Goal: Communication & Community: Answer question/provide support

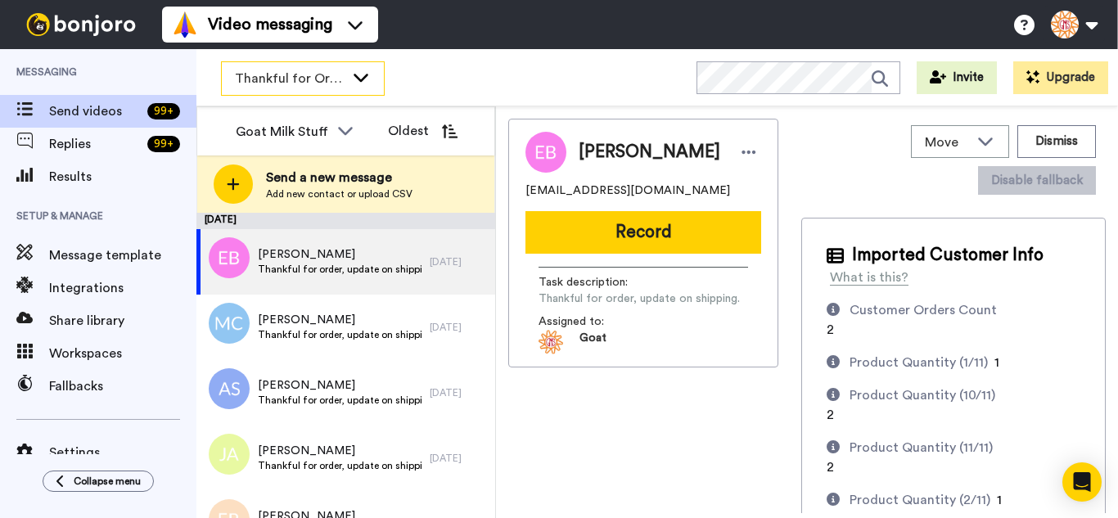
click at [358, 69] on icon at bounding box center [361, 77] width 20 height 16
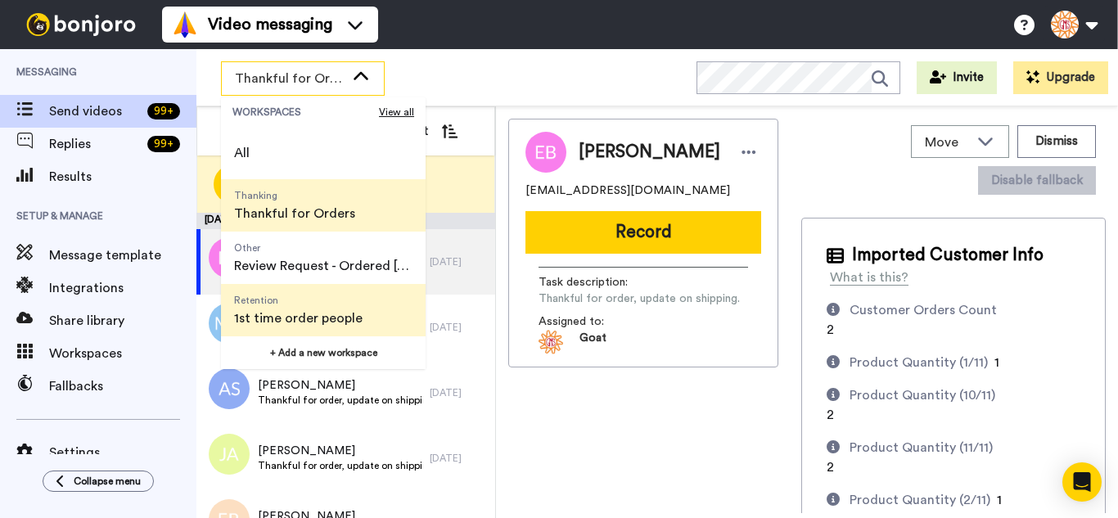
click at [322, 313] on span "1st time order people" at bounding box center [298, 319] width 129 height 20
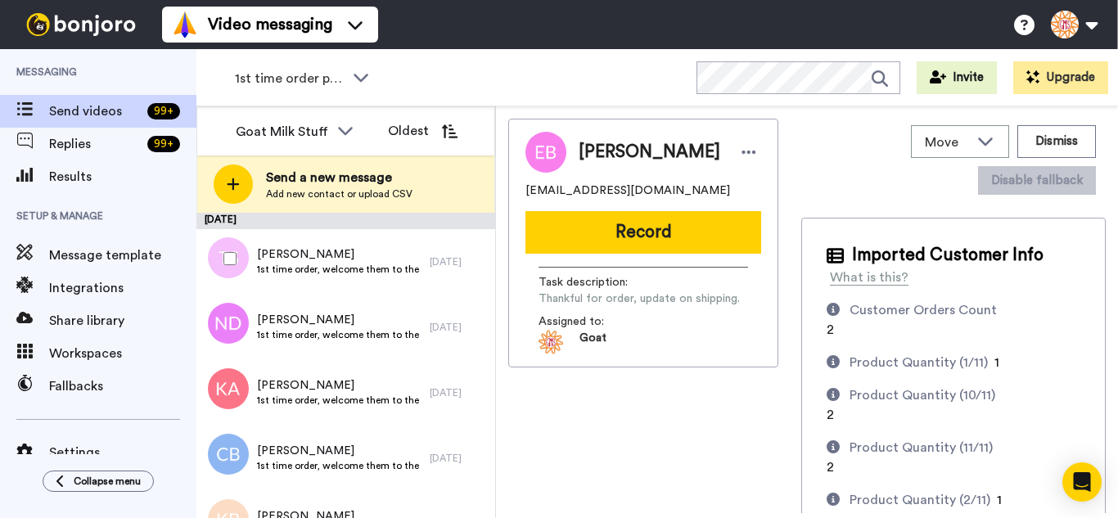
click at [217, 250] on div at bounding box center [226, 258] width 59 height 57
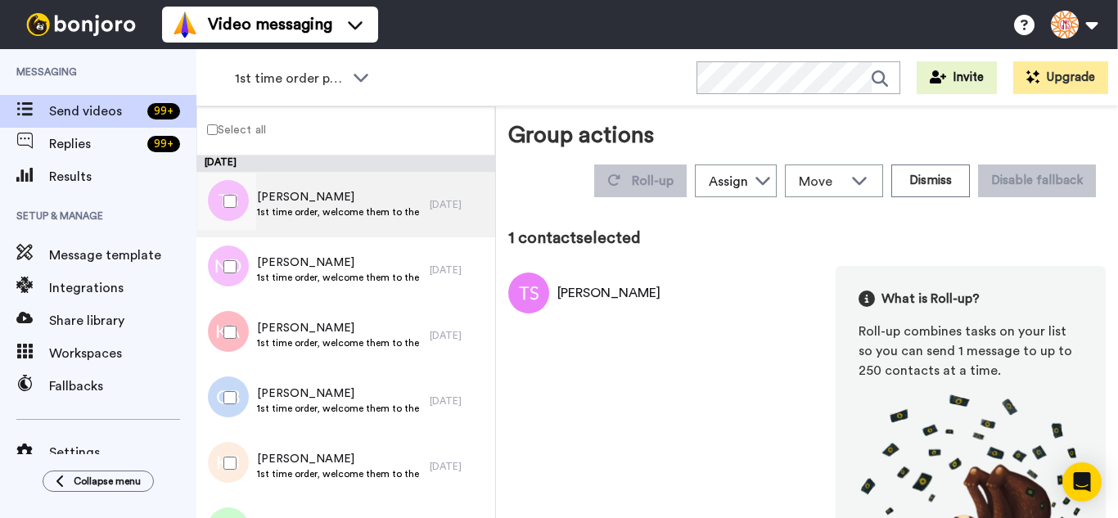
click at [229, 287] on div at bounding box center [226, 266] width 59 height 57
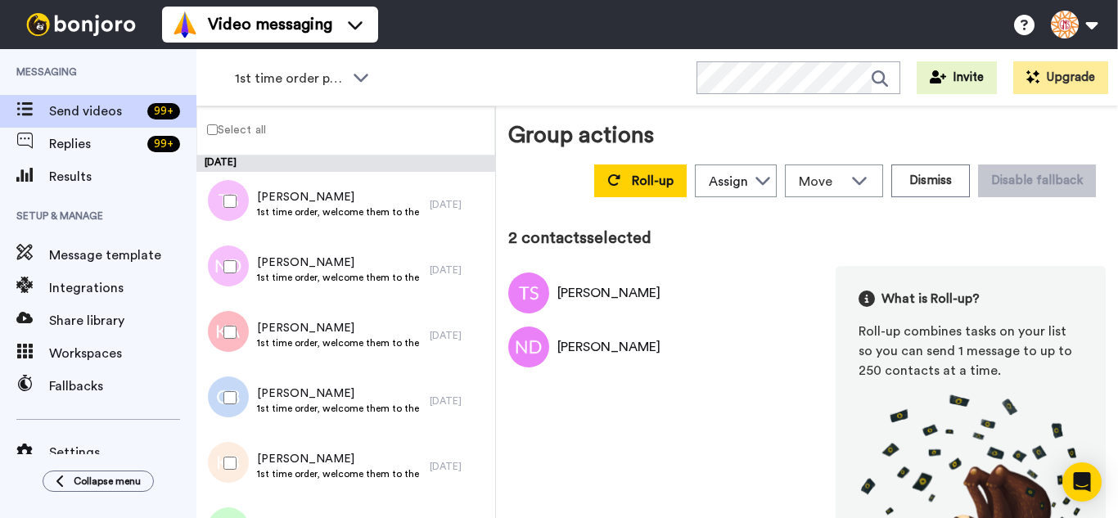
drag, startPoint x: 244, startPoint y: 336, endPoint x: 248, endPoint y: 349, distance: 14.5
click at [244, 336] on div at bounding box center [226, 332] width 59 height 57
click at [242, 402] on div at bounding box center [226, 397] width 59 height 57
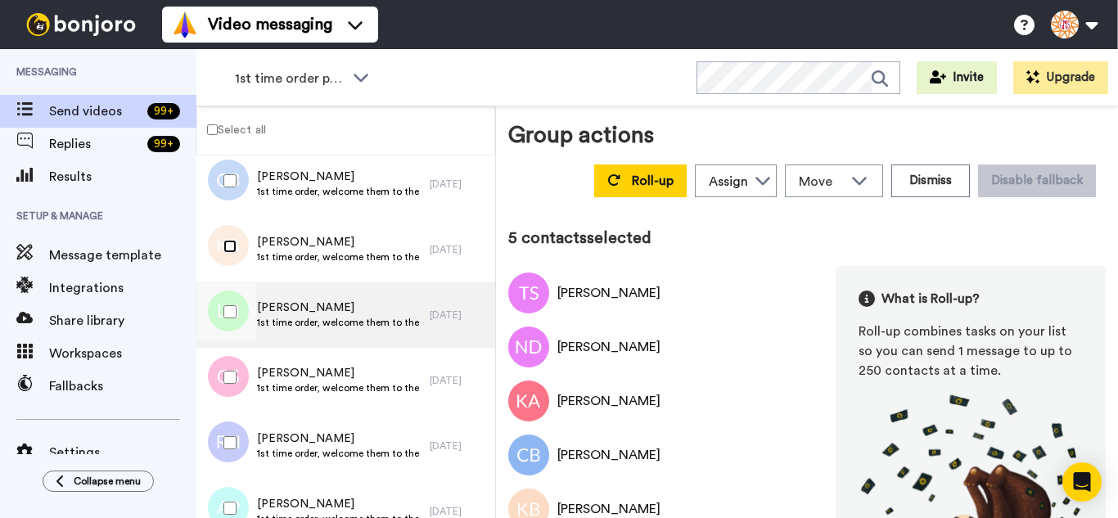
scroll to position [246, 0]
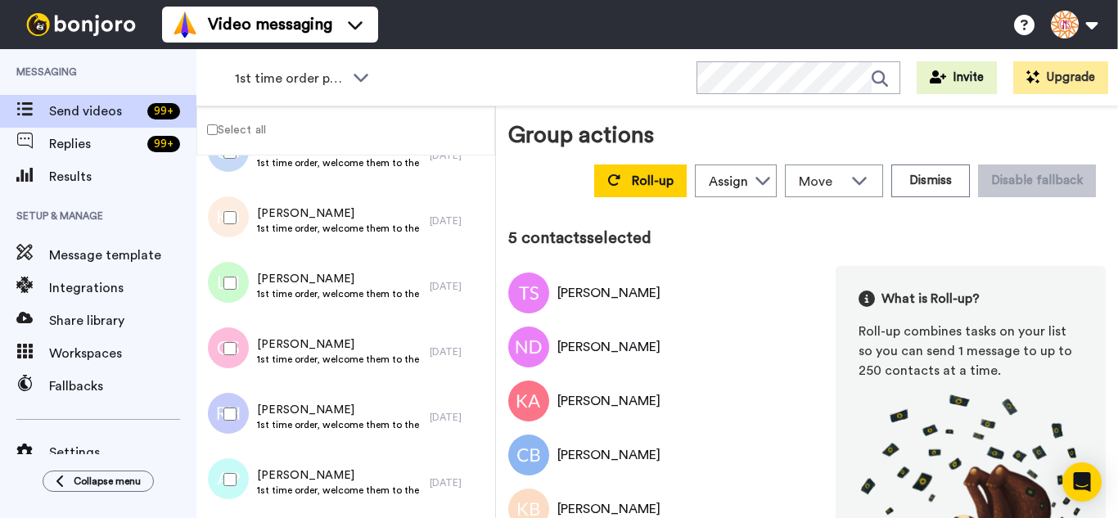
click at [246, 292] on div at bounding box center [226, 283] width 59 height 57
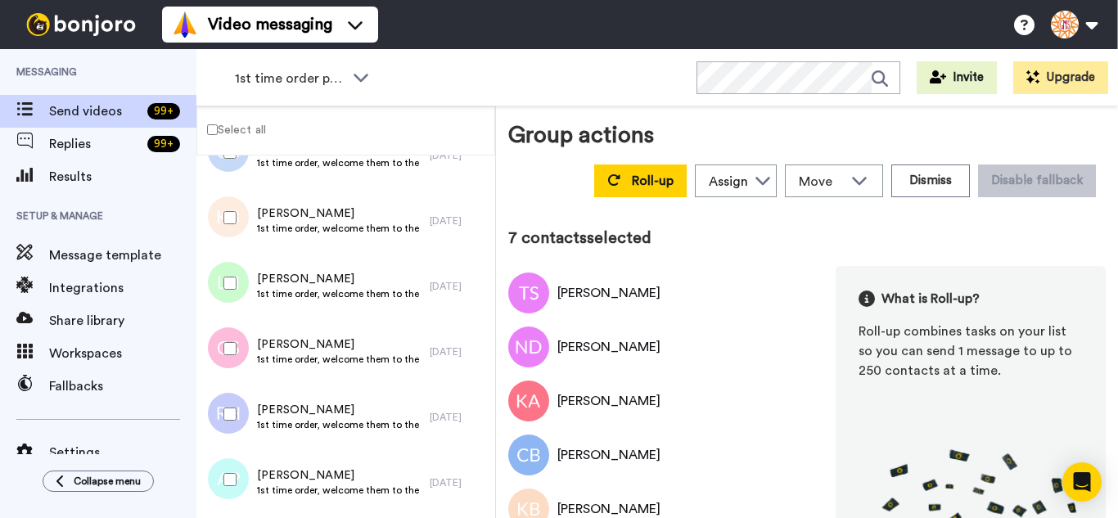
click at [229, 404] on div at bounding box center [226, 414] width 59 height 57
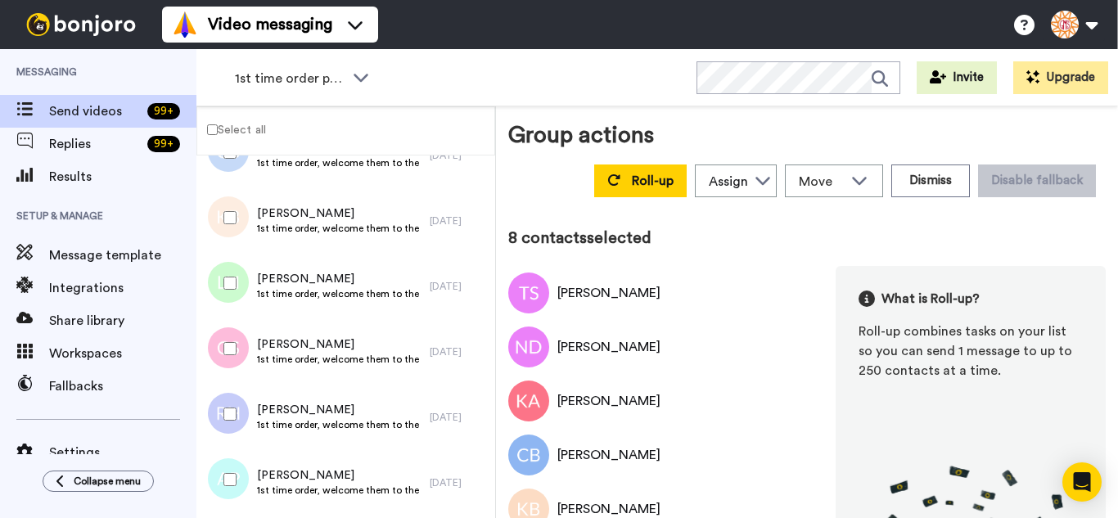
click at [237, 469] on div at bounding box center [226, 479] width 59 height 57
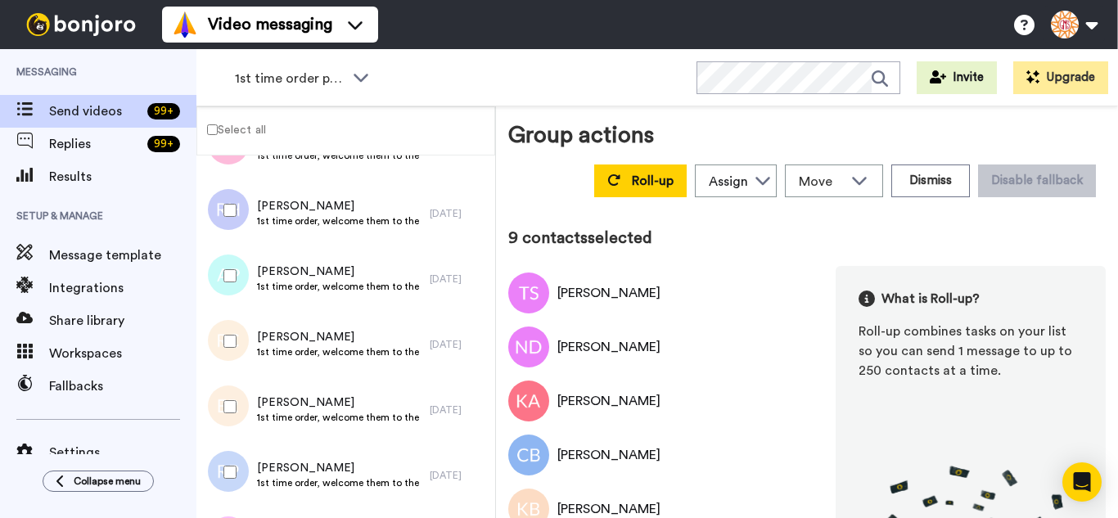
scroll to position [491, 0]
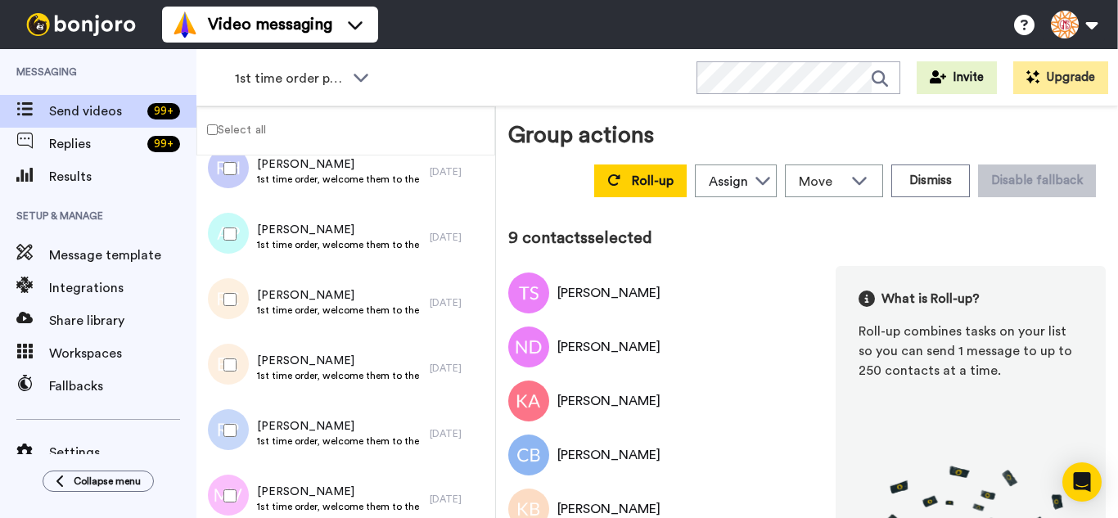
click at [243, 301] on div at bounding box center [226, 299] width 59 height 57
click at [237, 363] on div at bounding box center [226, 364] width 59 height 57
click at [238, 437] on div at bounding box center [226, 430] width 59 height 57
click at [247, 503] on div at bounding box center [226, 495] width 59 height 57
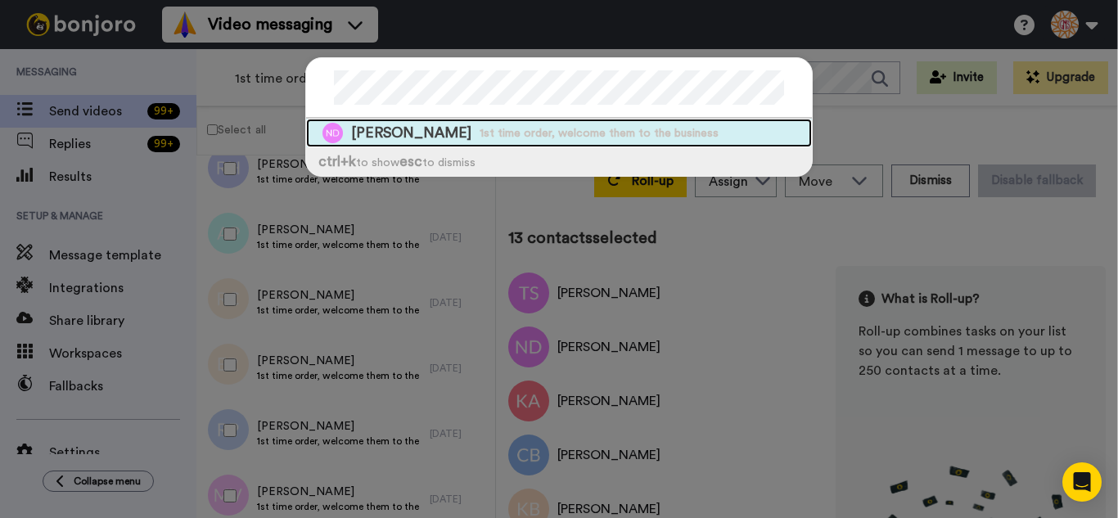
click at [480, 129] on span "1st time order, welcome them to the business" at bounding box center [599, 133] width 239 height 16
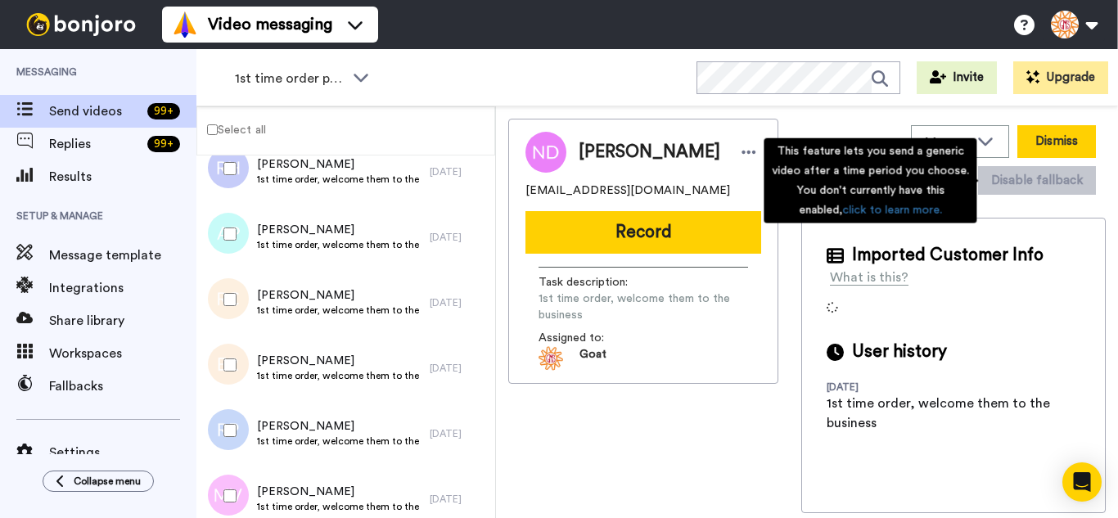
click at [1075, 144] on button "Dismiss" at bounding box center [1056, 141] width 79 height 33
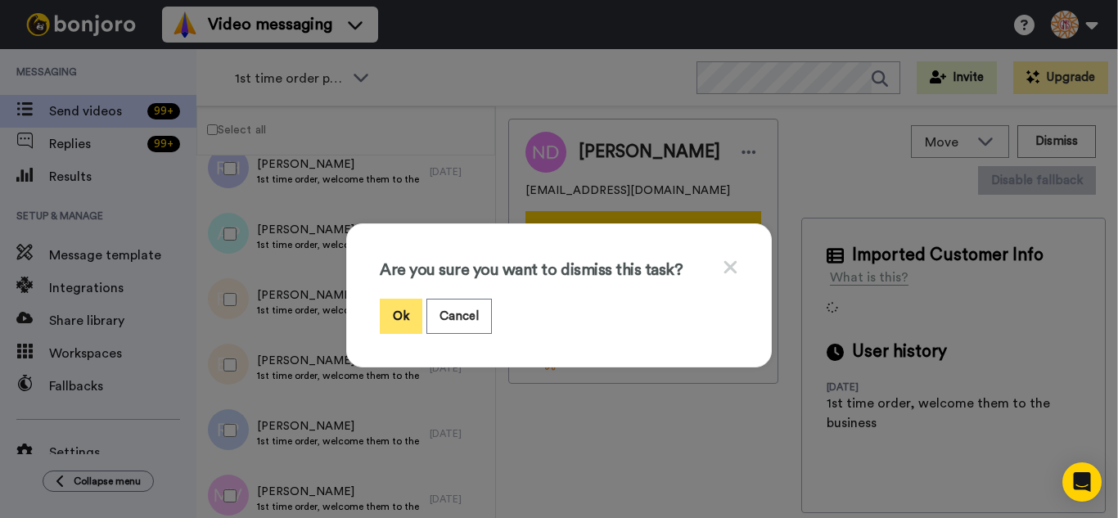
click at [399, 312] on button "Ok" at bounding box center [401, 316] width 43 height 35
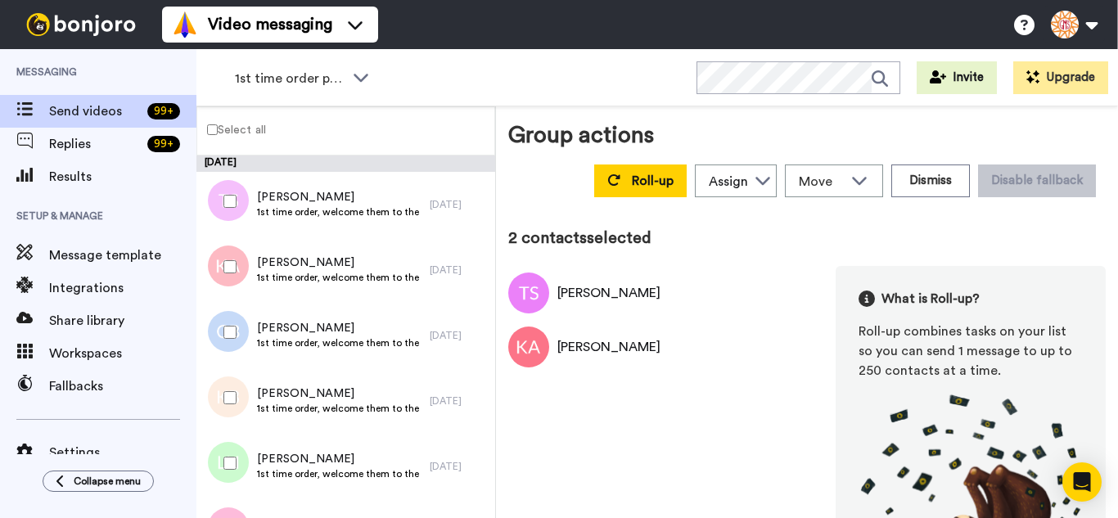
drag, startPoint x: 228, startPoint y: 378, endPoint x: 236, endPoint y: 419, distance: 41.7
click at [228, 379] on div at bounding box center [226, 397] width 59 height 57
click at [238, 467] on div at bounding box center [226, 463] width 59 height 57
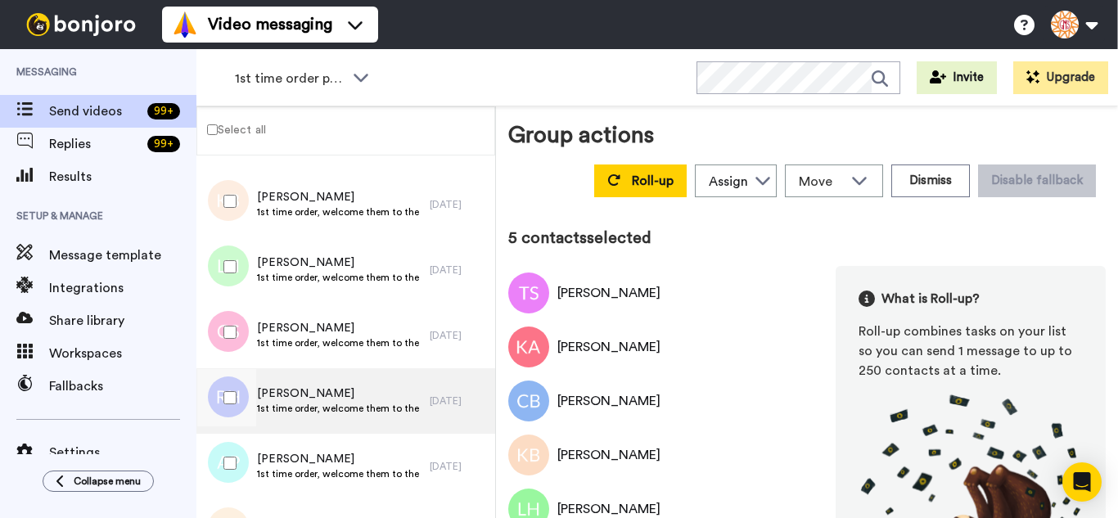
scroll to position [246, 0]
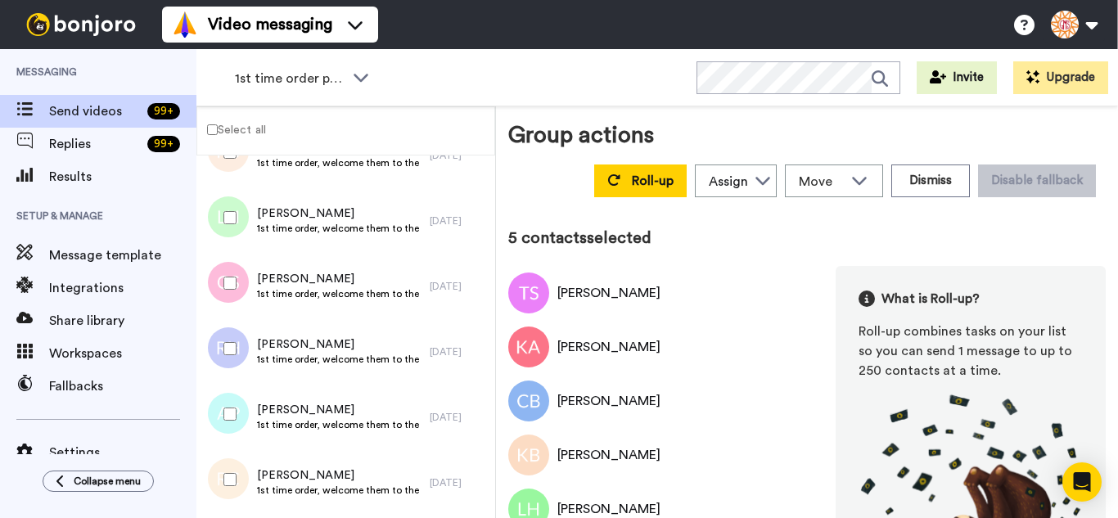
click at [223, 290] on div at bounding box center [226, 283] width 59 height 57
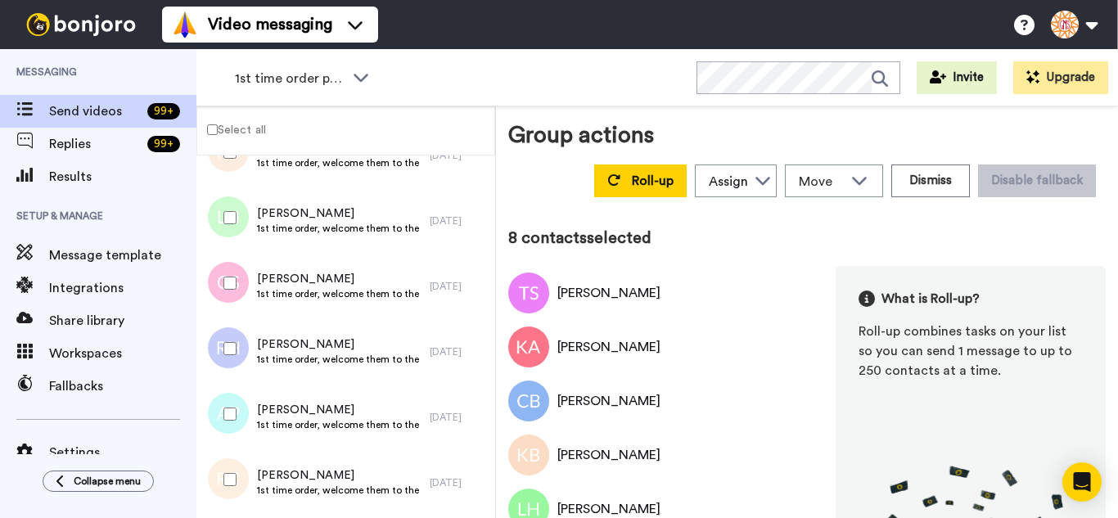
click at [241, 488] on div at bounding box center [226, 479] width 59 height 57
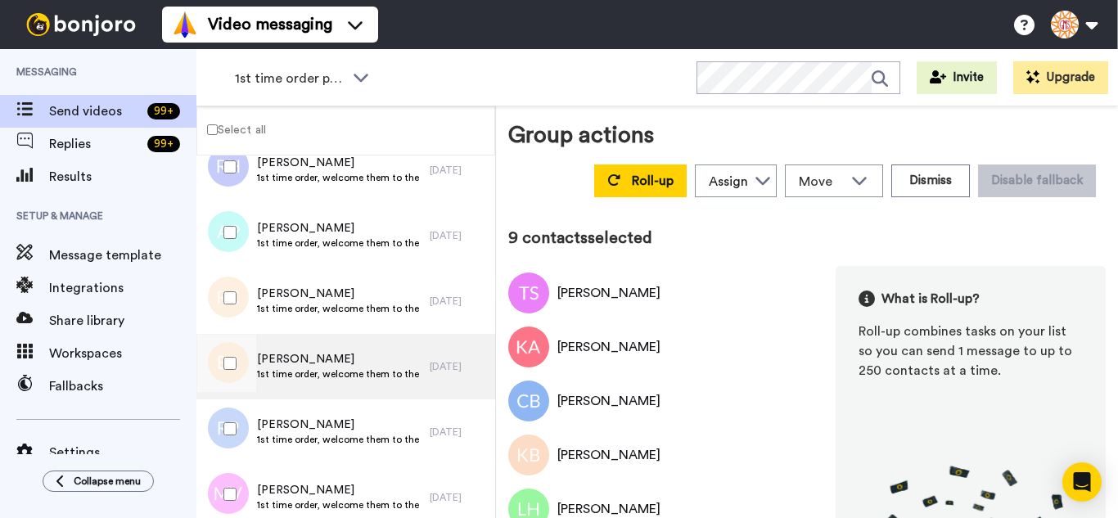
scroll to position [491, 0]
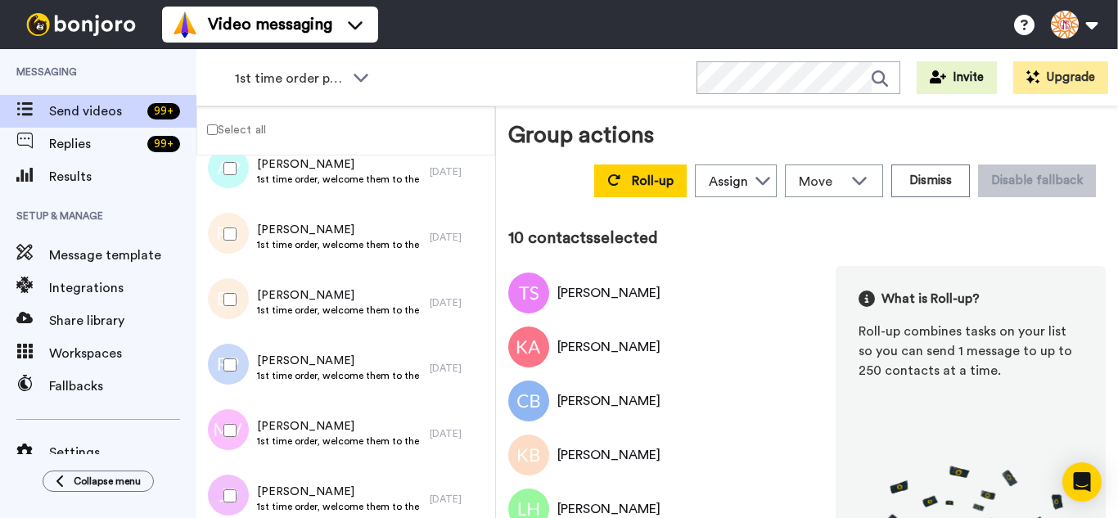
click at [237, 367] on div at bounding box center [226, 364] width 59 height 57
click at [233, 425] on div at bounding box center [226, 430] width 59 height 57
click at [245, 476] on div at bounding box center [226, 495] width 59 height 57
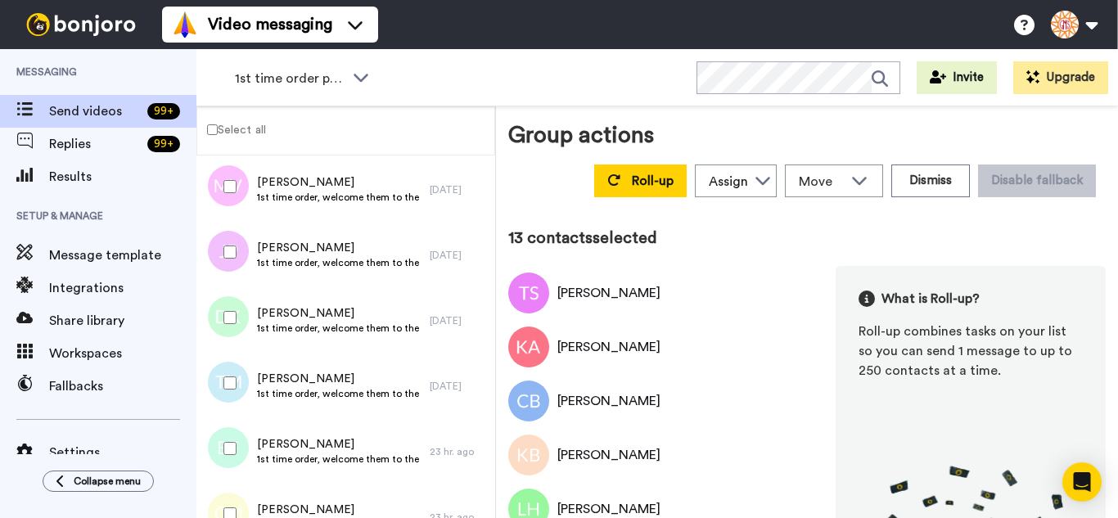
scroll to position [737, 0]
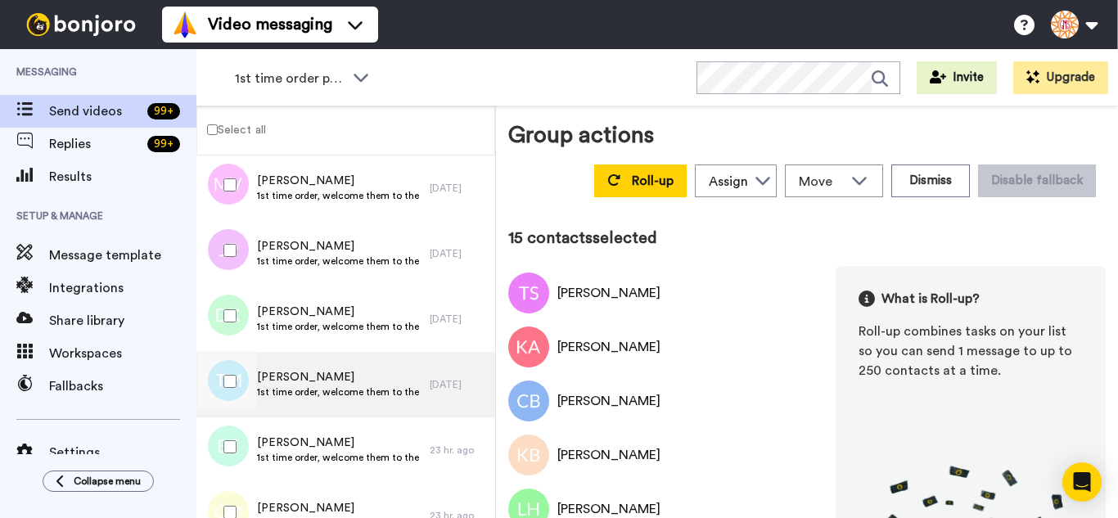
drag, startPoint x: 234, startPoint y: 453, endPoint x: 234, endPoint y: 411, distance: 42.6
click at [233, 453] on div at bounding box center [226, 446] width 59 height 57
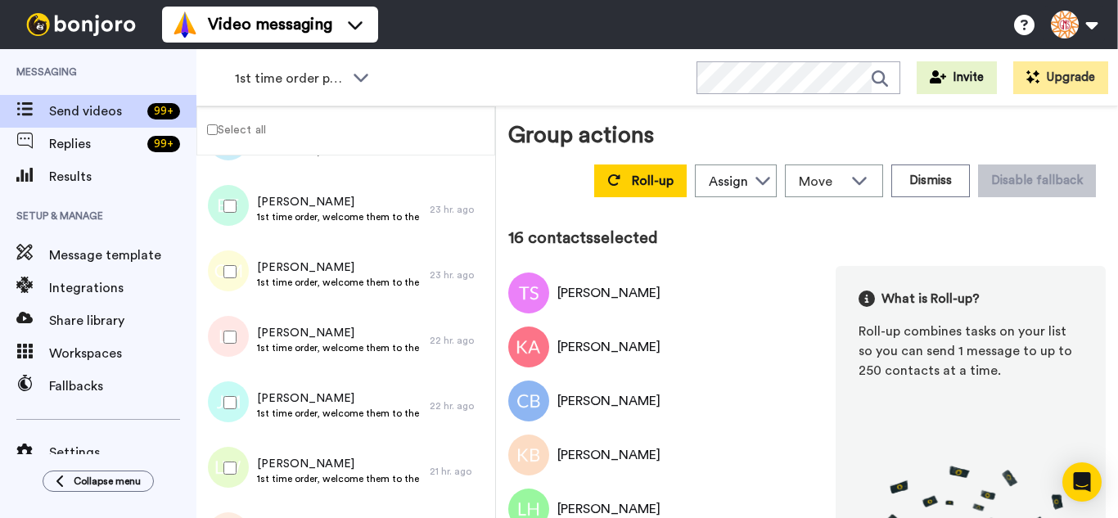
scroll to position [982, 0]
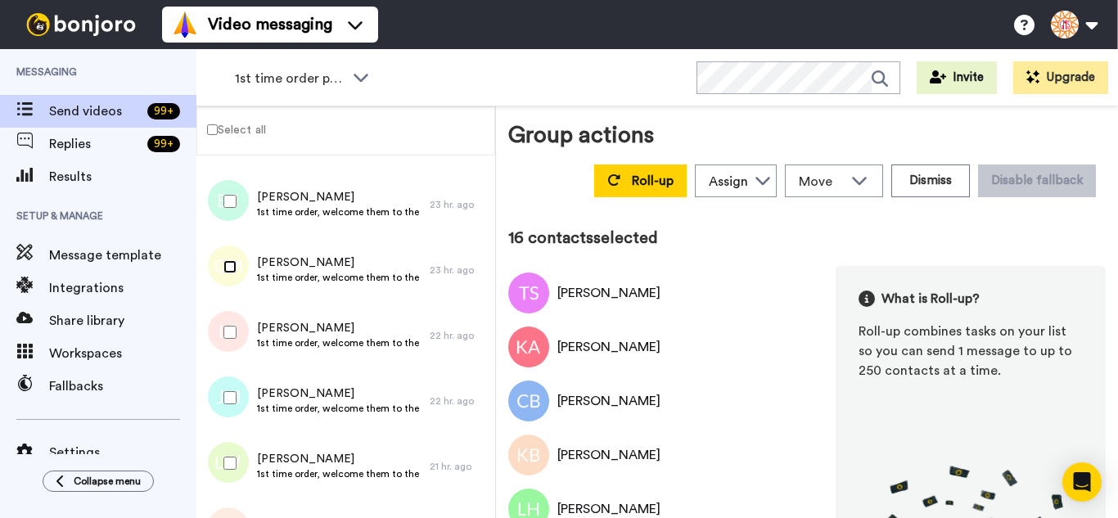
click at [233, 273] on div at bounding box center [226, 266] width 59 height 57
click at [228, 345] on div at bounding box center [226, 332] width 59 height 57
click at [233, 436] on div at bounding box center [226, 463] width 59 height 57
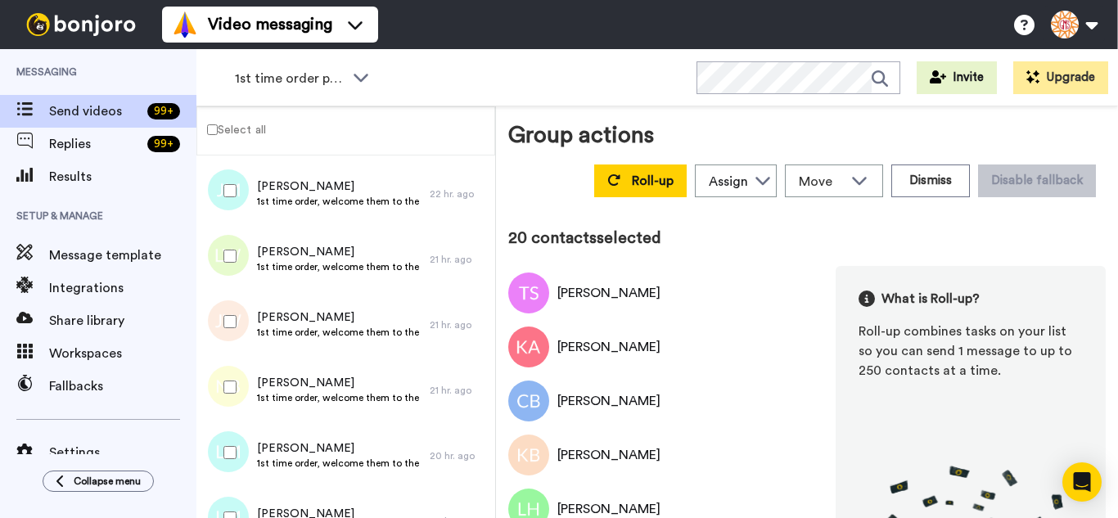
scroll to position [1228, 0]
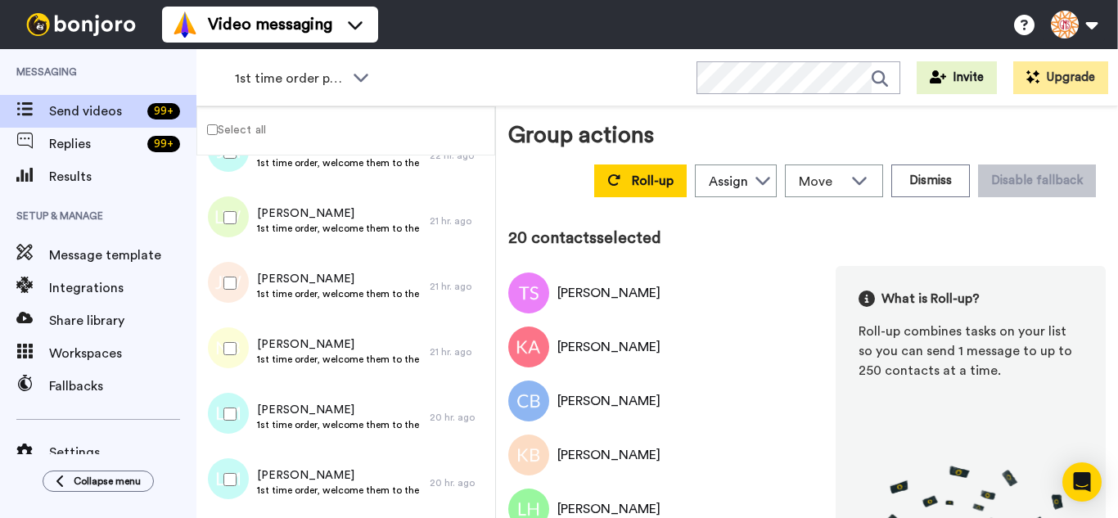
click at [250, 294] on div at bounding box center [226, 283] width 59 height 57
click at [241, 361] on div at bounding box center [226, 348] width 59 height 57
click at [242, 398] on div at bounding box center [226, 414] width 59 height 57
click at [241, 473] on div at bounding box center [226, 479] width 59 height 57
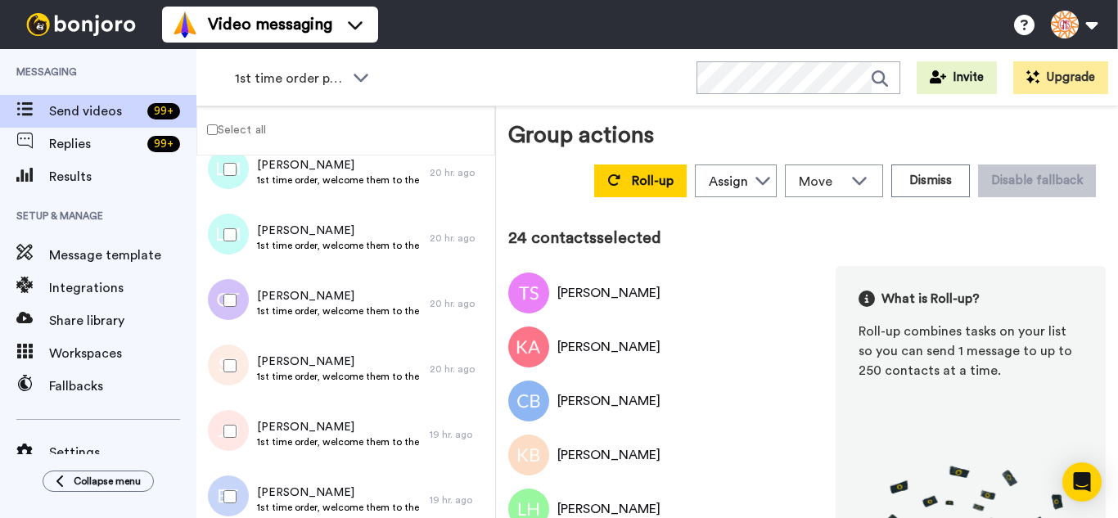
scroll to position [1473, 0]
drag, startPoint x: 236, startPoint y: 288, endPoint x: 237, endPoint y: 332, distance: 44.2
click at [236, 289] on div at bounding box center [226, 299] width 59 height 57
click at [239, 358] on div at bounding box center [226, 364] width 59 height 57
drag, startPoint x: 246, startPoint y: 417, endPoint x: 243, endPoint y: 453, distance: 36.2
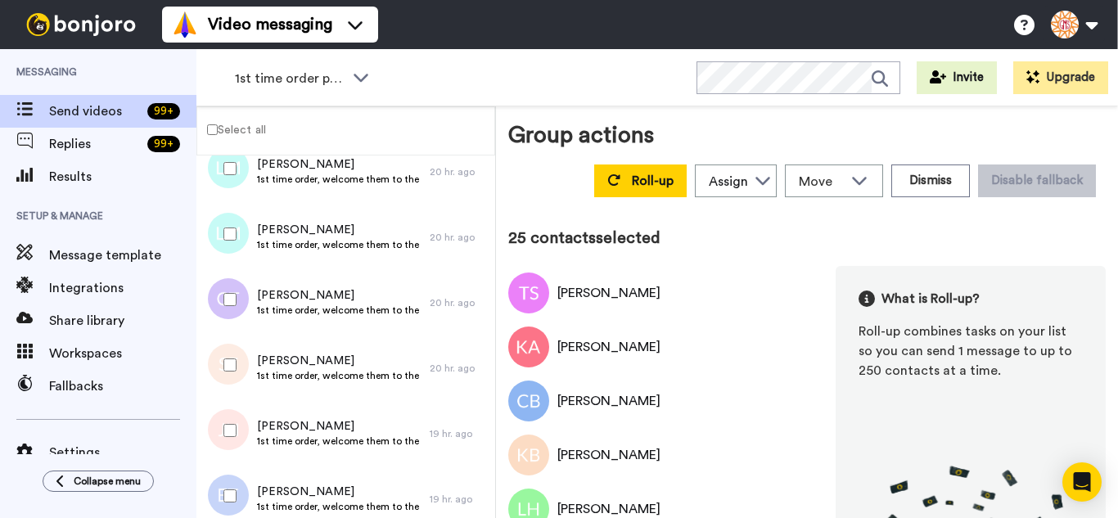
click at [245, 422] on div at bounding box center [226, 430] width 59 height 57
click at [240, 478] on div at bounding box center [226, 495] width 59 height 57
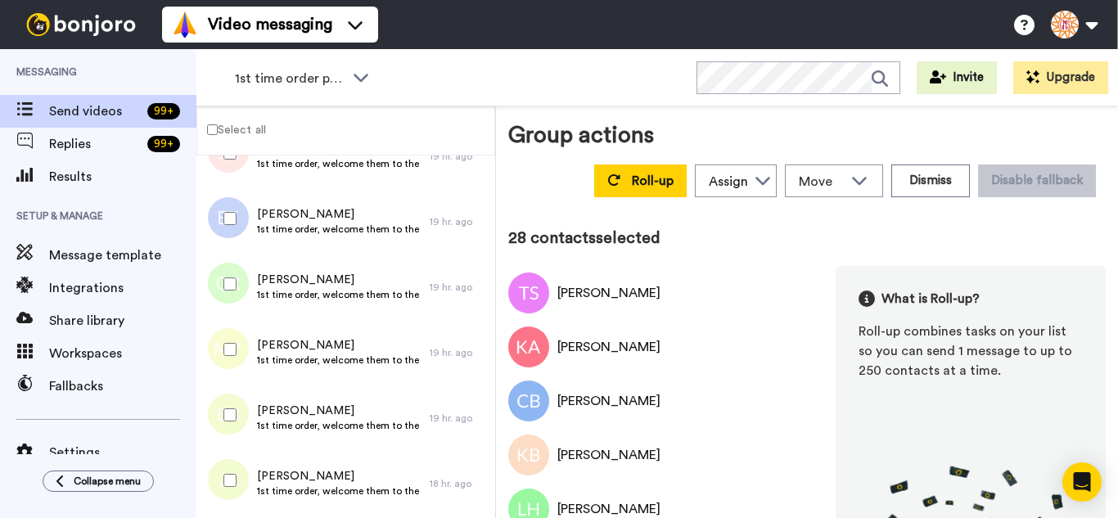
scroll to position [1801, 0]
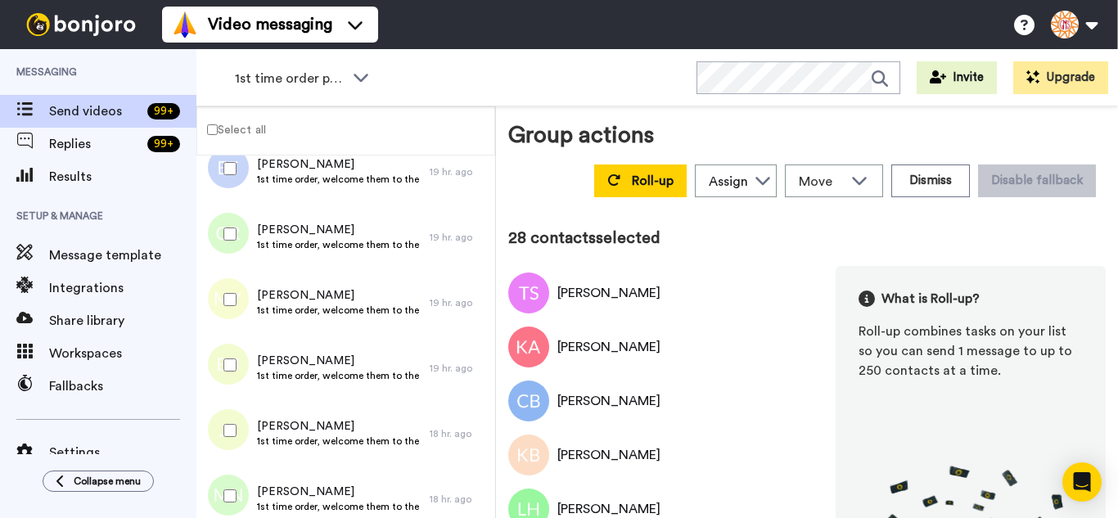
drag, startPoint x: 222, startPoint y: 228, endPoint x: 222, endPoint y: 295, distance: 67.1
click at [221, 231] on div at bounding box center [226, 233] width 59 height 57
click at [222, 295] on div at bounding box center [226, 299] width 59 height 57
click at [241, 434] on div at bounding box center [226, 430] width 59 height 57
click at [241, 485] on div at bounding box center [226, 495] width 59 height 57
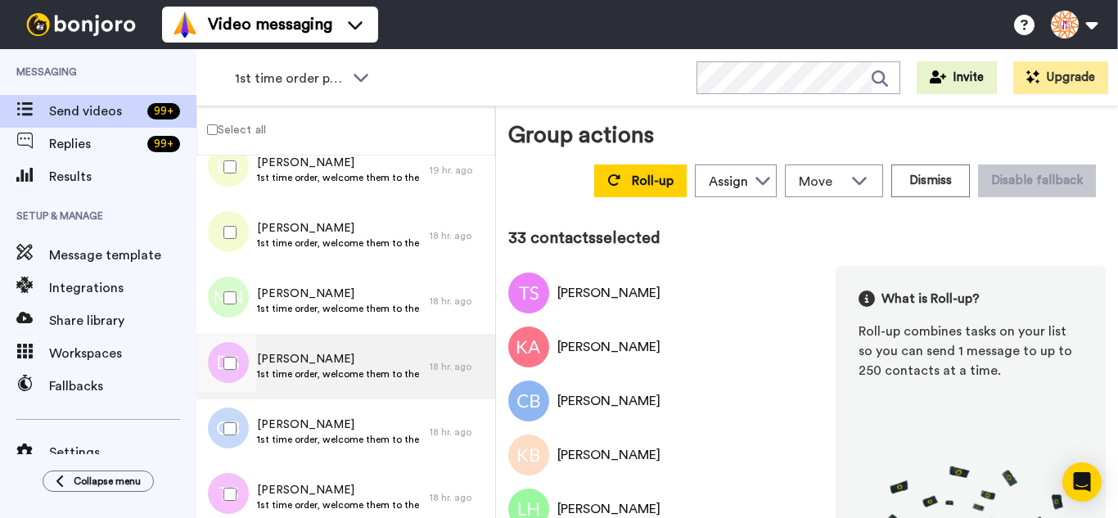
scroll to position [2046, 0]
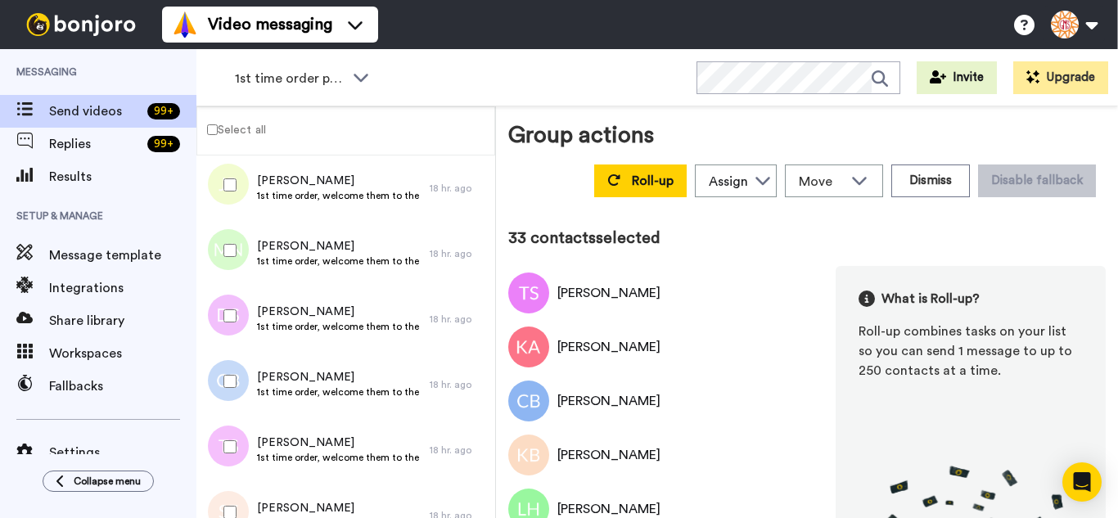
click at [232, 300] on div at bounding box center [226, 315] width 59 height 57
click at [233, 393] on div at bounding box center [226, 381] width 59 height 57
click at [238, 456] on div at bounding box center [226, 446] width 59 height 57
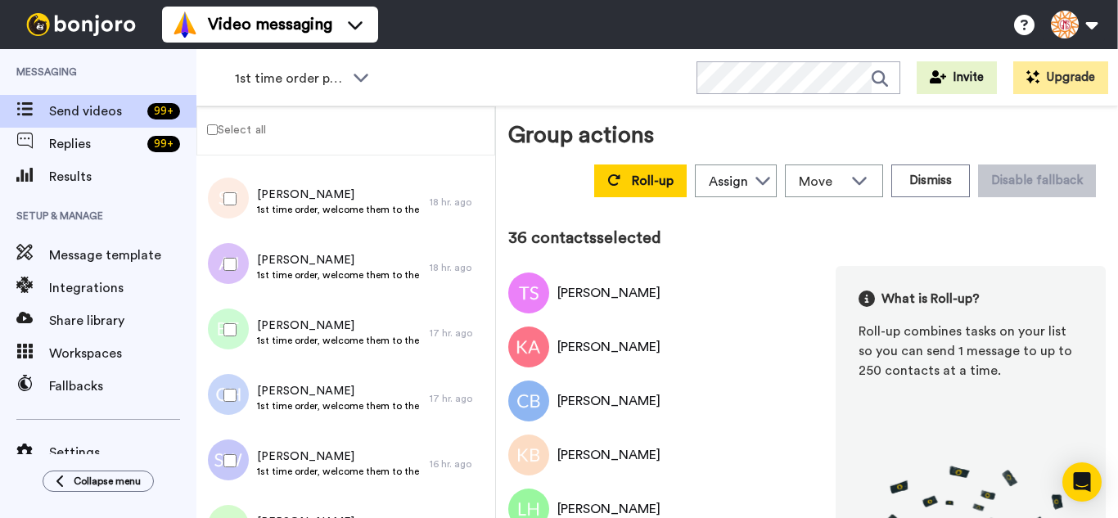
scroll to position [2374, 0]
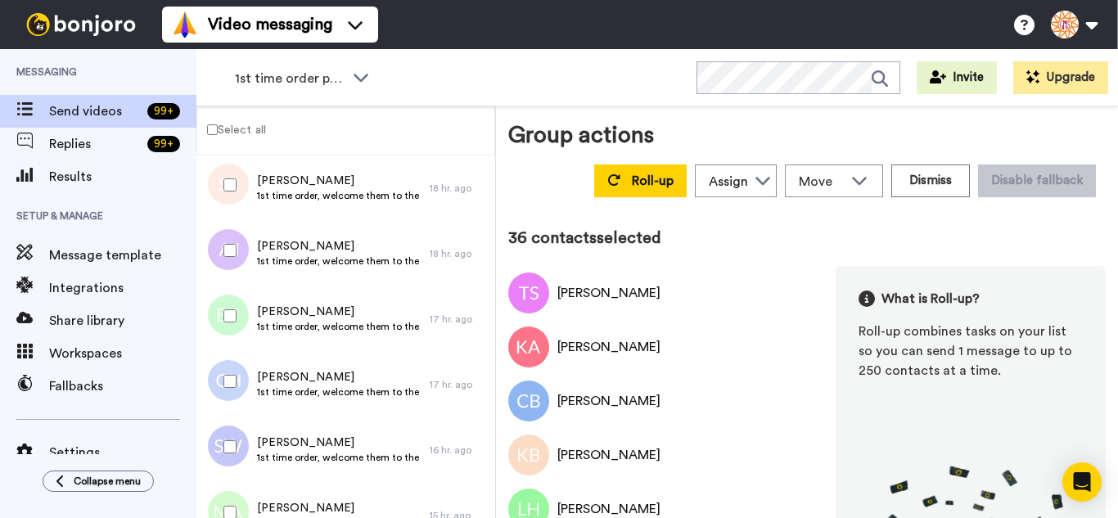
drag, startPoint x: 236, startPoint y: 199, endPoint x: 241, endPoint y: 236, distance: 37.2
click at [236, 198] on div at bounding box center [226, 184] width 59 height 57
click at [245, 268] on div at bounding box center [226, 250] width 59 height 57
click at [232, 339] on div at bounding box center [226, 315] width 59 height 57
click at [228, 412] on div "Chris Hricik 1st time order, welcome them to the business 17 hr. ago" at bounding box center [345, 384] width 299 height 65
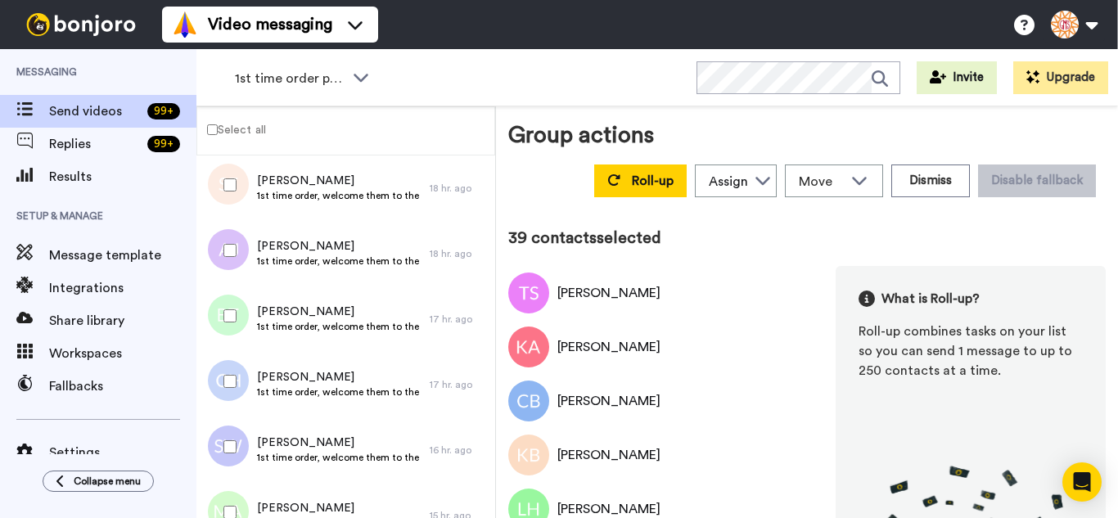
drag, startPoint x: 222, startPoint y: 384, endPoint x: 228, endPoint y: 455, distance: 71.4
click at [222, 386] on div at bounding box center [226, 381] width 59 height 57
click at [228, 455] on div at bounding box center [226, 446] width 59 height 57
click at [229, 490] on div at bounding box center [226, 512] width 59 height 57
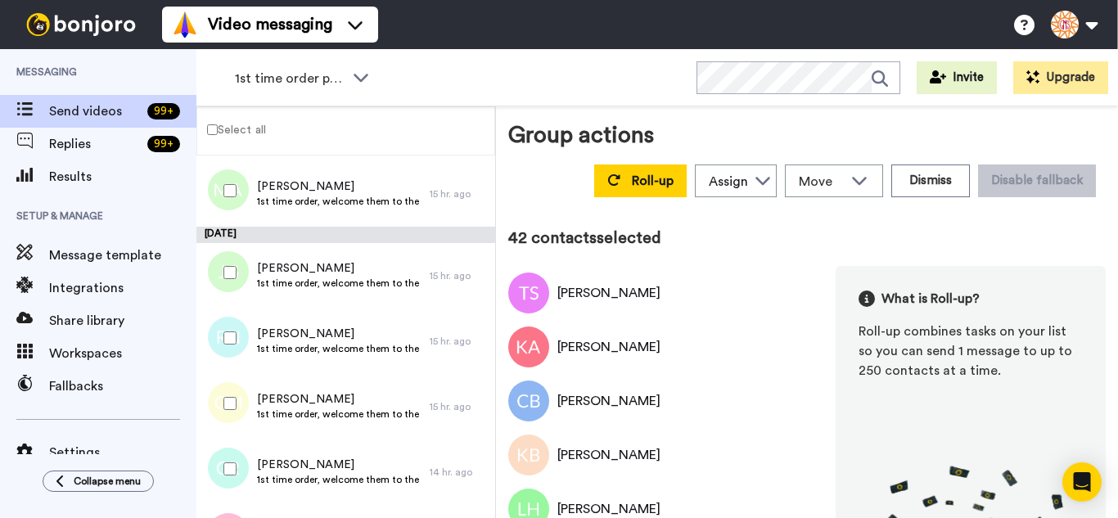
scroll to position [2701, 0]
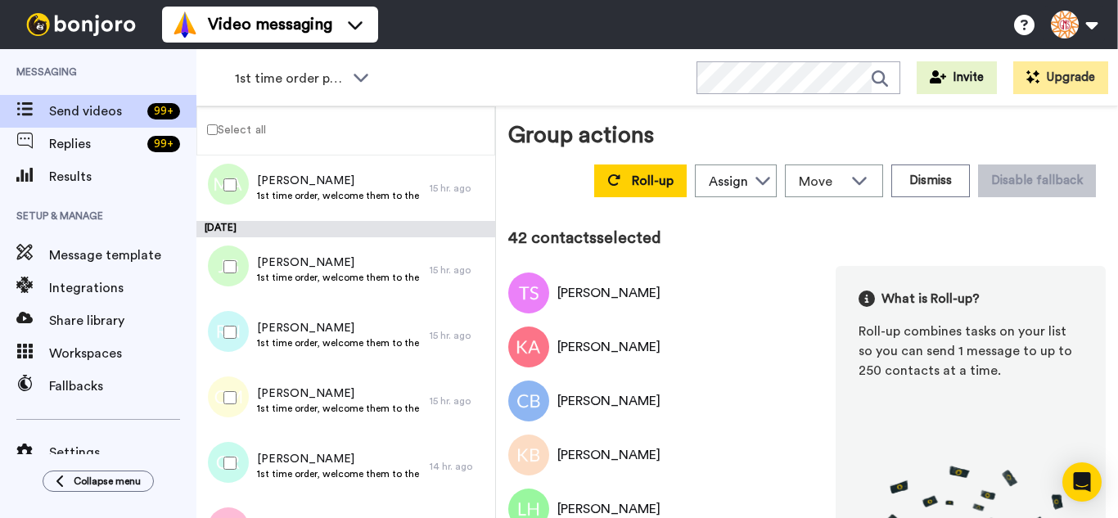
click at [220, 267] on div at bounding box center [226, 266] width 59 height 57
click at [230, 327] on div at bounding box center [226, 332] width 59 height 57
click at [228, 410] on div at bounding box center [226, 397] width 59 height 57
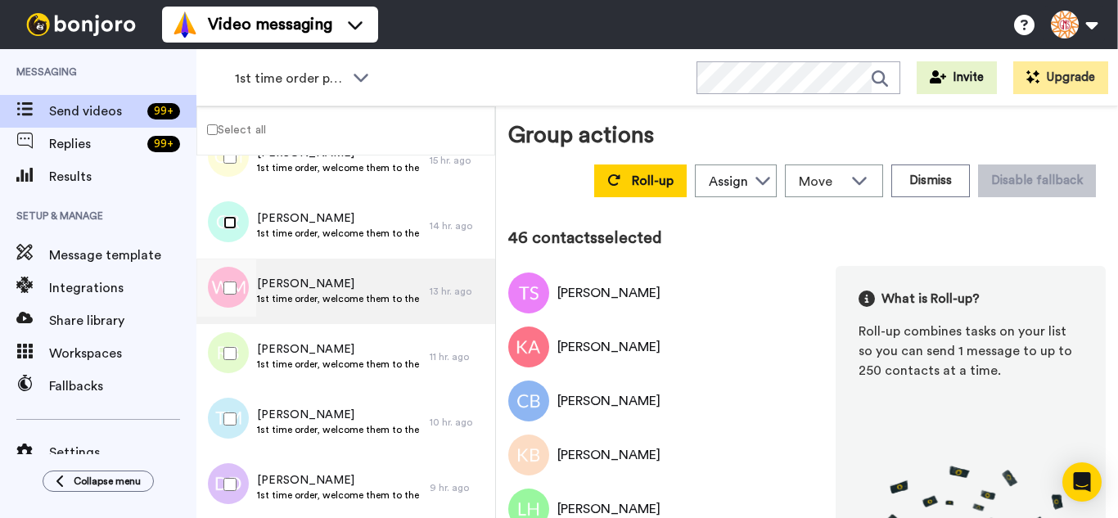
scroll to position [2944, 0]
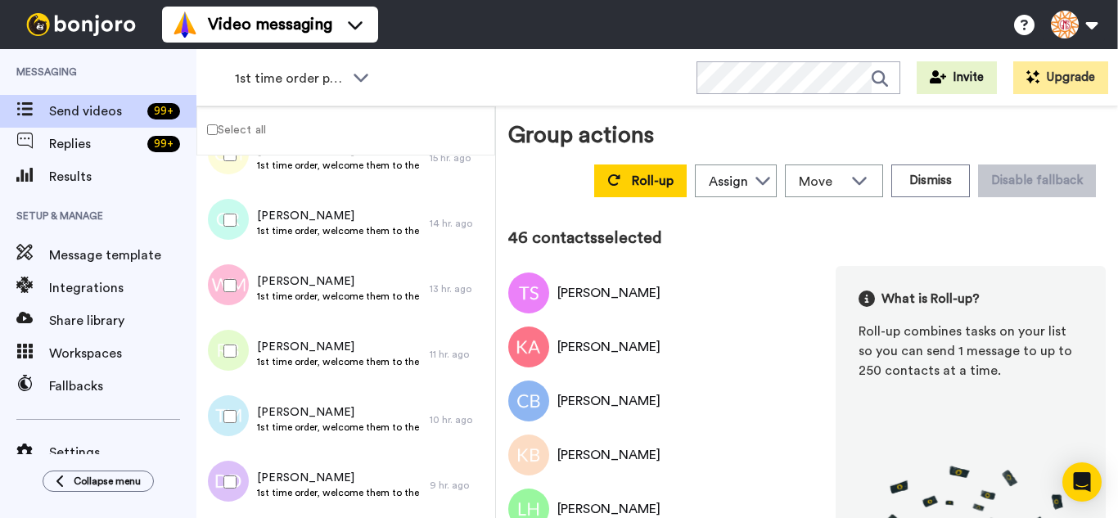
click at [238, 291] on div at bounding box center [226, 285] width 59 height 57
click at [241, 354] on div at bounding box center [226, 350] width 59 height 57
click at [237, 416] on div at bounding box center [226, 416] width 59 height 57
click at [243, 480] on div at bounding box center [226, 481] width 59 height 57
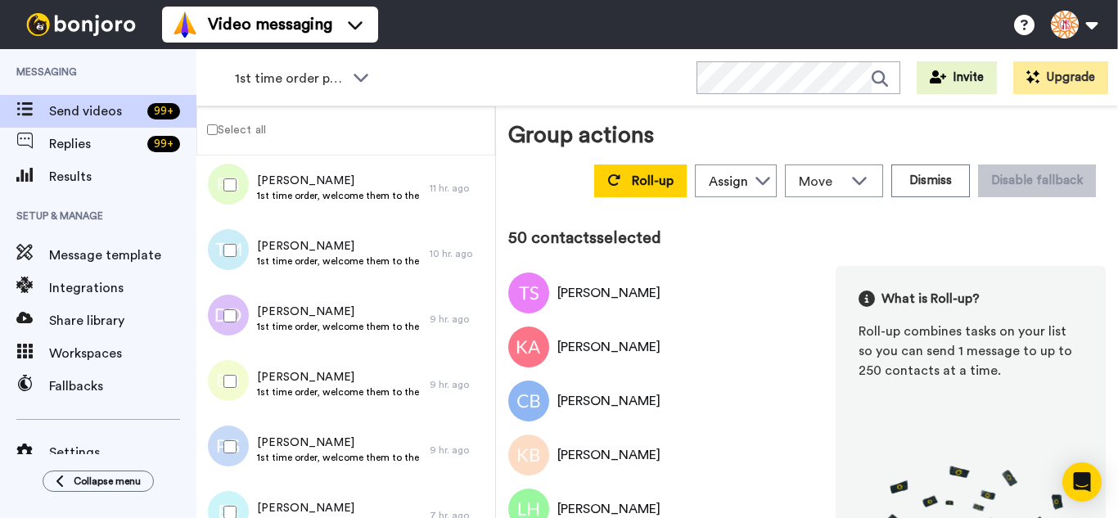
scroll to position [3190, 0]
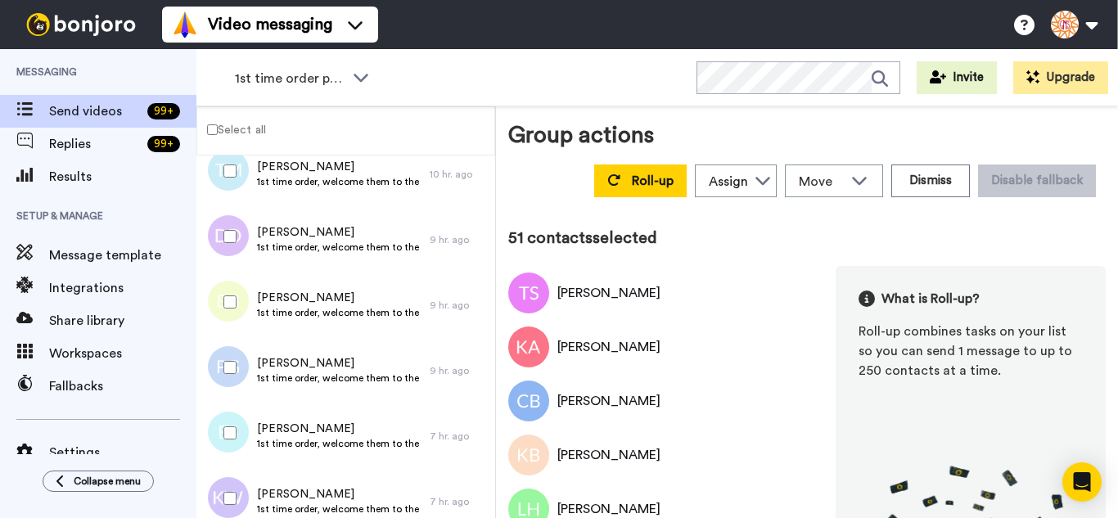
click at [237, 430] on div at bounding box center [226, 432] width 59 height 57
click at [236, 487] on div at bounding box center [226, 498] width 59 height 57
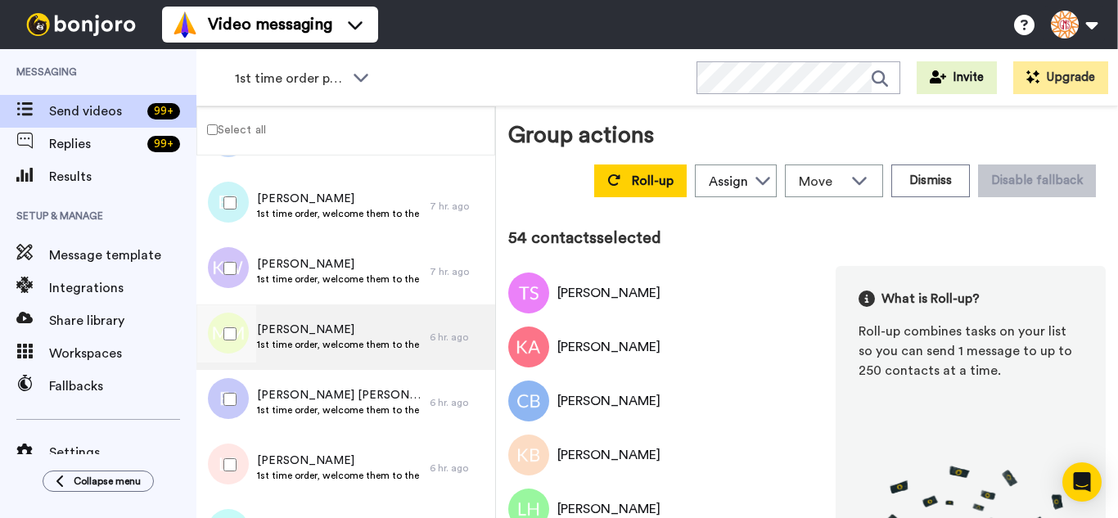
scroll to position [3435, 0]
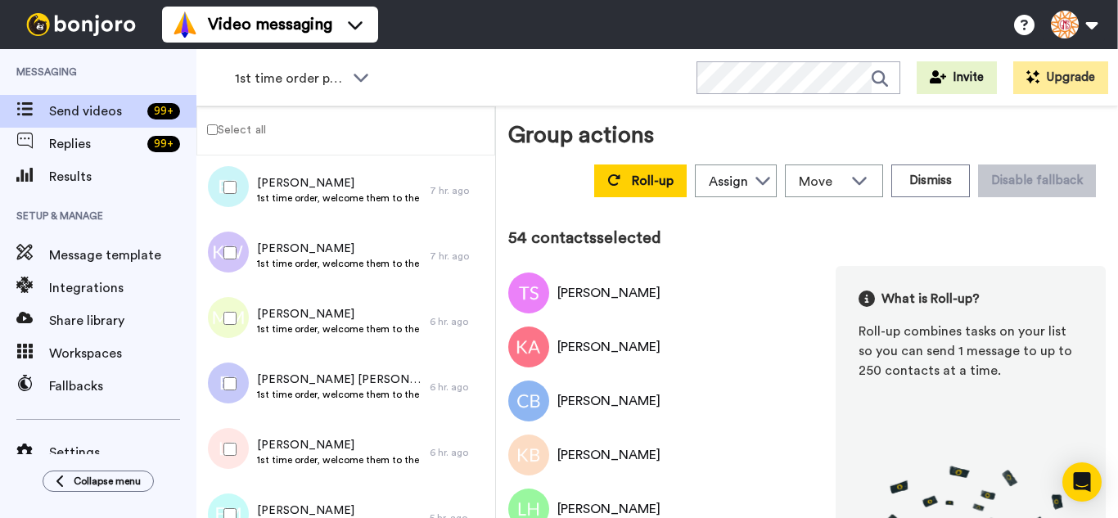
click at [235, 309] on div at bounding box center [226, 318] width 59 height 57
click at [228, 445] on div at bounding box center [226, 449] width 59 height 57
click at [239, 507] on div at bounding box center [226, 514] width 59 height 57
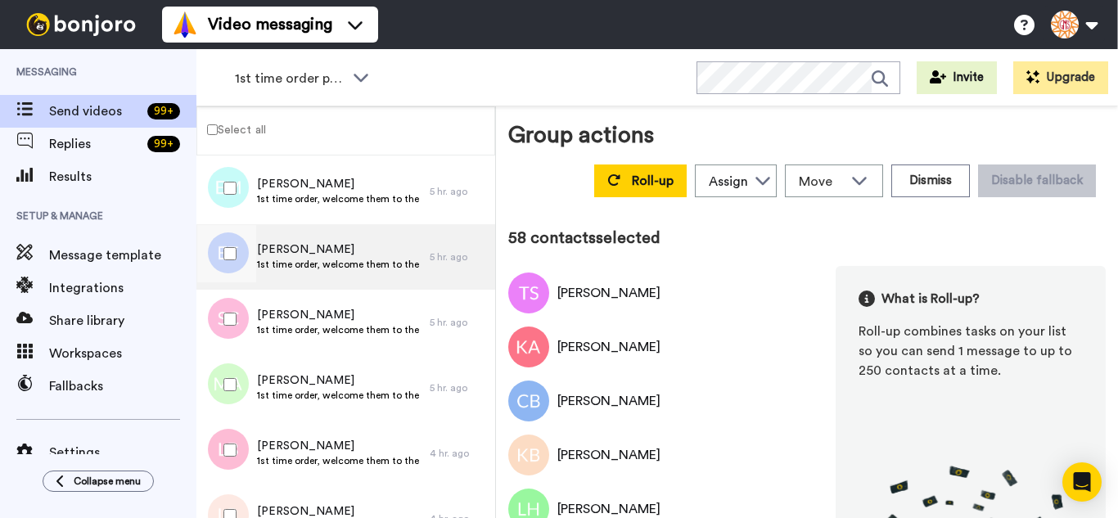
scroll to position [3763, 0]
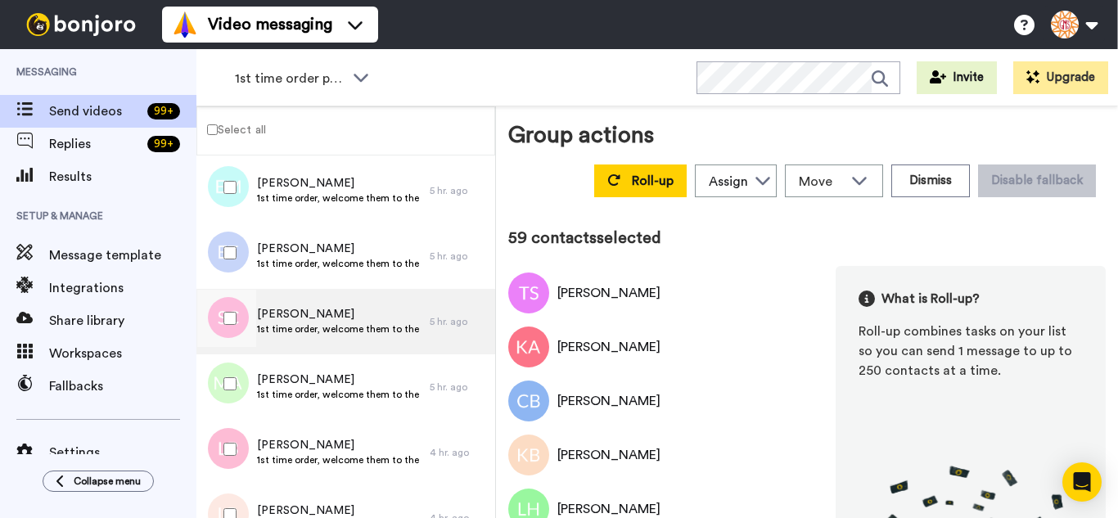
drag, startPoint x: 238, startPoint y: 335, endPoint x: 234, endPoint y: 352, distance: 17.7
click at [237, 335] on div at bounding box center [226, 318] width 59 height 57
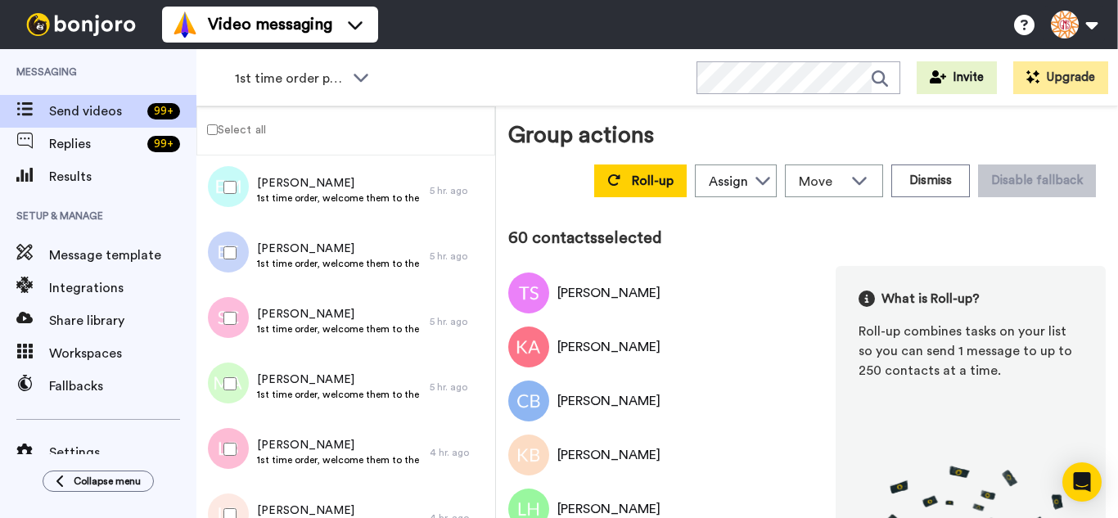
click at [228, 377] on div at bounding box center [226, 383] width 59 height 57
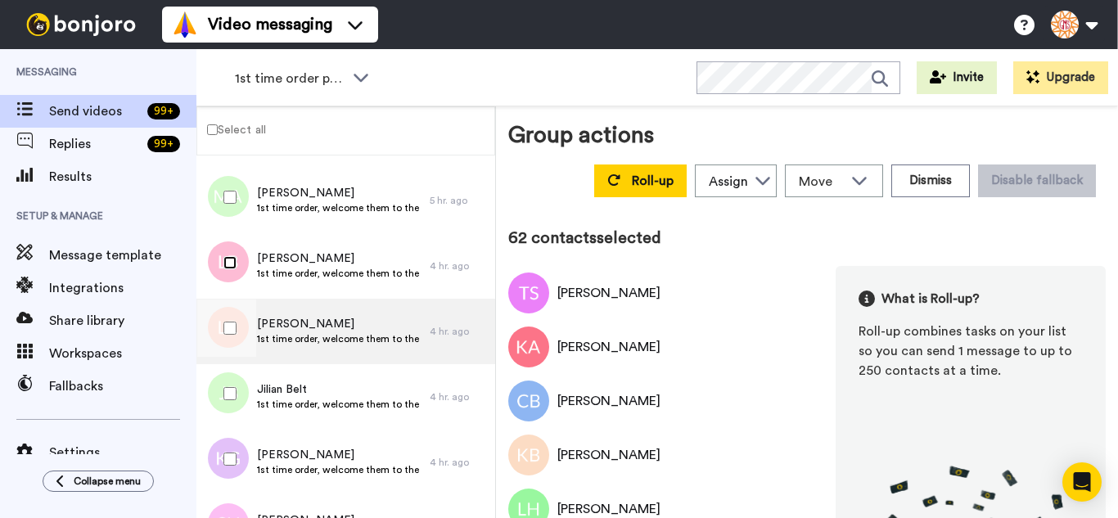
scroll to position [4008, 0]
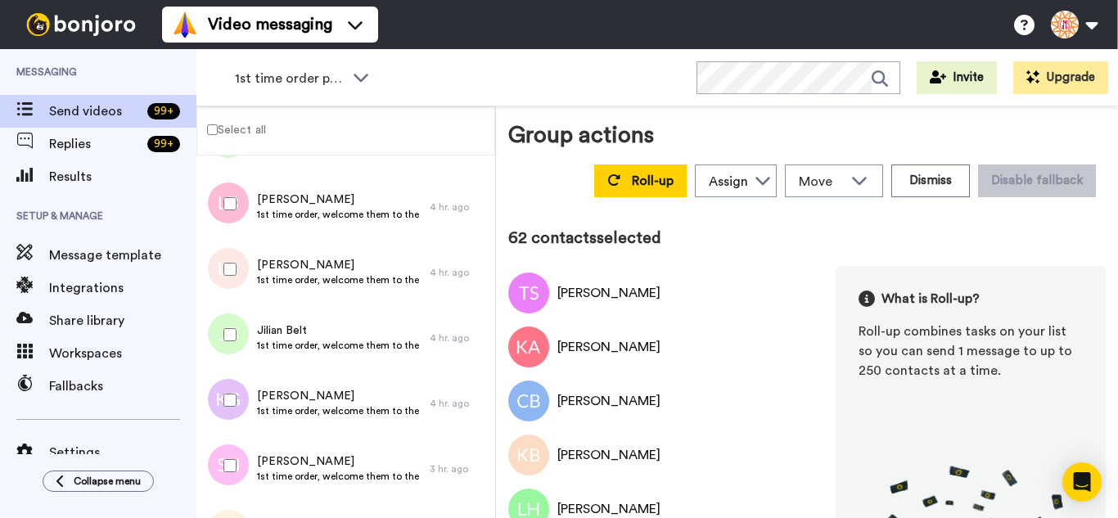
click at [234, 277] on div at bounding box center [226, 269] width 59 height 57
click at [237, 340] on div at bounding box center [226, 334] width 59 height 57
click at [230, 391] on div at bounding box center [226, 400] width 59 height 57
click at [230, 451] on div at bounding box center [226, 465] width 59 height 57
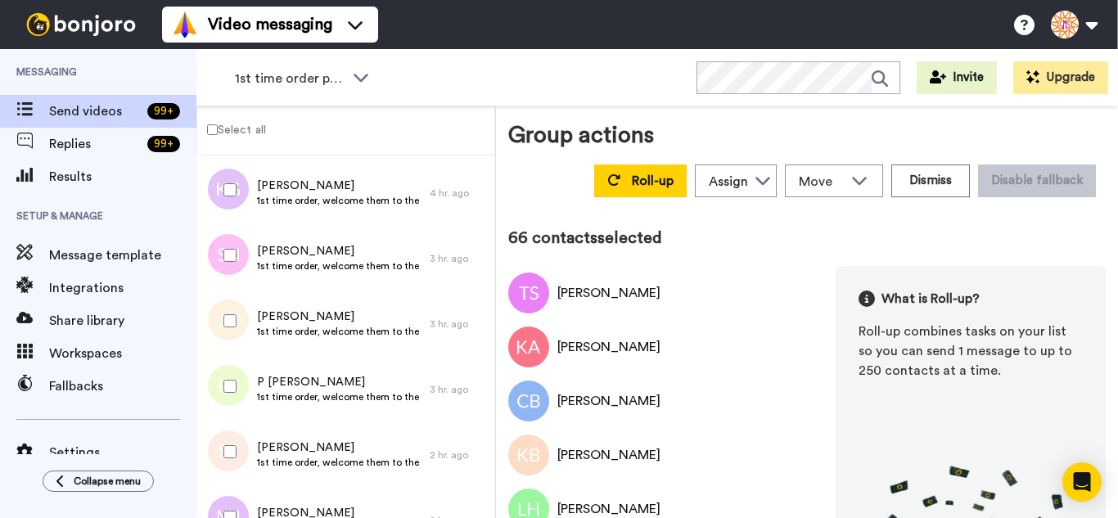
scroll to position [4254, 0]
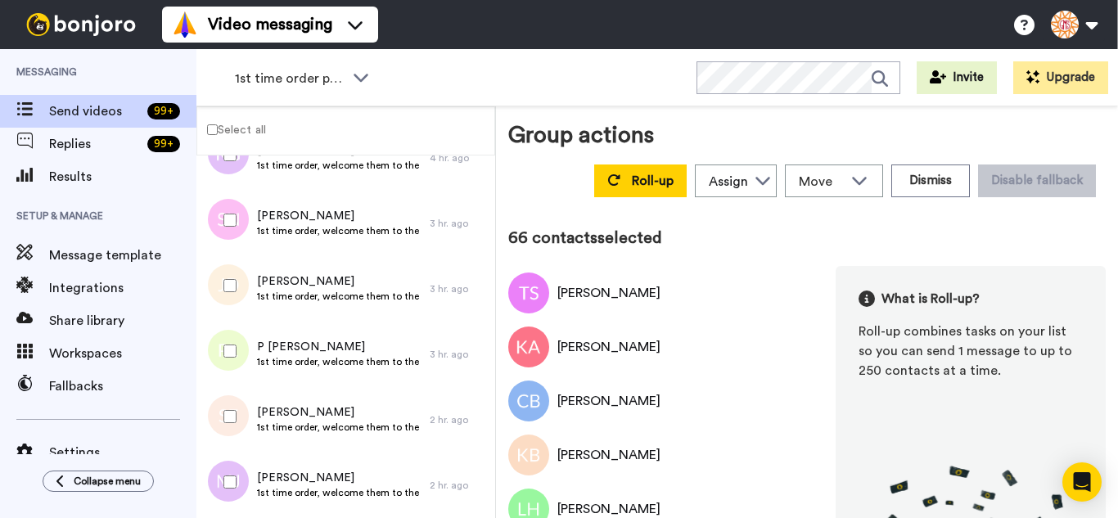
drag, startPoint x: 238, startPoint y: 295, endPoint x: 240, endPoint y: 356, distance: 61.4
click at [238, 309] on div at bounding box center [226, 285] width 59 height 57
click at [239, 356] on div at bounding box center [226, 350] width 59 height 57
click at [244, 416] on div at bounding box center [226, 416] width 59 height 57
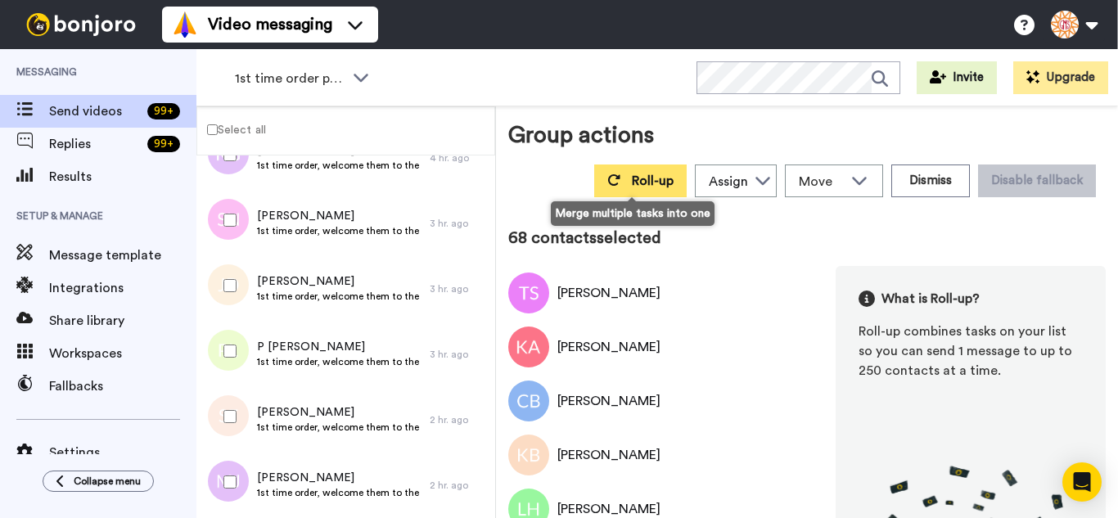
click at [619, 180] on button "Roll-up" at bounding box center [640, 181] width 92 height 33
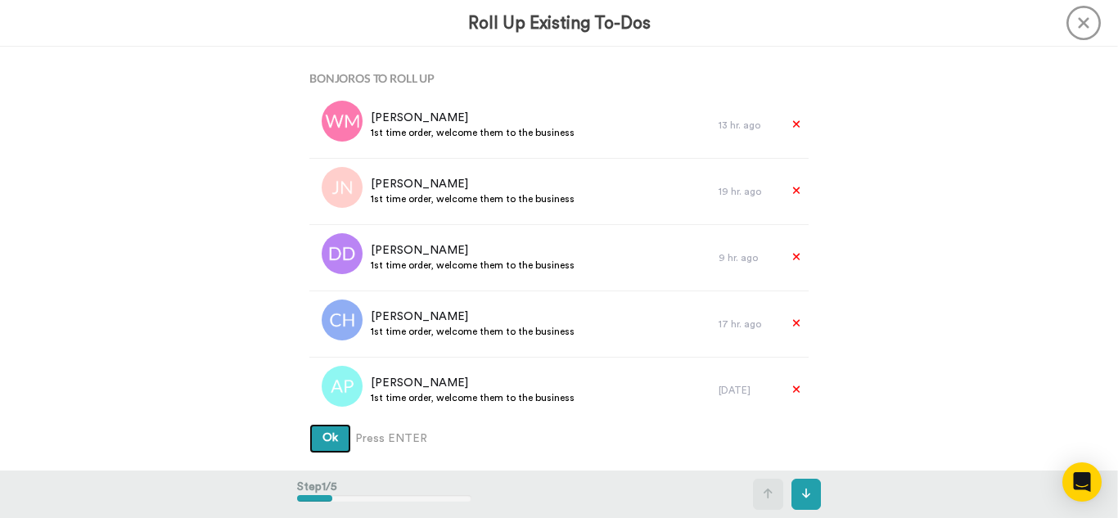
click at [309, 424] on button "Ok" at bounding box center [330, 438] width 42 height 29
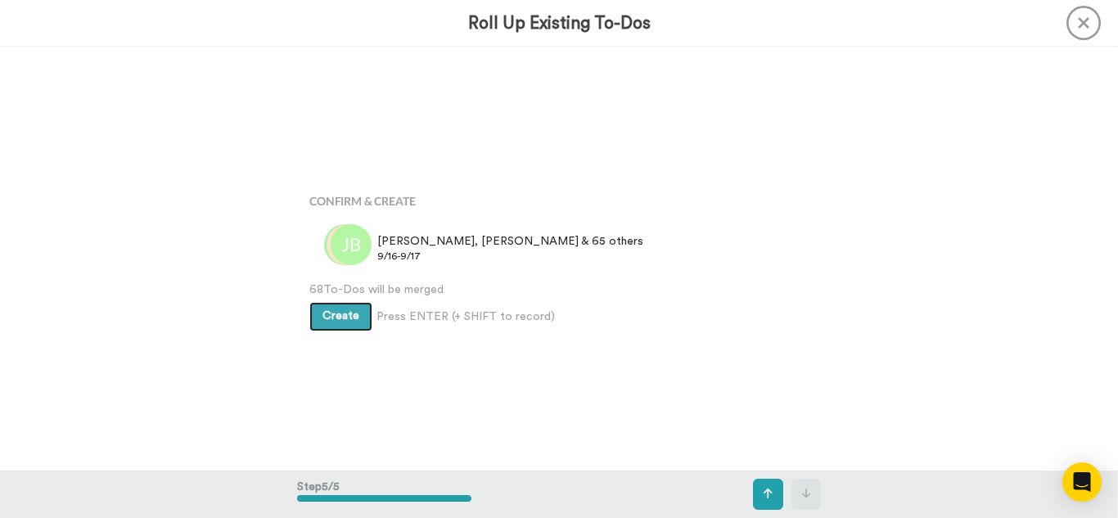
scroll to position [1694, 0]
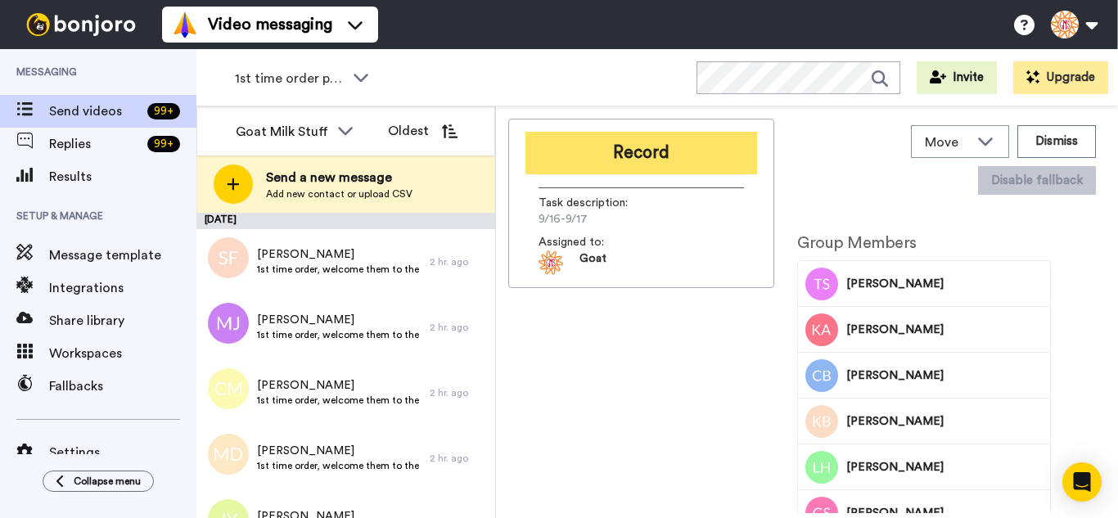
click at [667, 154] on button "Record" at bounding box center [641, 153] width 232 height 43
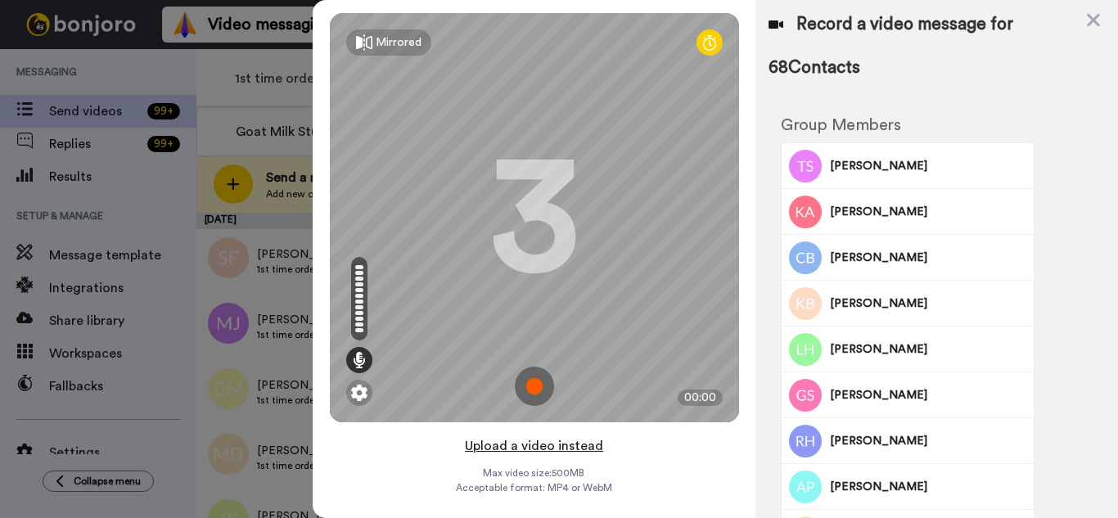
click at [588, 443] on button "Upload a video instead" at bounding box center [534, 445] width 148 height 21
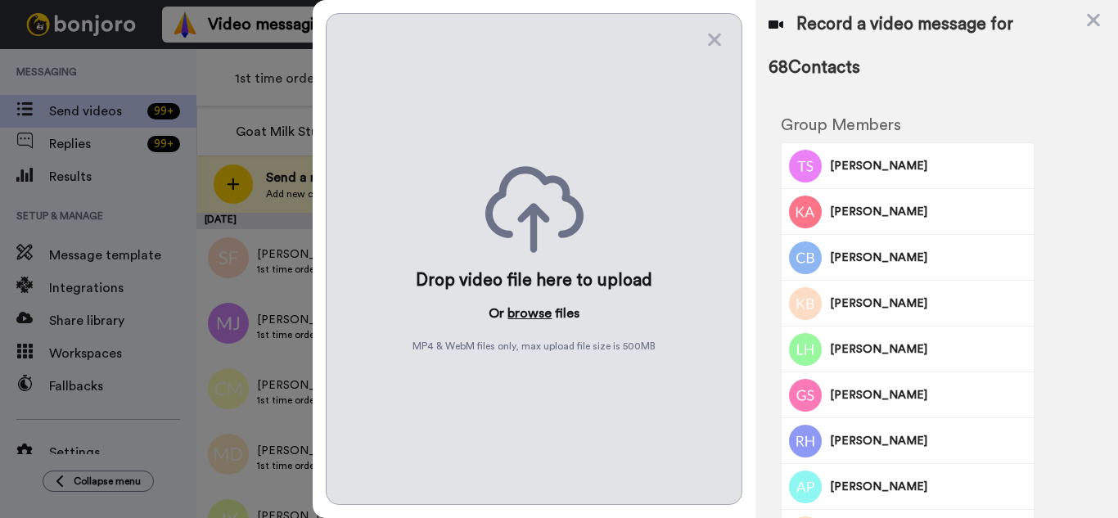
click at [533, 312] on button "browse" at bounding box center [529, 314] width 44 height 20
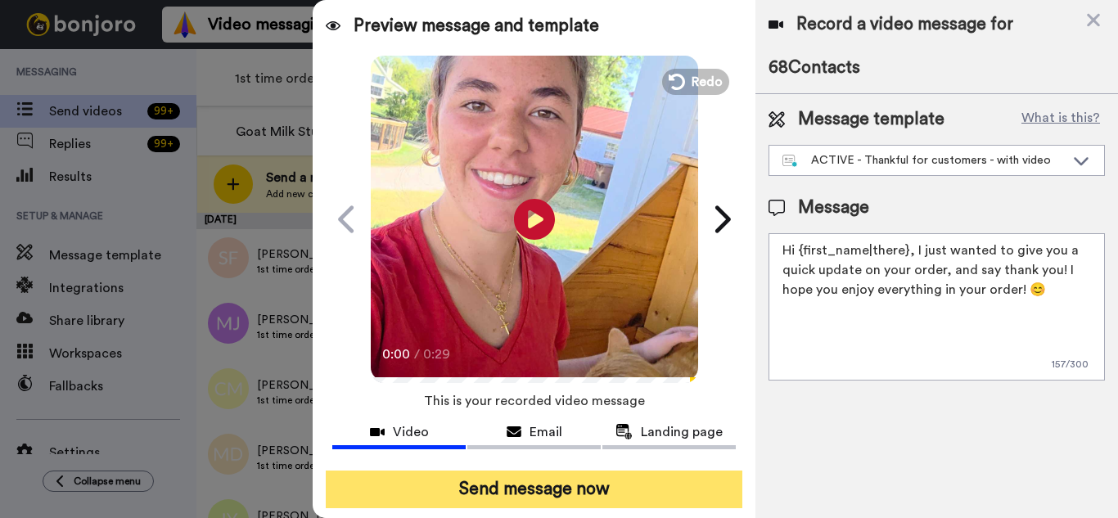
click at [666, 481] on button "Send message now" at bounding box center [534, 490] width 417 height 38
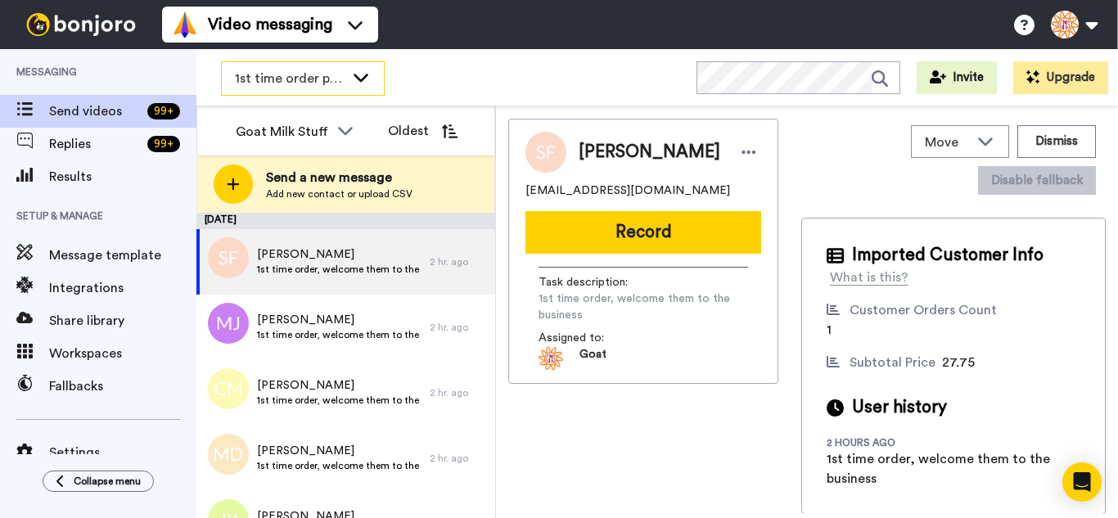
click at [307, 84] on span "1st time order people" at bounding box center [290, 79] width 110 height 20
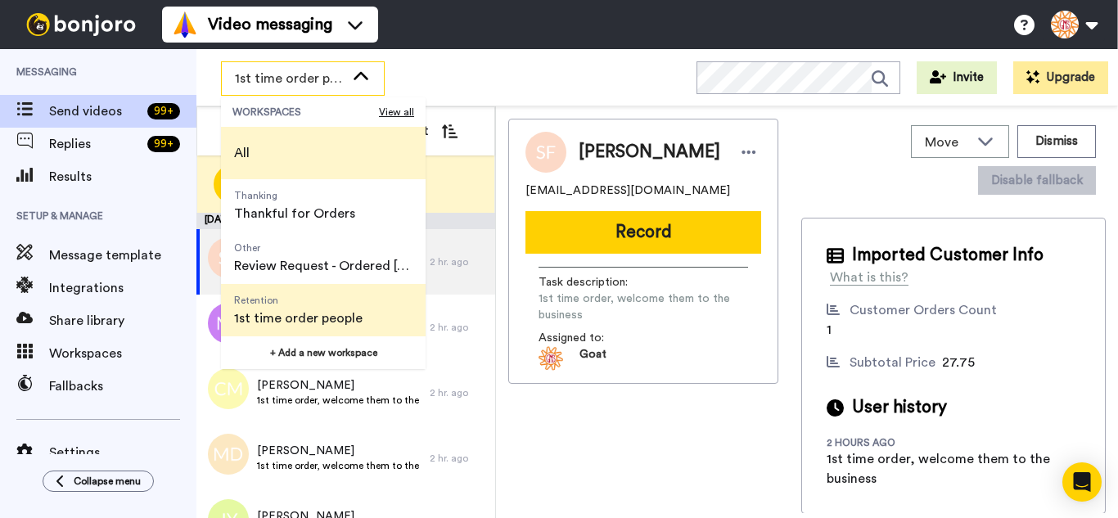
drag, startPoint x: 309, startPoint y: 213, endPoint x: 288, endPoint y: 162, distance: 55.0
click at [309, 211] on span "Thankful for Orders" at bounding box center [294, 214] width 121 height 20
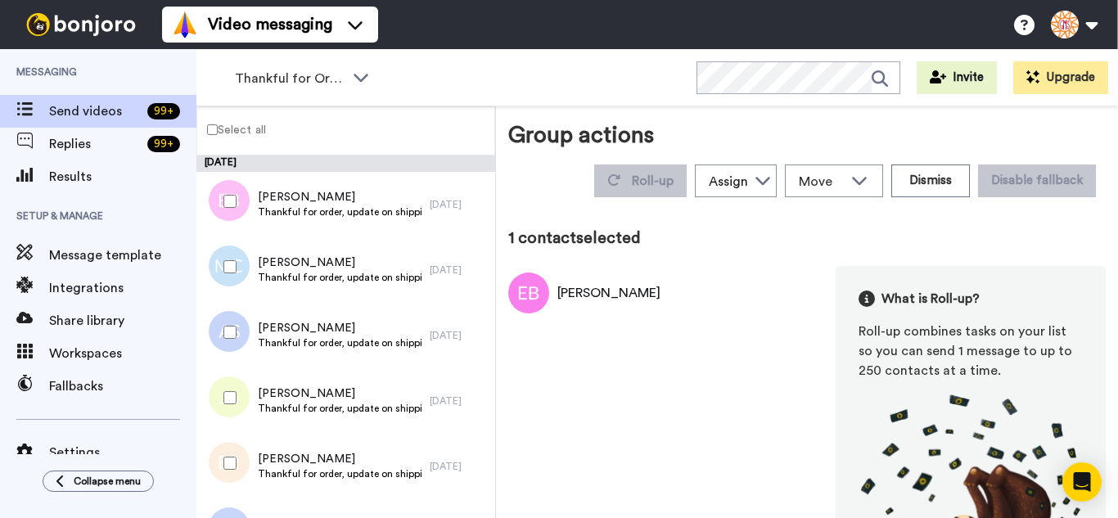
click at [232, 281] on div at bounding box center [226, 266] width 59 height 57
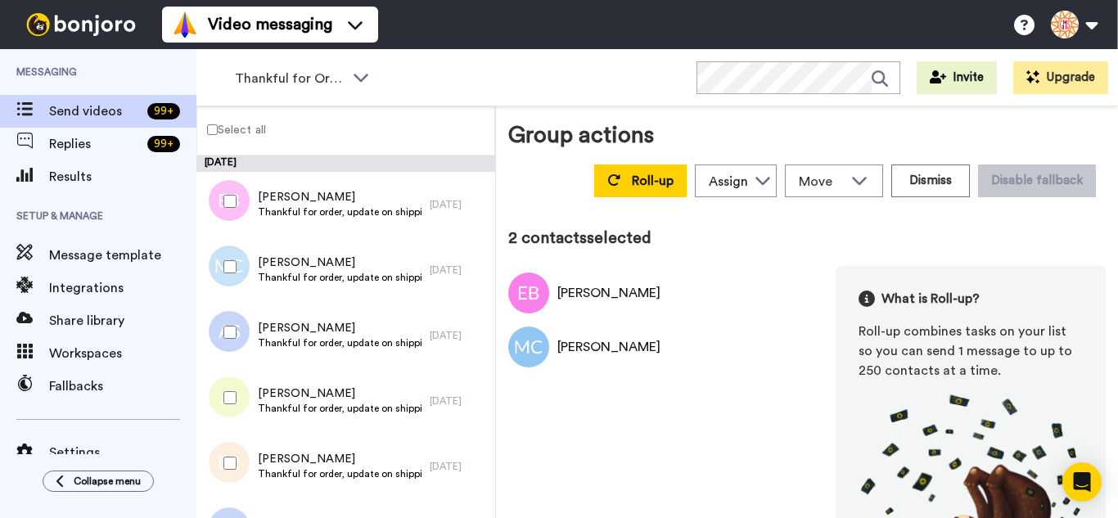
click at [238, 331] on div at bounding box center [226, 332] width 59 height 57
click at [250, 399] on div at bounding box center [226, 397] width 59 height 57
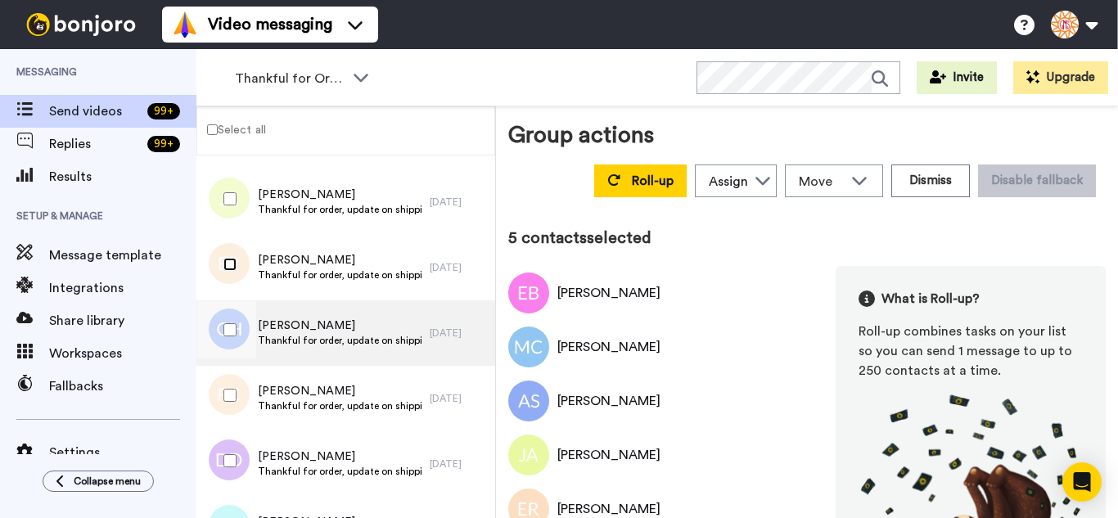
scroll to position [246, 0]
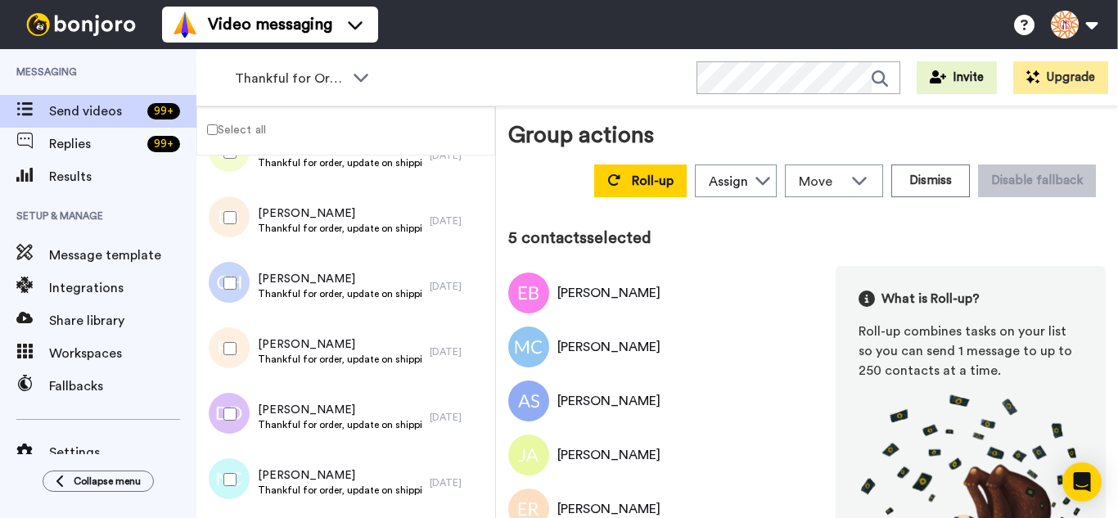
drag, startPoint x: 231, startPoint y: 291, endPoint x: 232, endPoint y: 356, distance: 65.5
click at [229, 295] on div at bounding box center [226, 283] width 59 height 57
click at [232, 358] on div at bounding box center [226, 348] width 59 height 57
click at [237, 420] on div at bounding box center [226, 414] width 59 height 57
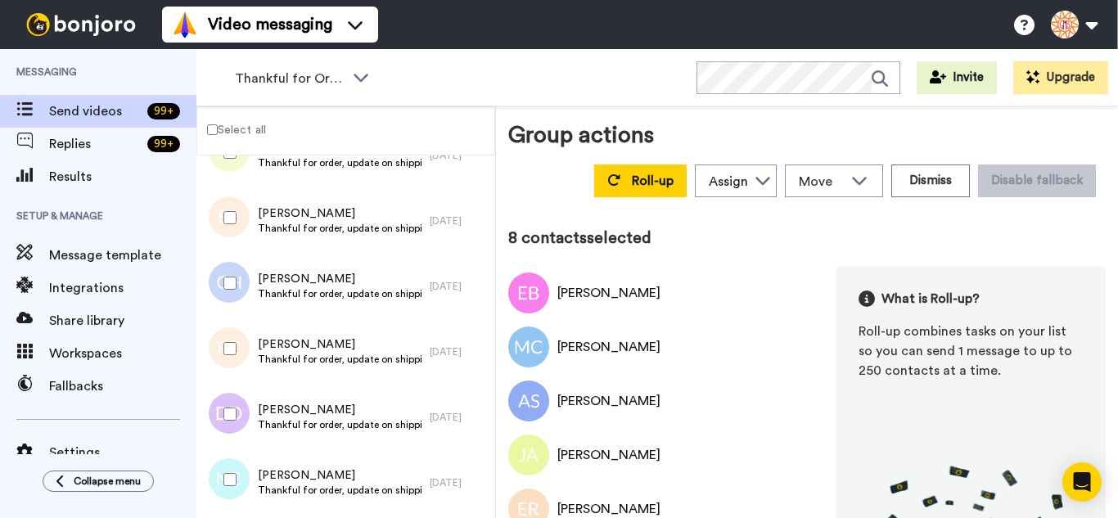
click at [237, 471] on div at bounding box center [226, 479] width 59 height 57
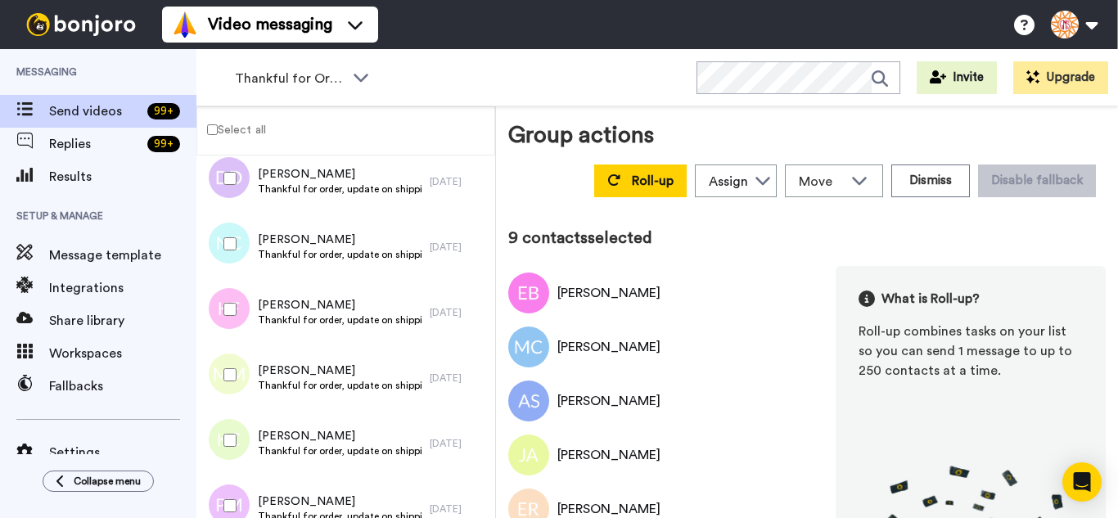
scroll to position [491, 0]
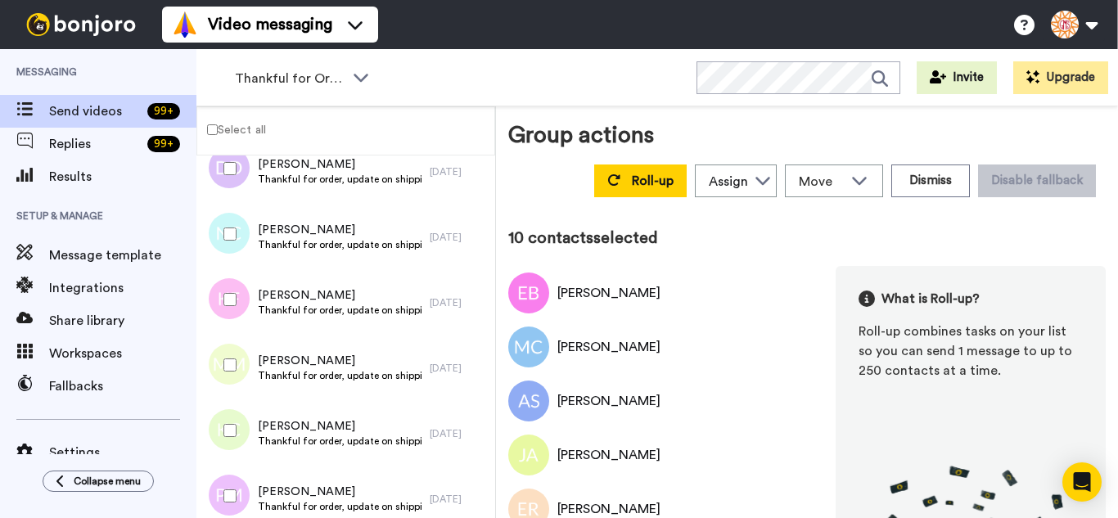
click at [229, 349] on div at bounding box center [226, 364] width 59 height 57
click at [238, 426] on div at bounding box center [226, 430] width 59 height 57
click at [238, 477] on div at bounding box center [226, 495] width 59 height 57
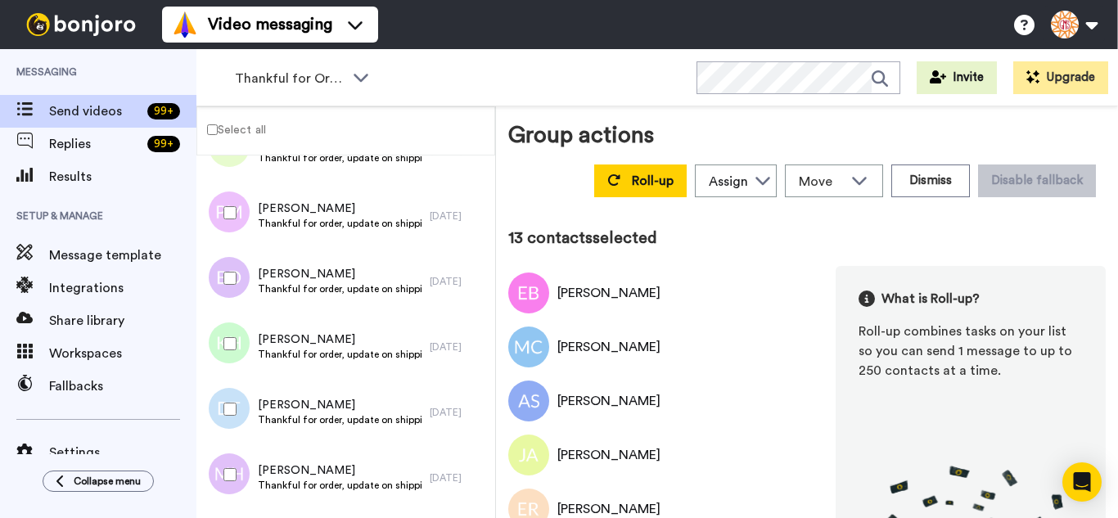
scroll to position [818, 0]
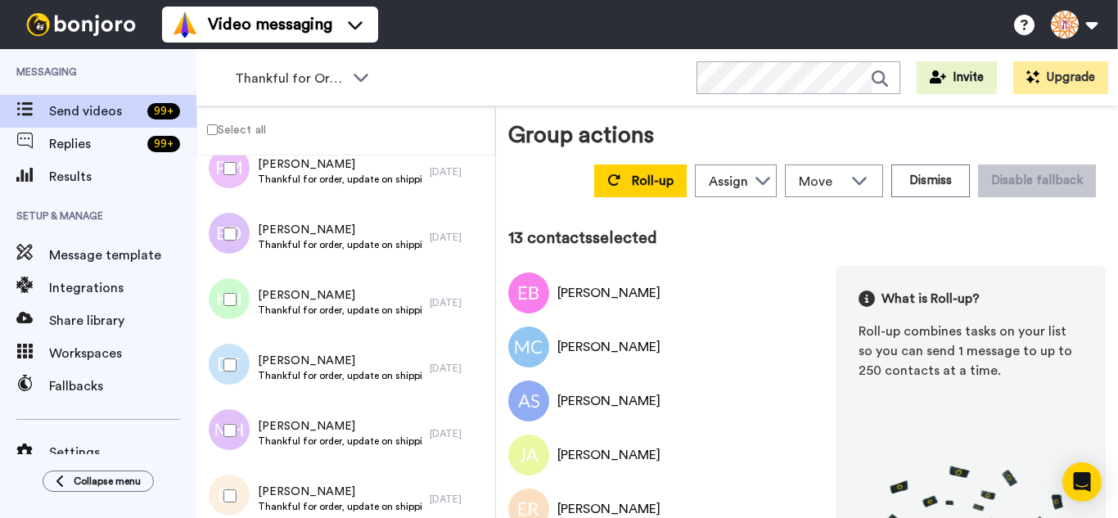
drag, startPoint x: 232, startPoint y: 246, endPoint x: 228, endPoint y: 272, distance: 25.7
click at [232, 244] on div at bounding box center [226, 233] width 59 height 57
drag, startPoint x: 233, startPoint y: 353, endPoint x: 229, endPoint y: 376, distance: 23.3
click at [232, 356] on div at bounding box center [226, 364] width 59 height 57
click at [226, 408] on div at bounding box center [226, 430] width 59 height 57
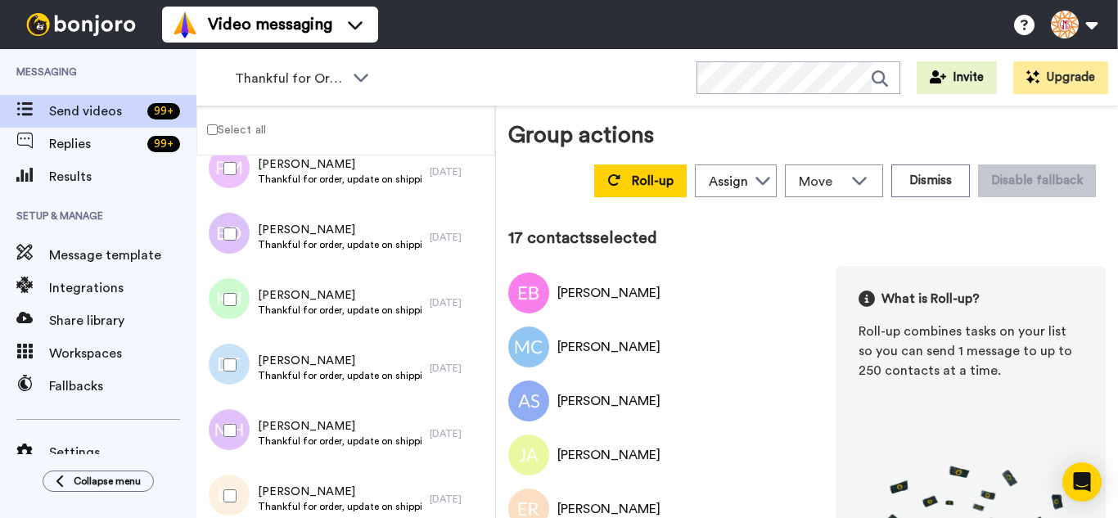
click at [241, 485] on div at bounding box center [226, 495] width 59 height 57
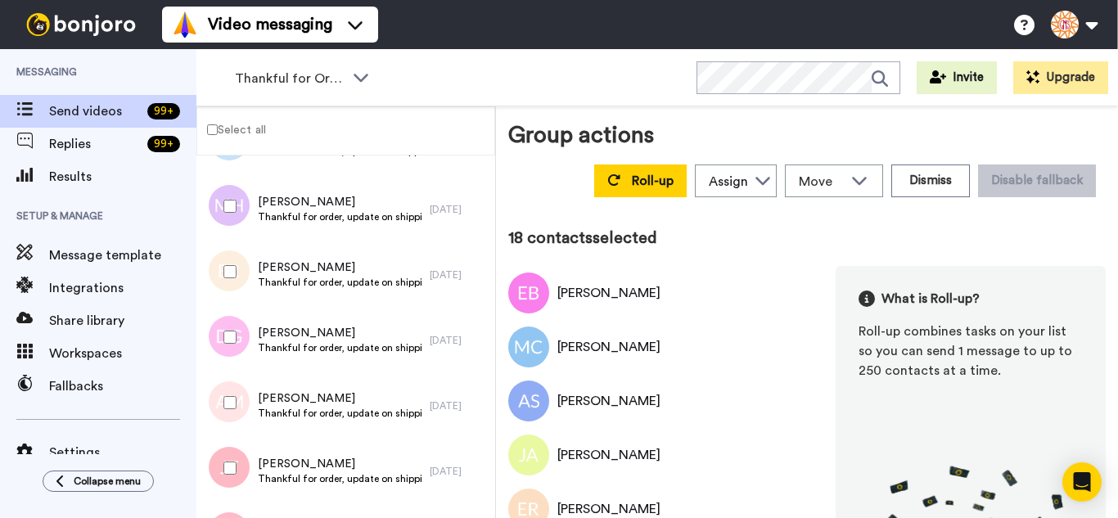
scroll to position [1146, 0]
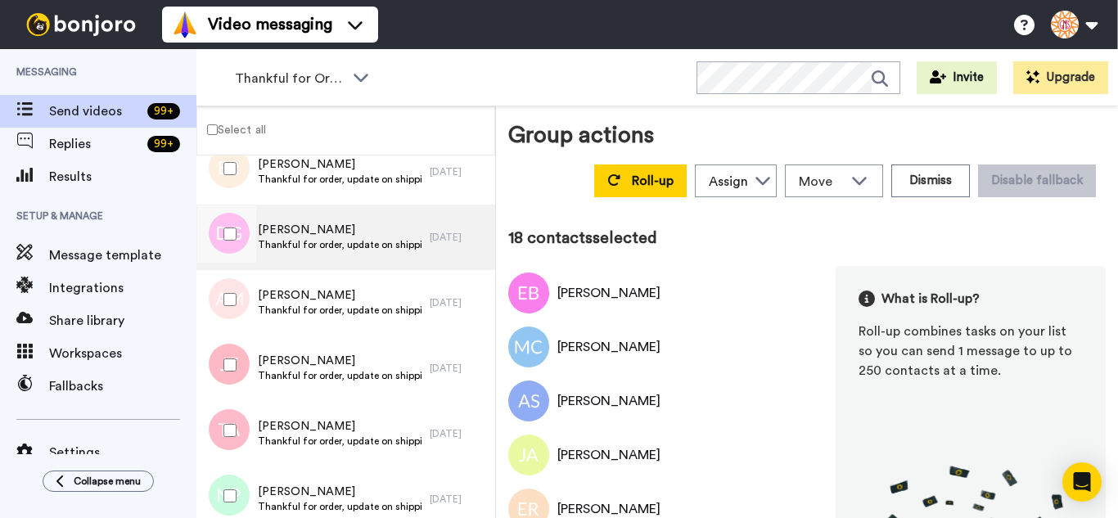
click at [223, 230] on div at bounding box center [226, 233] width 59 height 57
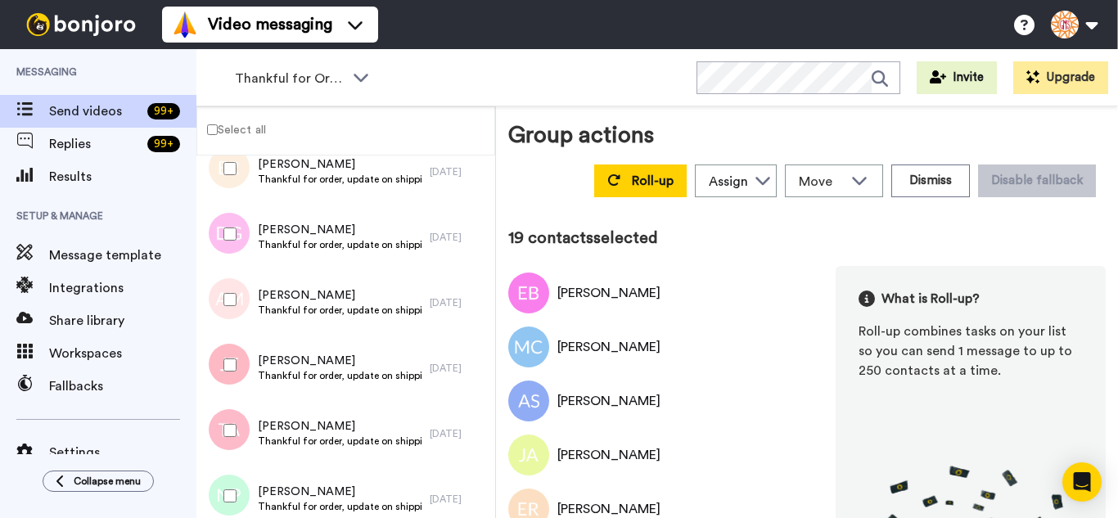
click at [231, 365] on div at bounding box center [226, 364] width 59 height 57
click at [238, 485] on div at bounding box center [226, 495] width 59 height 57
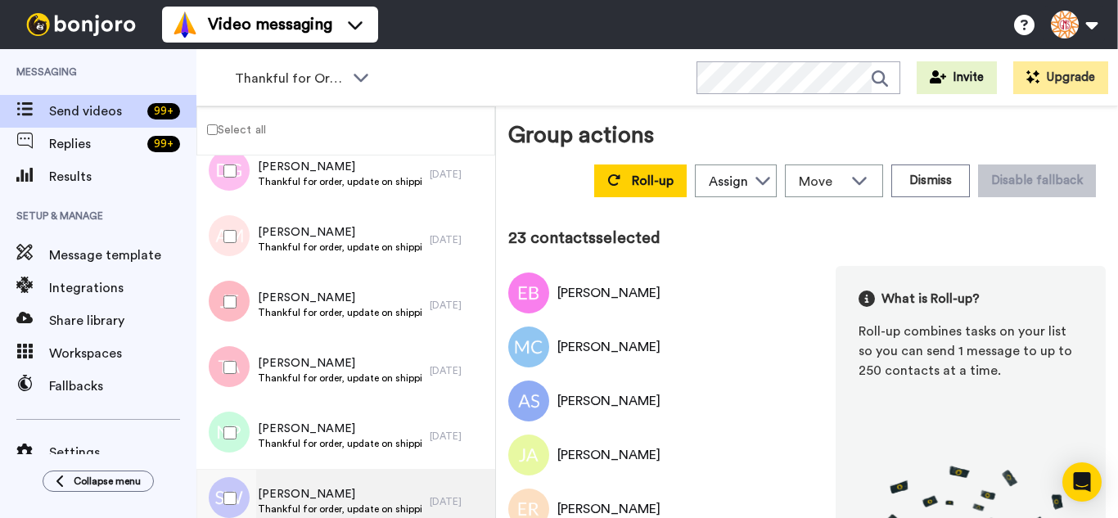
scroll to position [1391, 0]
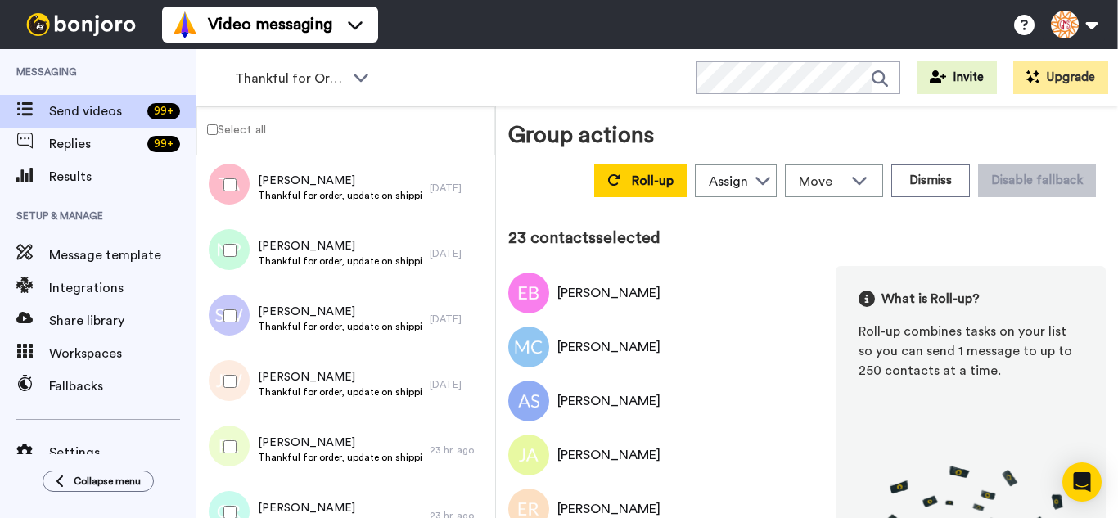
click at [237, 327] on div at bounding box center [226, 315] width 59 height 57
drag, startPoint x: 232, startPoint y: 361, endPoint x: 237, endPoint y: 409, distance: 48.5
click at [232, 362] on div at bounding box center [226, 381] width 59 height 57
click at [239, 443] on div at bounding box center [226, 446] width 59 height 57
click at [248, 493] on div at bounding box center [226, 512] width 59 height 57
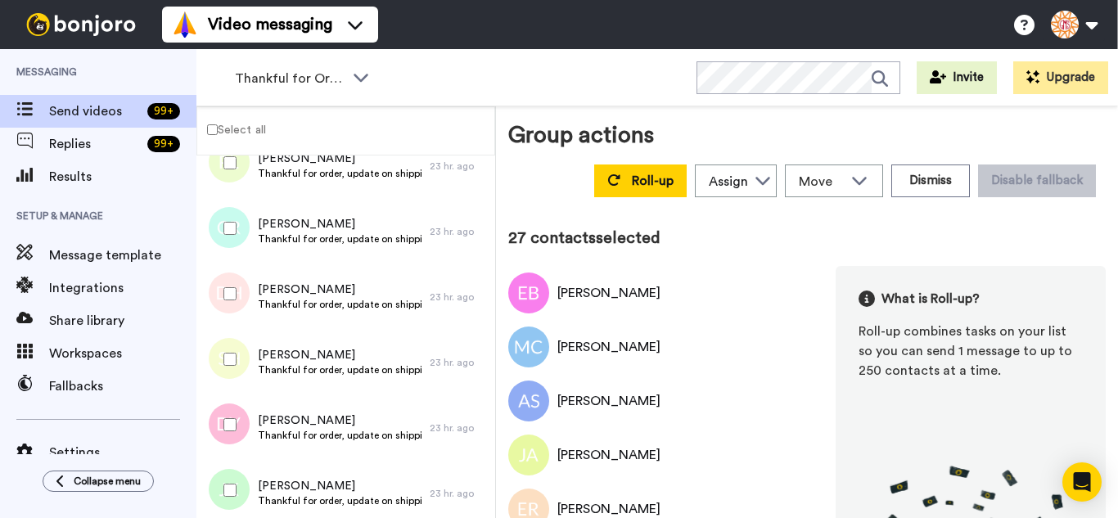
scroll to position [1719, 0]
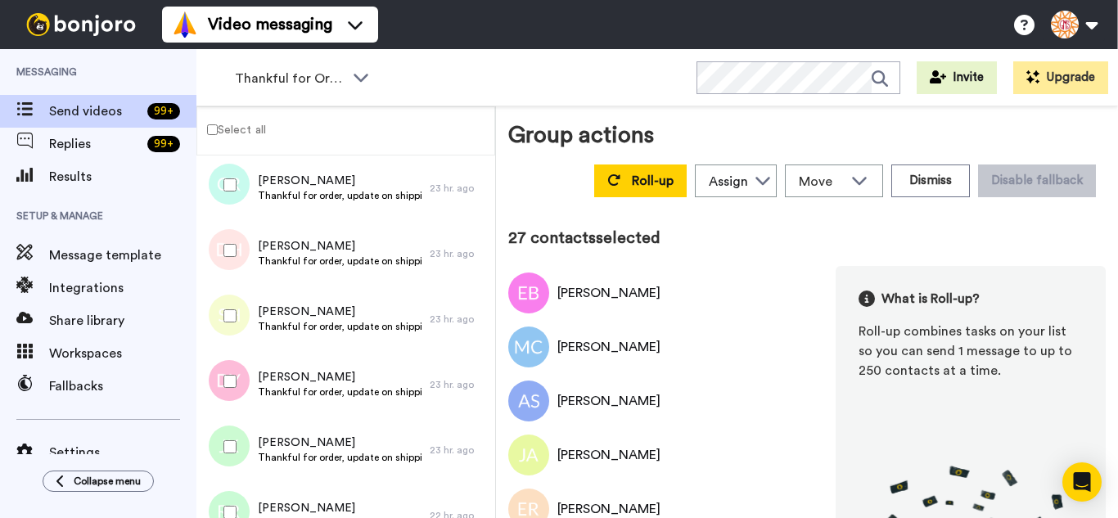
click at [231, 255] on div at bounding box center [226, 250] width 59 height 57
click at [239, 327] on div at bounding box center [226, 315] width 59 height 57
drag, startPoint x: 240, startPoint y: 399, endPoint x: 239, endPoint y: 429, distance: 29.5
click at [237, 406] on div at bounding box center [226, 381] width 59 height 57
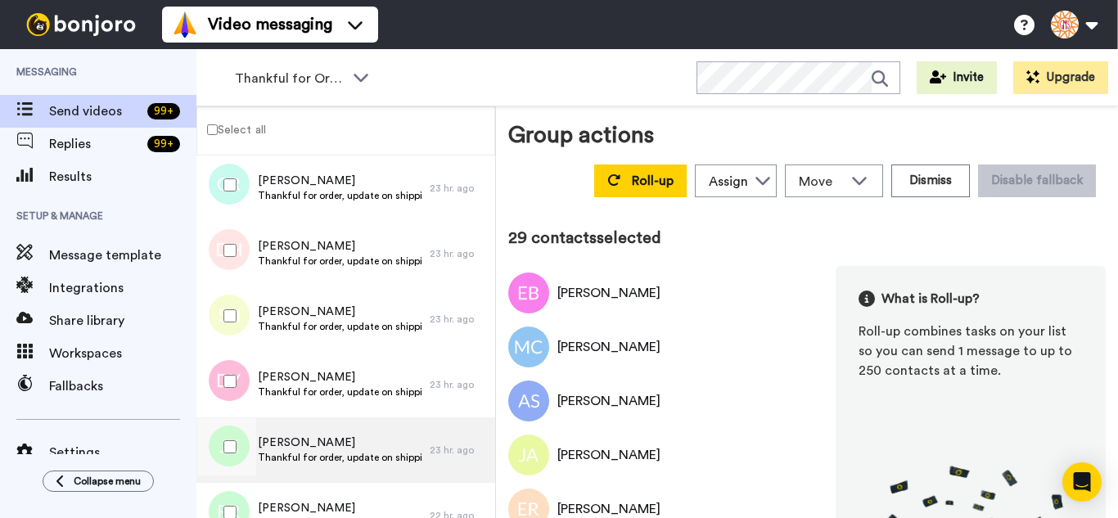
click at [239, 461] on div at bounding box center [226, 446] width 59 height 57
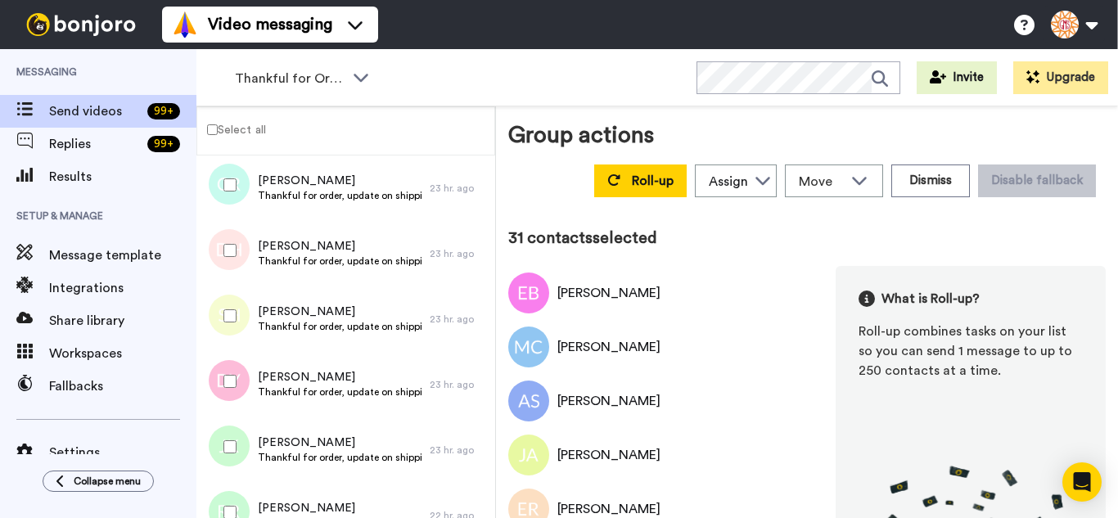
click at [242, 494] on div at bounding box center [226, 512] width 59 height 57
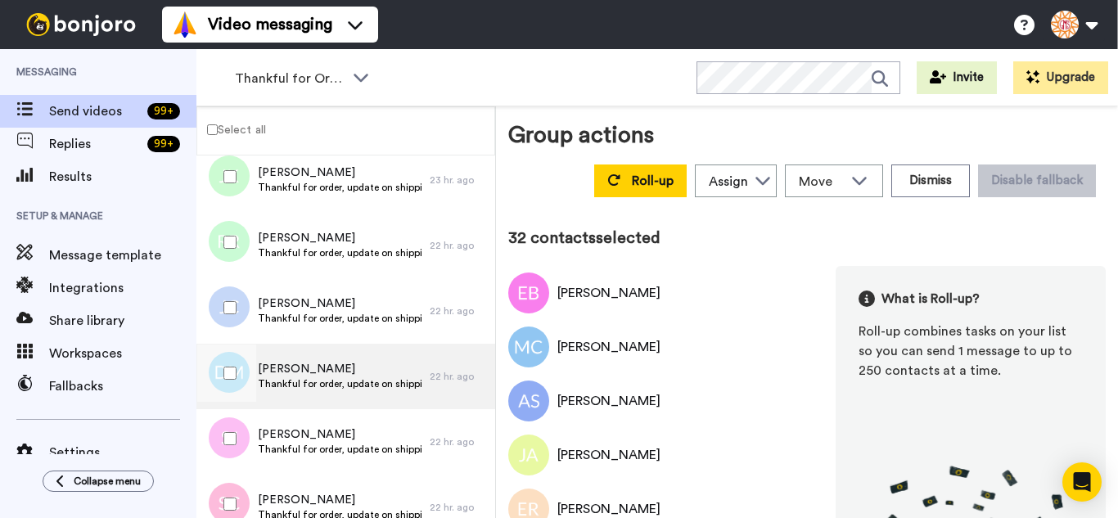
scroll to position [2046, 0]
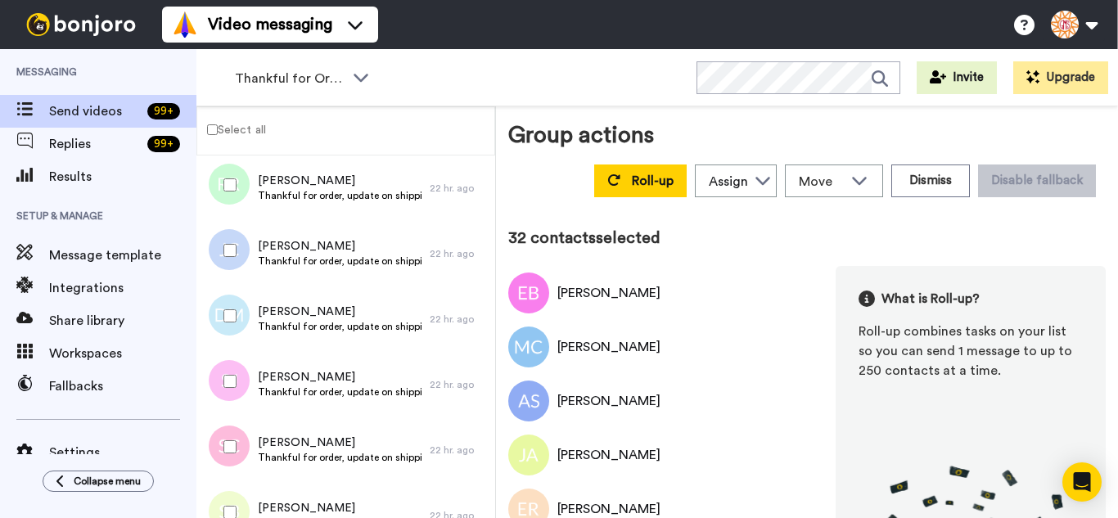
drag, startPoint x: 214, startPoint y: 246, endPoint x: 228, endPoint y: 327, distance: 82.2
click at [214, 247] on div at bounding box center [226, 250] width 59 height 57
click at [228, 327] on div at bounding box center [226, 315] width 59 height 57
drag, startPoint x: 230, startPoint y: 390, endPoint x: 227, endPoint y: 435, distance: 46.0
click at [230, 390] on div at bounding box center [226, 381] width 59 height 57
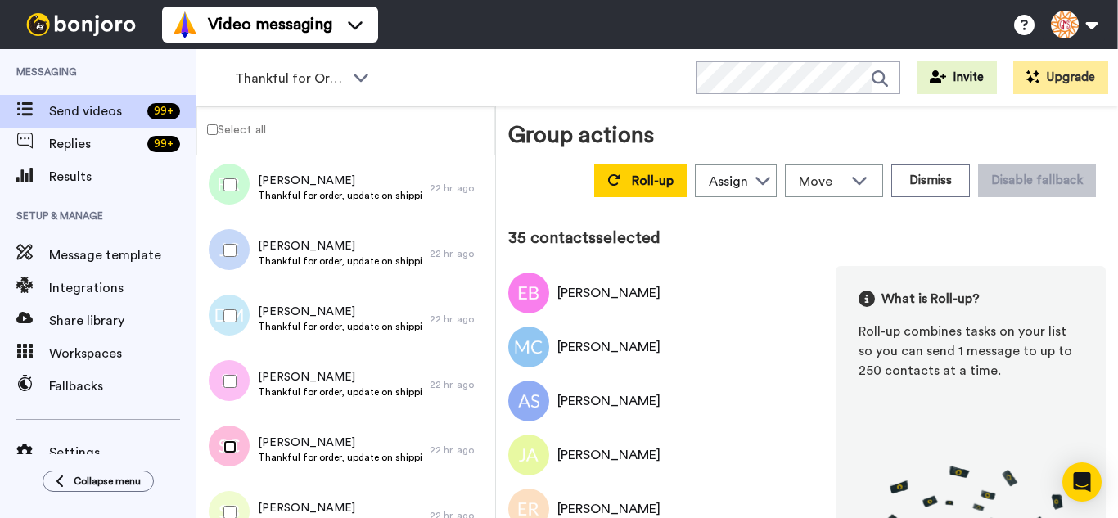
click at [224, 454] on div at bounding box center [226, 446] width 59 height 57
click at [229, 491] on div at bounding box center [226, 512] width 59 height 57
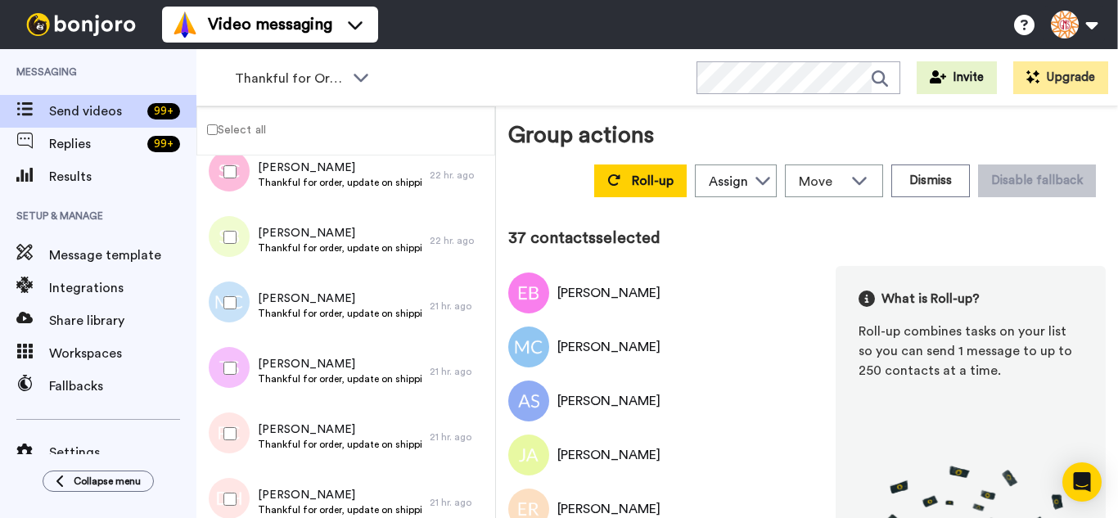
scroll to position [2374, 0]
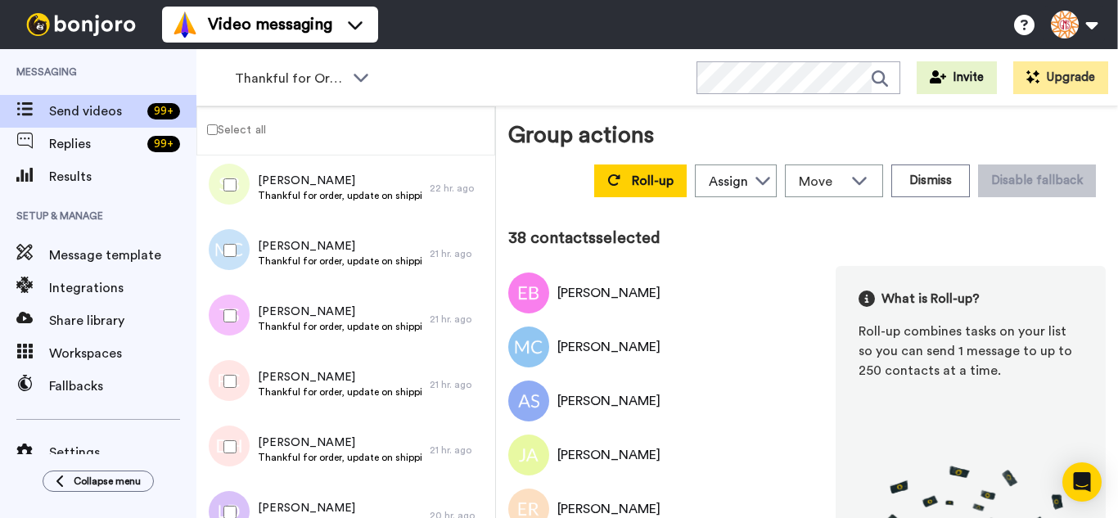
click at [240, 327] on div at bounding box center [226, 315] width 59 height 57
drag, startPoint x: 242, startPoint y: 374, endPoint x: 236, endPoint y: 426, distance: 52.8
click at [241, 378] on div at bounding box center [226, 381] width 59 height 57
click at [239, 508] on div at bounding box center [226, 512] width 59 height 57
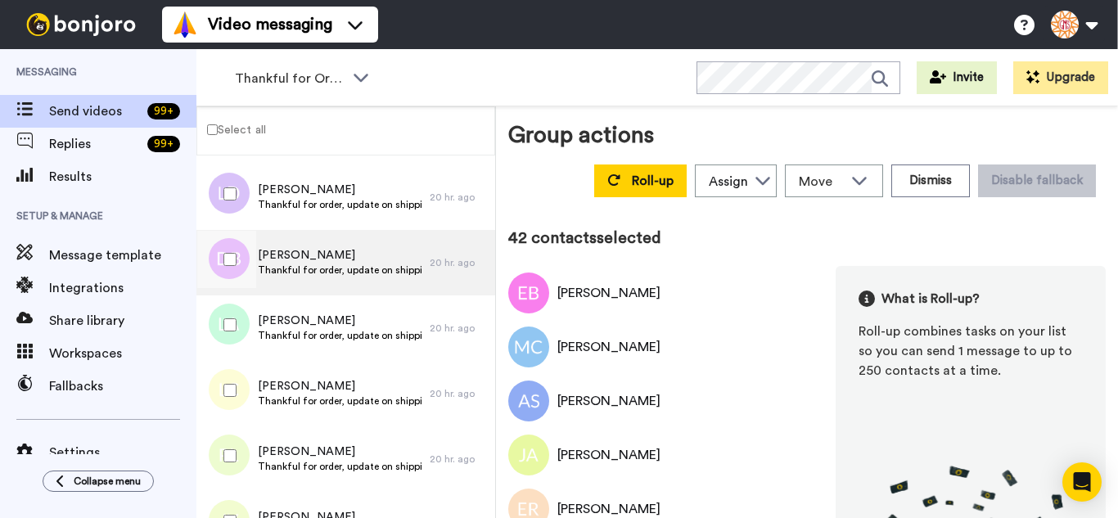
scroll to position [2701, 0]
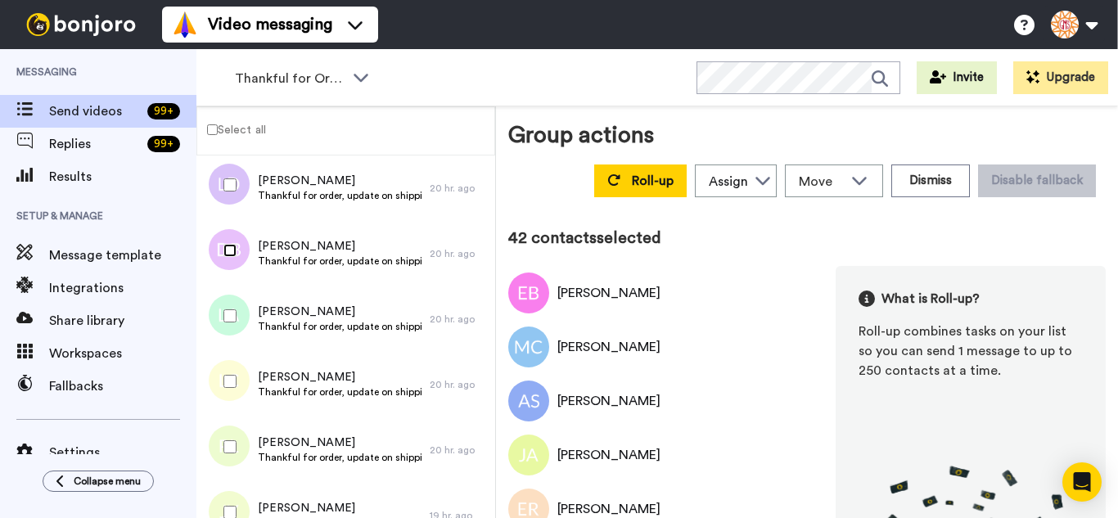
click at [234, 261] on div at bounding box center [226, 250] width 59 height 57
click at [245, 335] on div at bounding box center [226, 315] width 59 height 57
drag, startPoint x: 232, startPoint y: 392, endPoint x: 233, endPoint y: 461, distance: 68.8
click at [229, 400] on div at bounding box center [226, 381] width 59 height 57
drag, startPoint x: 233, startPoint y: 463, endPoint x: 232, endPoint y: 505, distance: 41.8
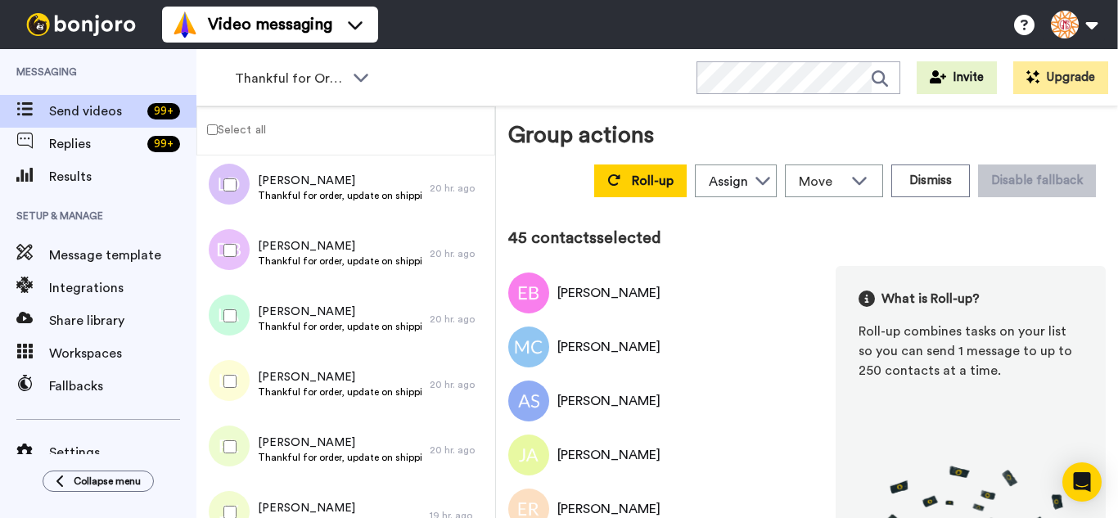
click at [232, 471] on div at bounding box center [226, 446] width 59 height 57
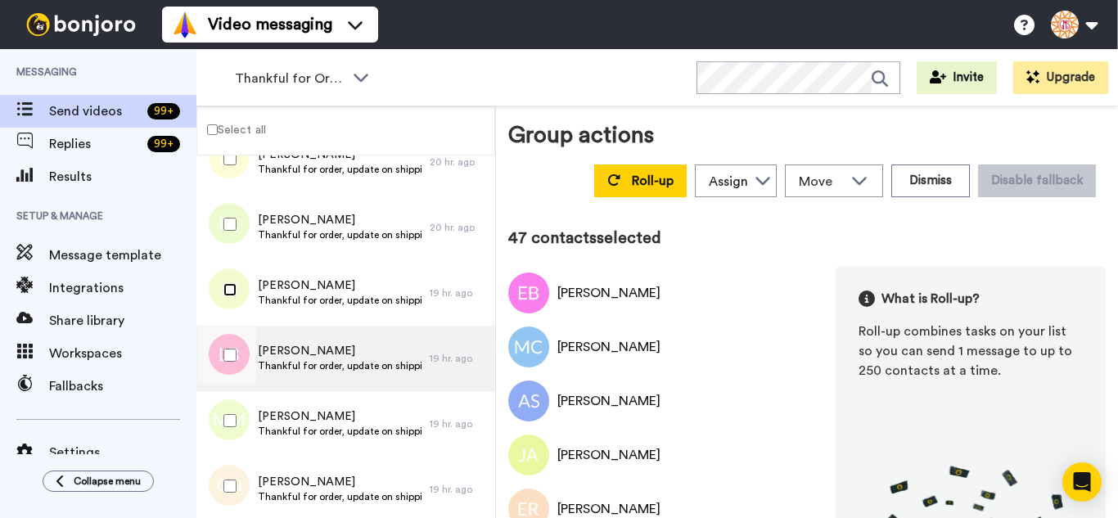
scroll to position [2928, 0]
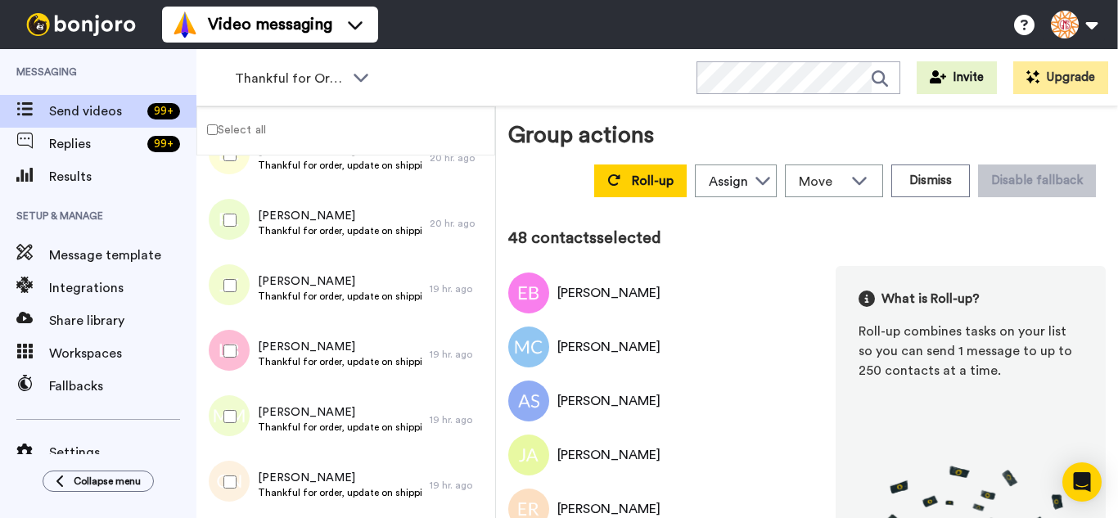
click at [232, 397] on div at bounding box center [226, 416] width 59 height 57
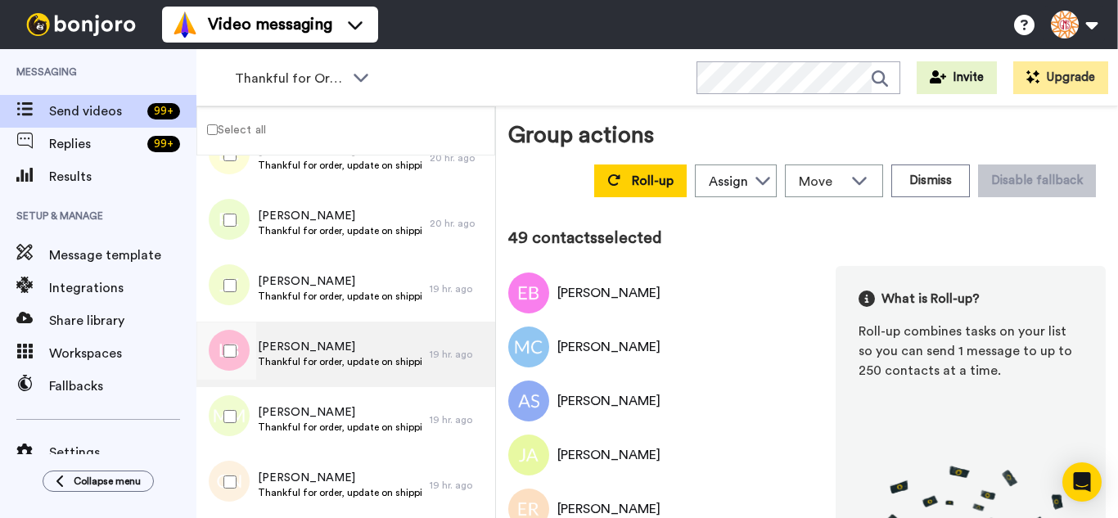
drag, startPoint x: 231, startPoint y: 458, endPoint x: 286, endPoint y: 366, distance: 107.2
click at [230, 458] on div at bounding box center [226, 481] width 59 height 57
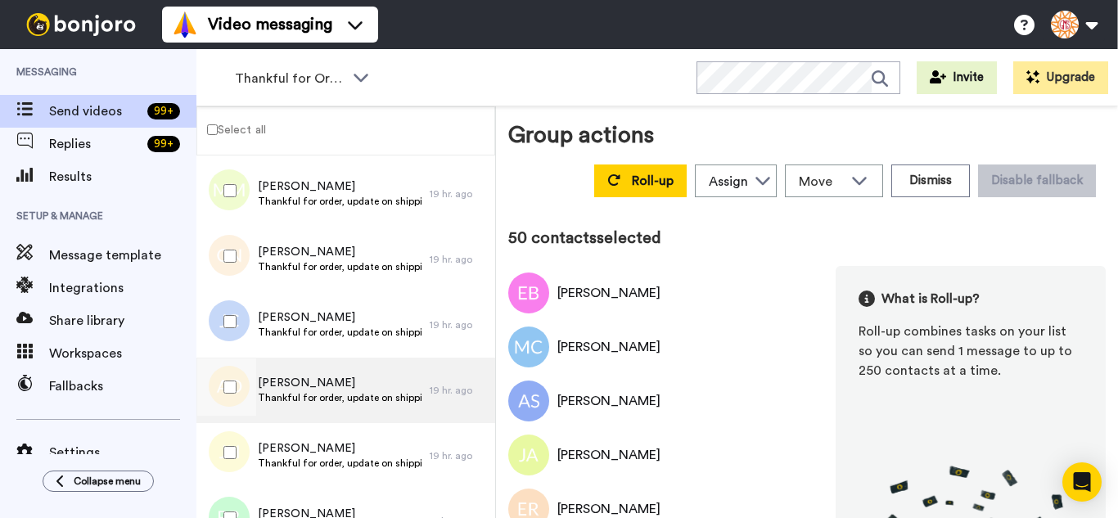
scroll to position [3173, 0]
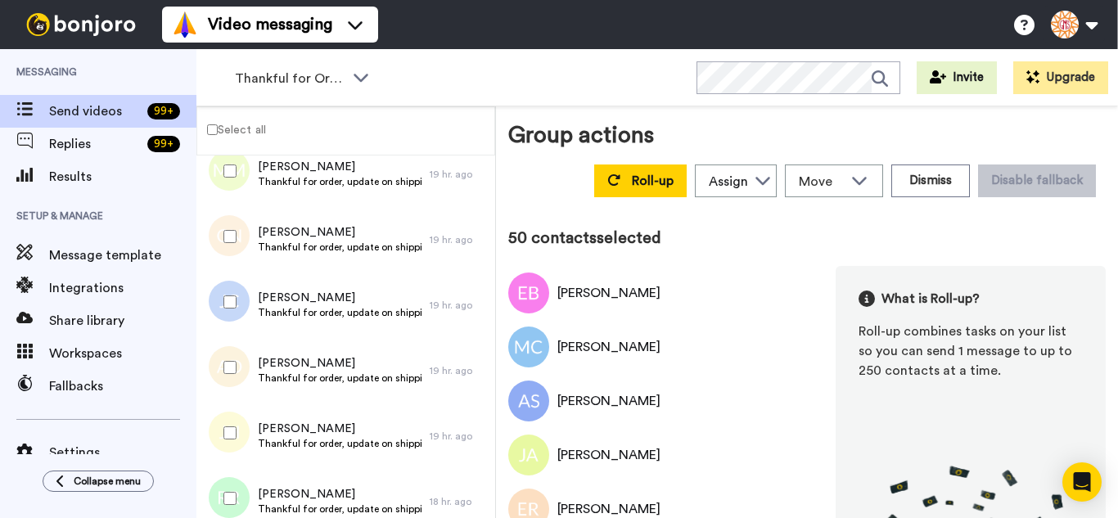
click at [225, 291] on div at bounding box center [226, 301] width 59 height 57
click at [232, 431] on div at bounding box center [226, 432] width 59 height 57
click at [239, 493] on div at bounding box center [226, 498] width 59 height 57
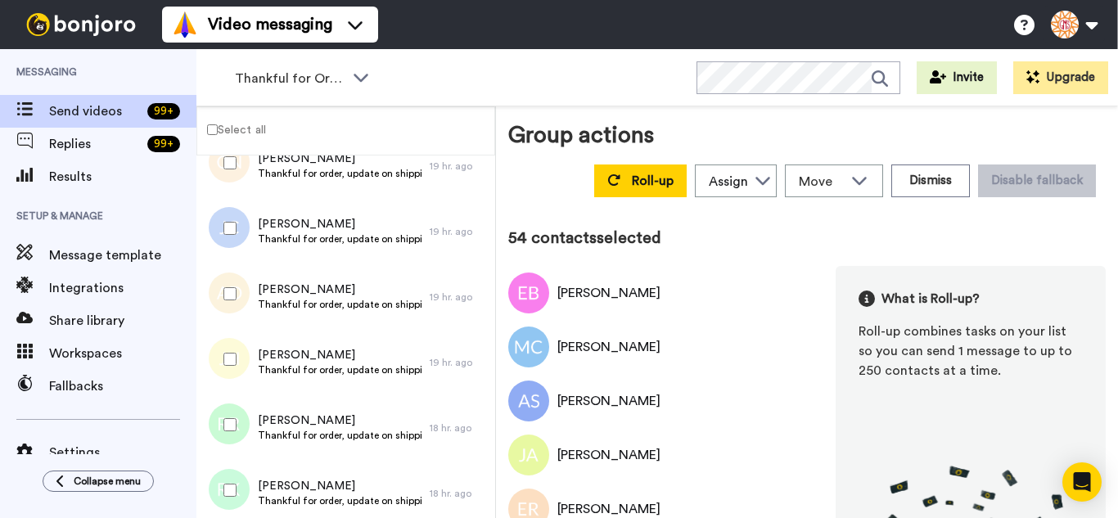
scroll to position [3419, 0]
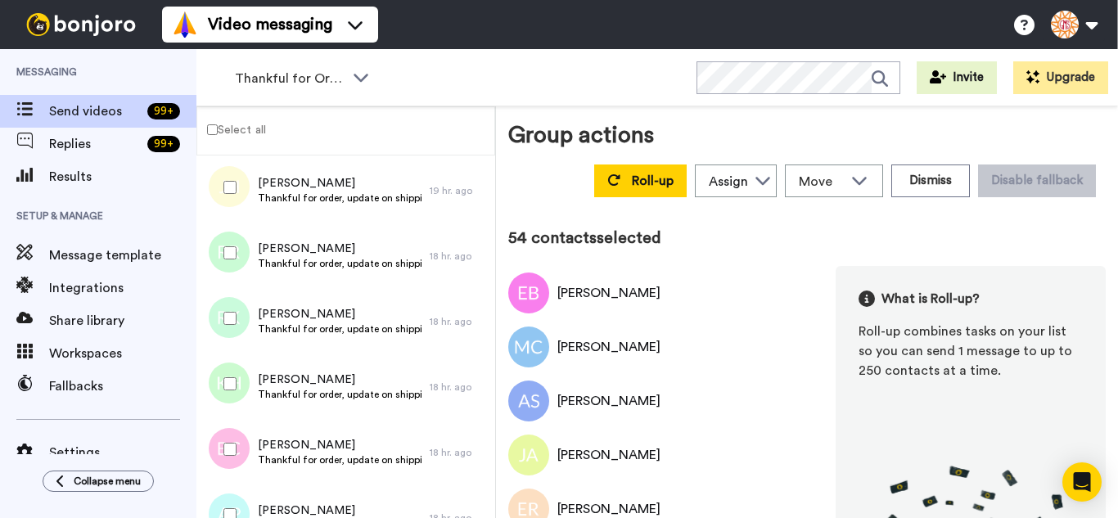
click at [232, 338] on div at bounding box center [226, 318] width 59 height 57
drag, startPoint x: 232, startPoint y: 437, endPoint x: 233, endPoint y: 494, distance: 56.5
click at [232, 442] on div at bounding box center [226, 449] width 59 height 57
drag, startPoint x: 231, startPoint y: 499, endPoint x: 239, endPoint y: 449, distance: 51.4
click at [231, 494] on div at bounding box center [226, 514] width 59 height 57
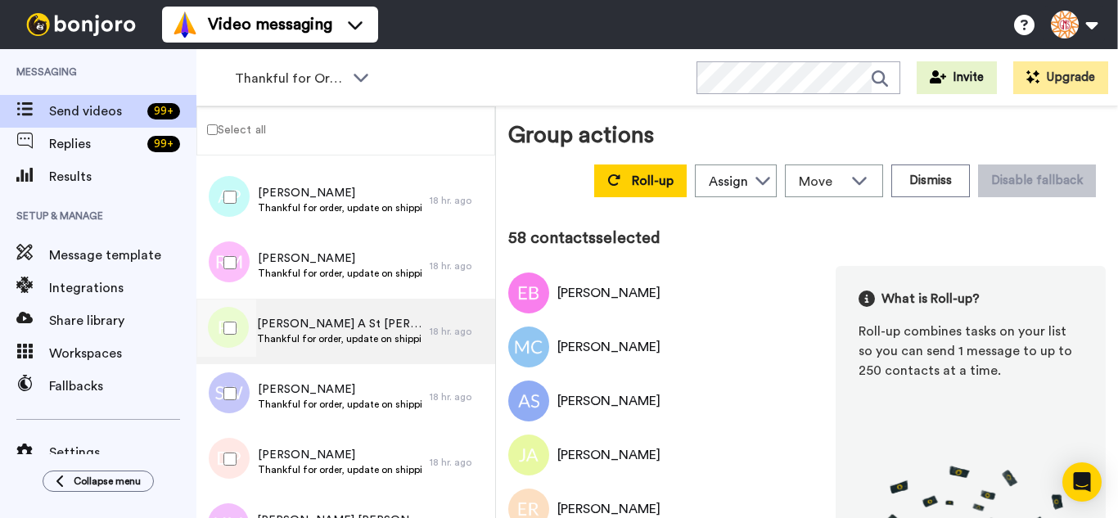
scroll to position [3746, 0]
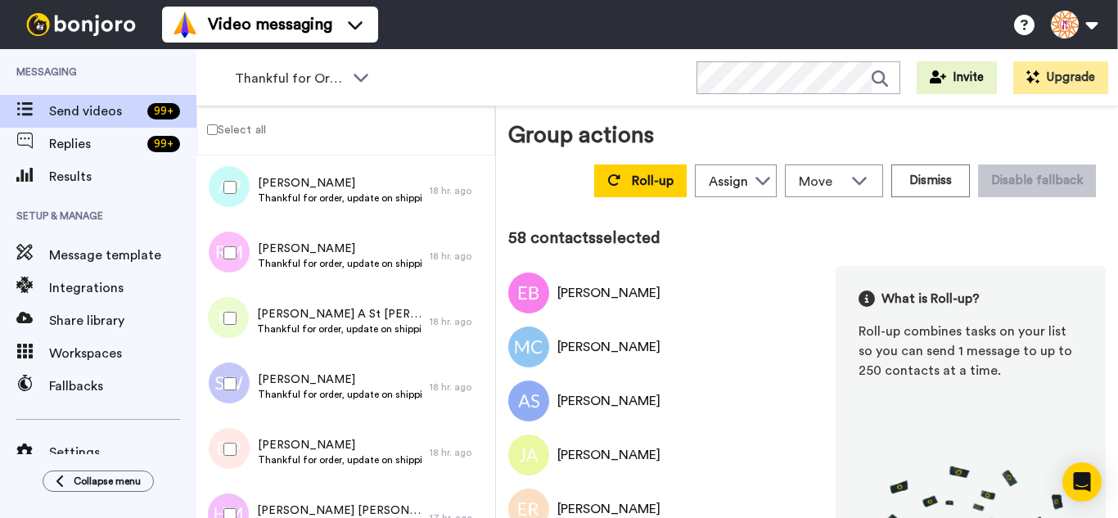
drag, startPoint x: 228, startPoint y: 237, endPoint x: 233, endPoint y: 306, distance: 69.0
click at [228, 240] on div at bounding box center [226, 252] width 59 height 57
click at [243, 390] on div at bounding box center [226, 383] width 59 height 57
click at [236, 452] on div at bounding box center [226, 449] width 59 height 57
click at [237, 502] on div at bounding box center [226, 514] width 59 height 57
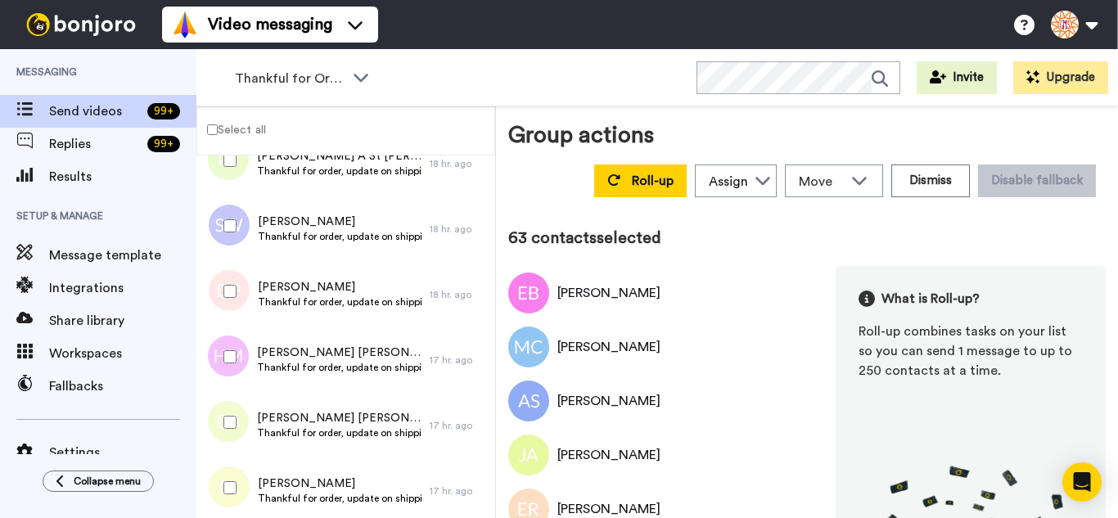
scroll to position [3992, 0]
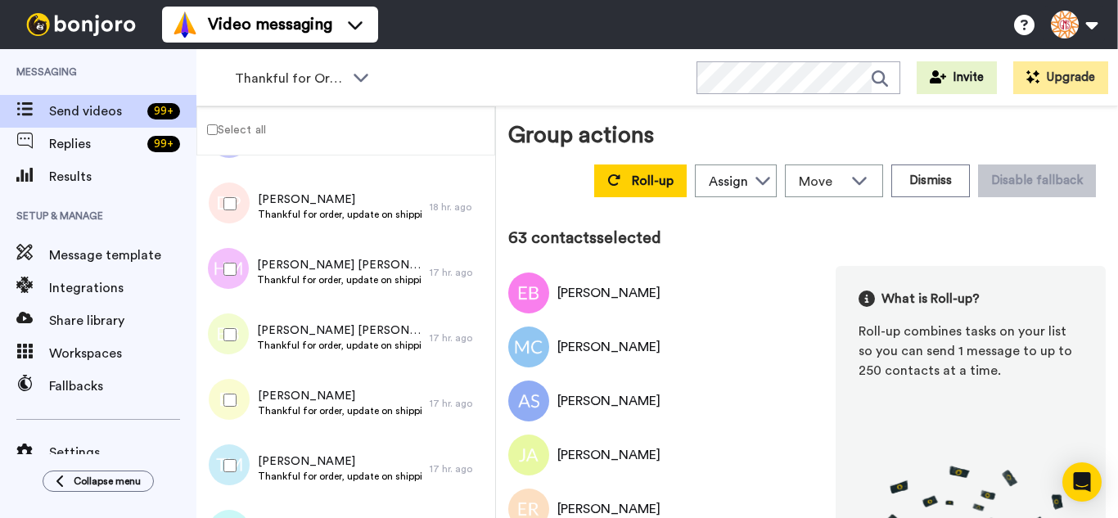
click at [230, 389] on div at bounding box center [226, 400] width 59 height 57
click at [223, 439] on div at bounding box center [226, 465] width 59 height 57
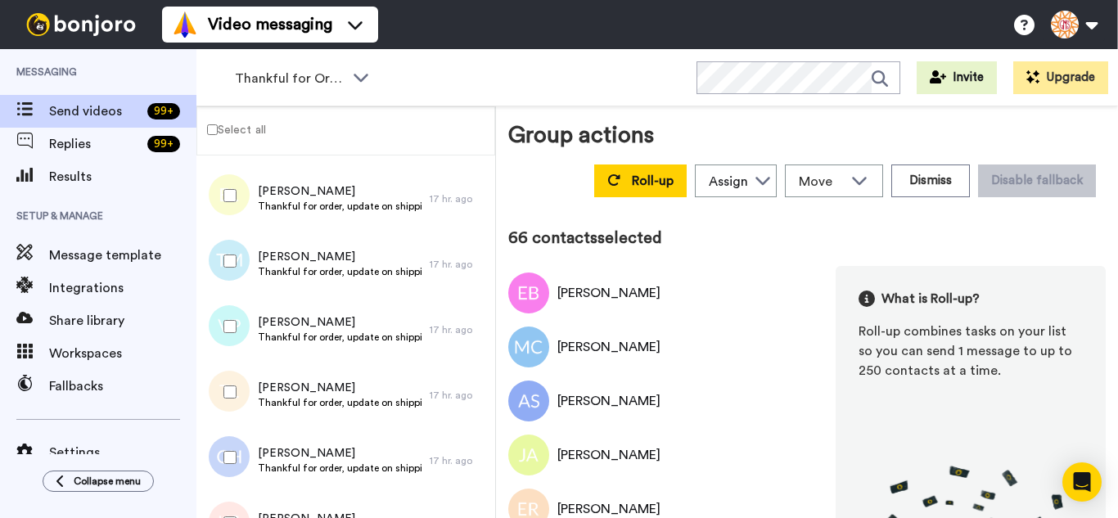
scroll to position [4237, 0]
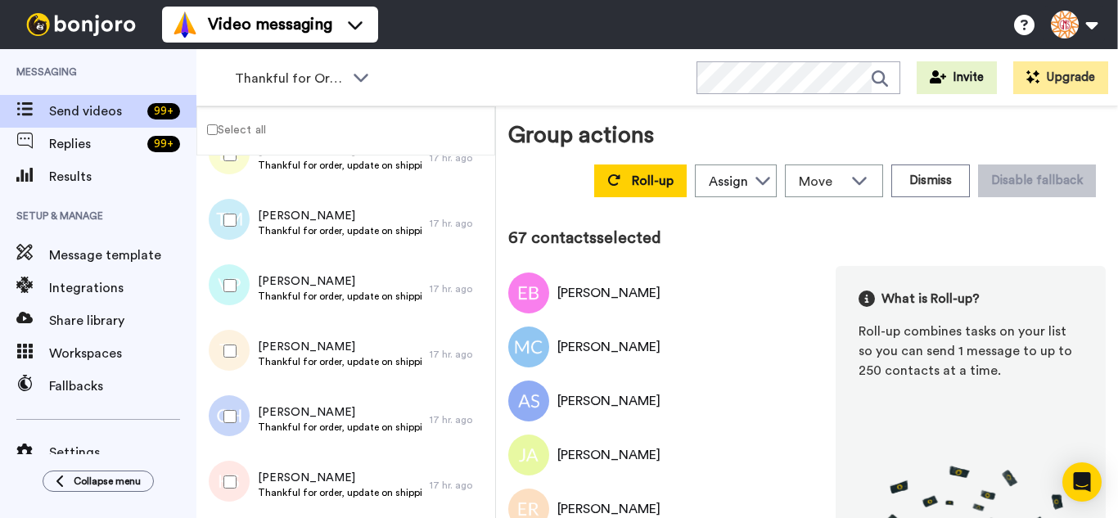
click at [237, 339] on div at bounding box center [226, 350] width 59 height 57
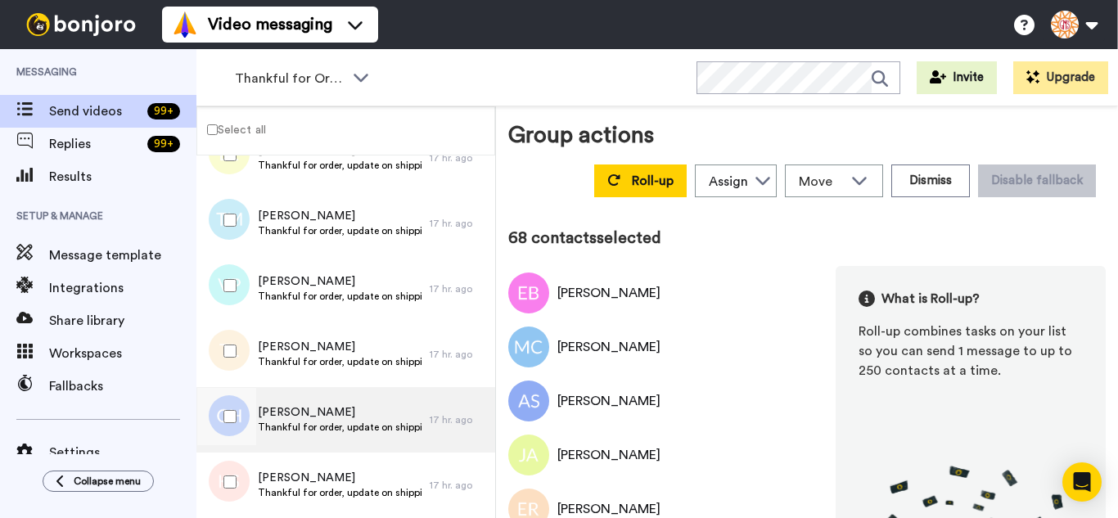
drag, startPoint x: 237, startPoint y: 404, endPoint x: 235, endPoint y: 452, distance: 47.5
click at [237, 408] on div at bounding box center [226, 416] width 59 height 57
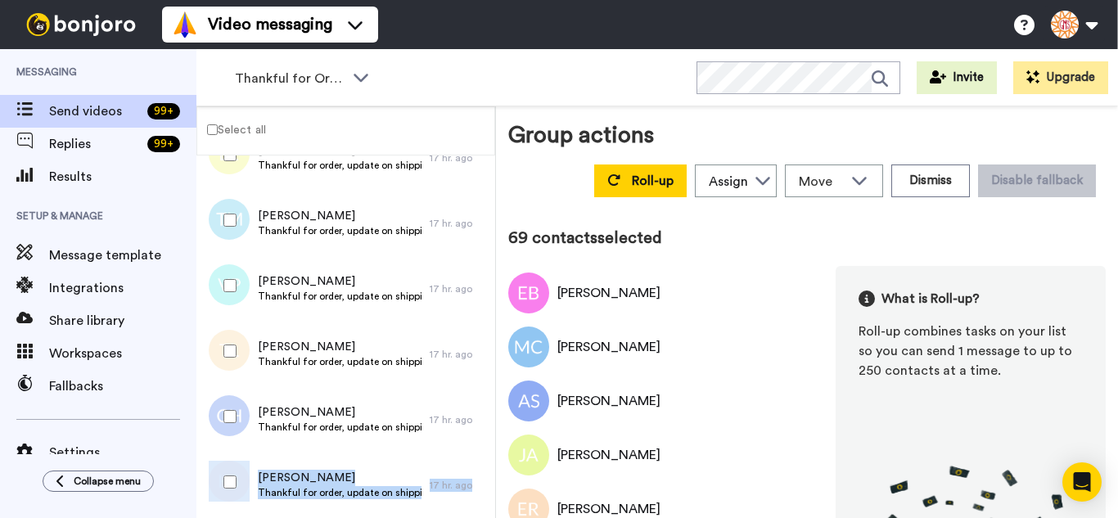
click at [234, 453] on div "Kathy Scherer Thankful for order, update on shipping. 17 hr. ago" at bounding box center [345, 485] width 299 height 65
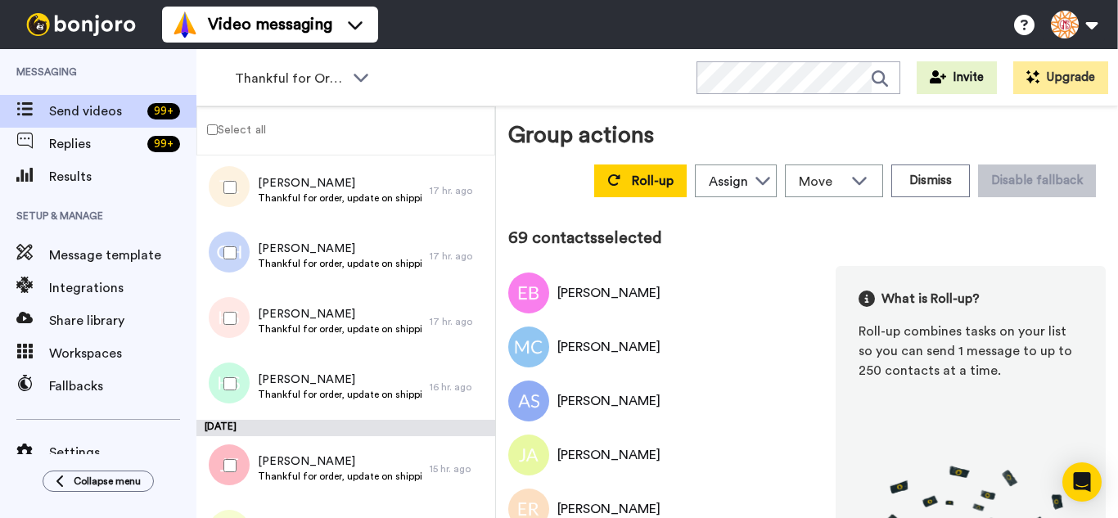
click at [239, 306] on div at bounding box center [226, 318] width 59 height 57
drag, startPoint x: 237, startPoint y: 368, endPoint x: 270, endPoint y: 324, distance: 55.0
click at [237, 369] on div at bounding box center [226, 383] width 59 height 57
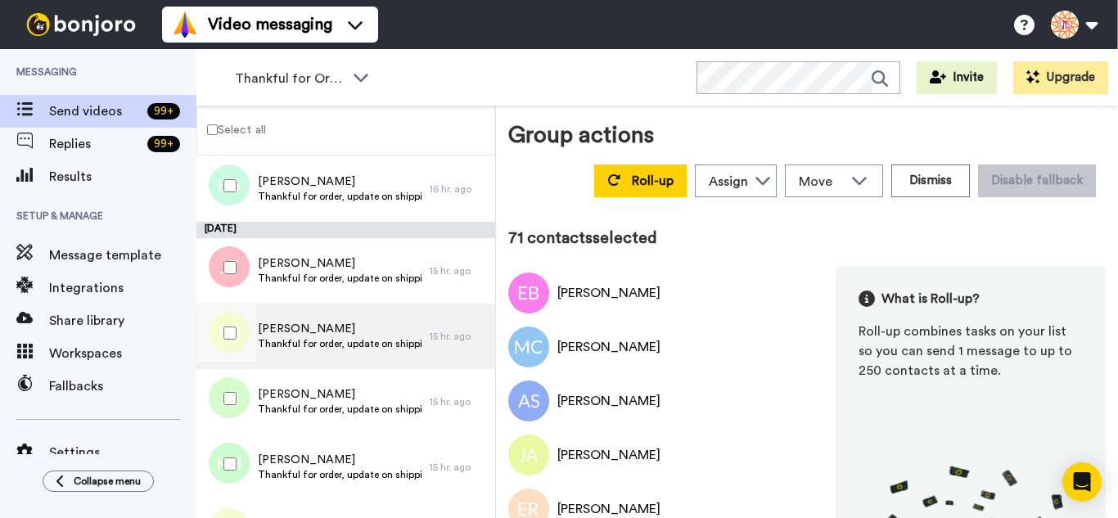
scroll to position [4647, 0]
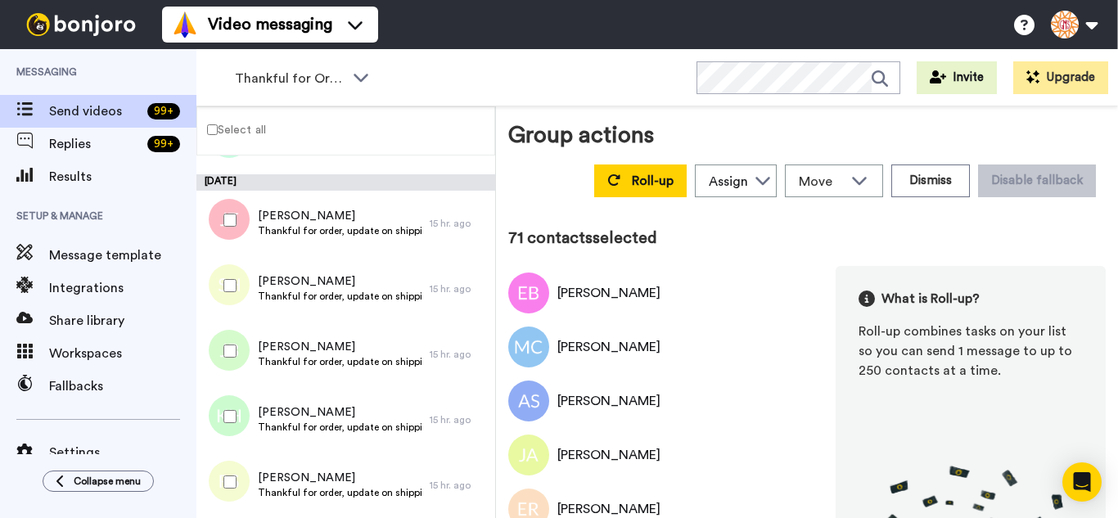
click at [238, 219] on div at bounding box center [226, 220] width 59 height 57
click at [238, 270] on div at bounding box center [226, 285] width 59 height 57
click at [238, 363] on div at bounding box center [226, 350] width 59 height 57
click at [236, 413] on div at bounding box center [226, 416] width 59 height 57
click at [233, 467] on div at bounding box center [226, 481] width 59 height 57
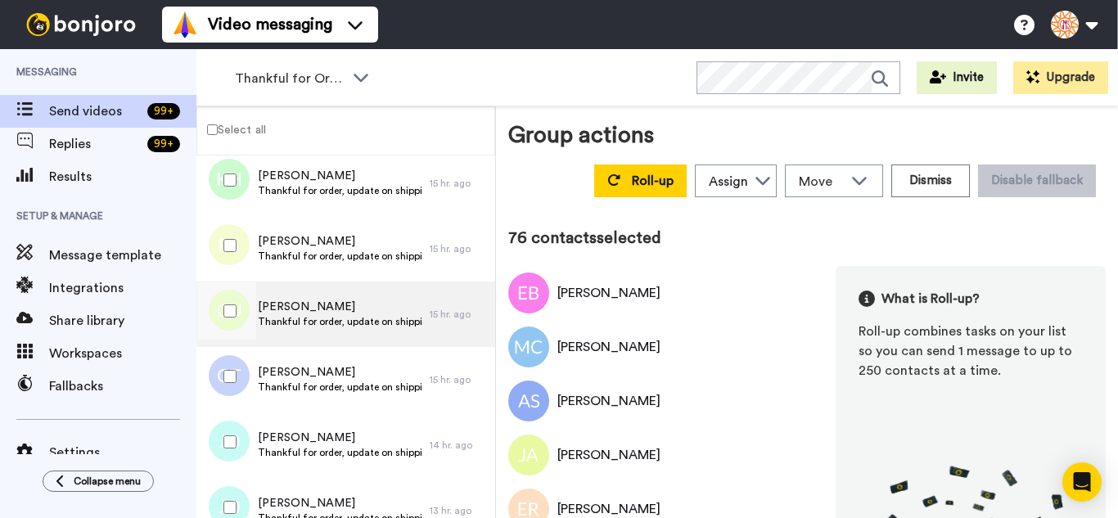
scroll to position [4892, 0]
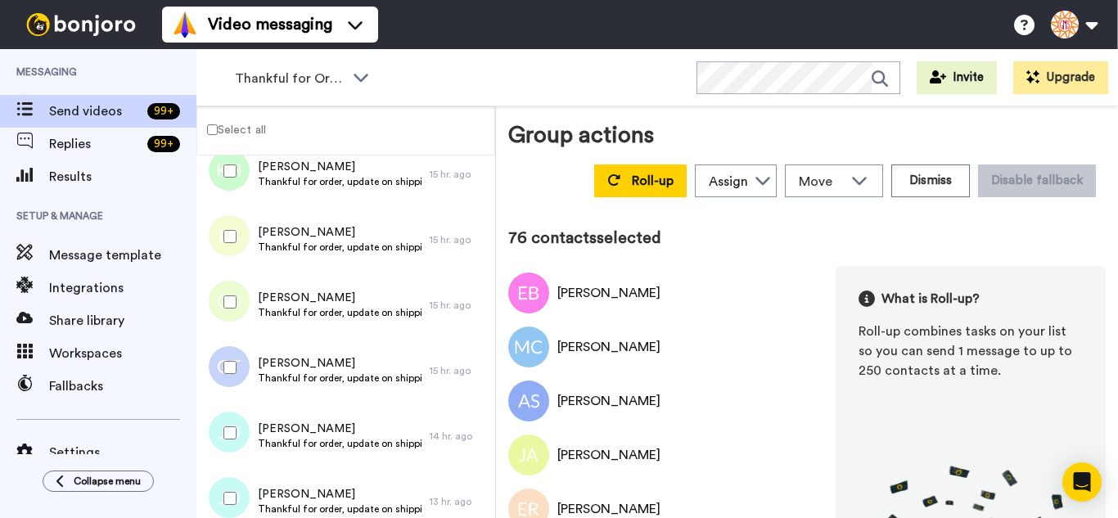
drag, startPoint x: 228, startPoint y: 312, endPoint x: 228, endPoint y: 349, distance: 37.7
click at [228, 314] on div at bounding box center [226, 301] width 59 height 57
click at [232, 374] on div at bounding box center [226, 367] width 59 height 57
click at [234, 419] on div at bounding box center [226, 432] width 59 height 57
click at [241, 477] on div at bounding box center [226, 498] width 59 height 57
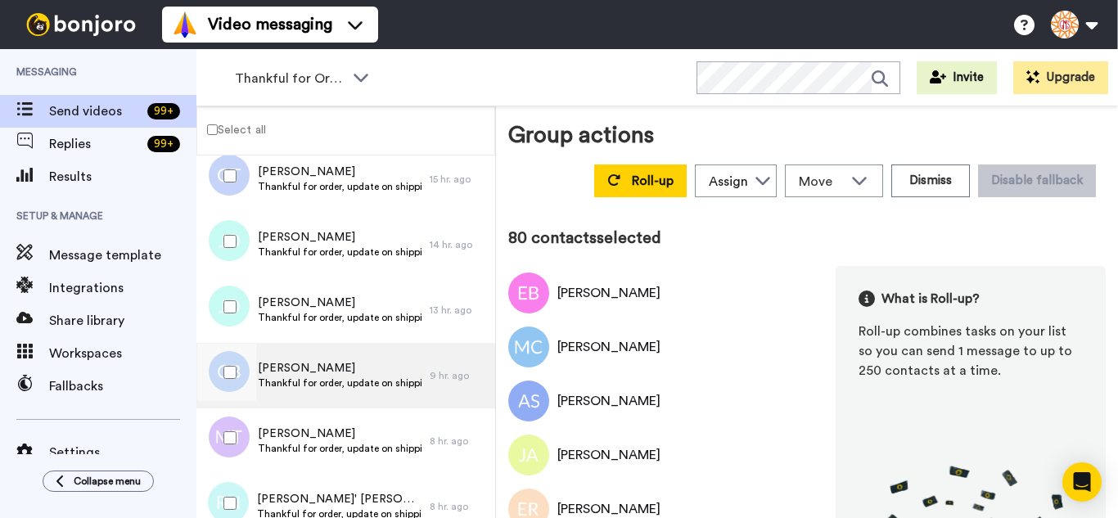
scroll to position [5138, 0]
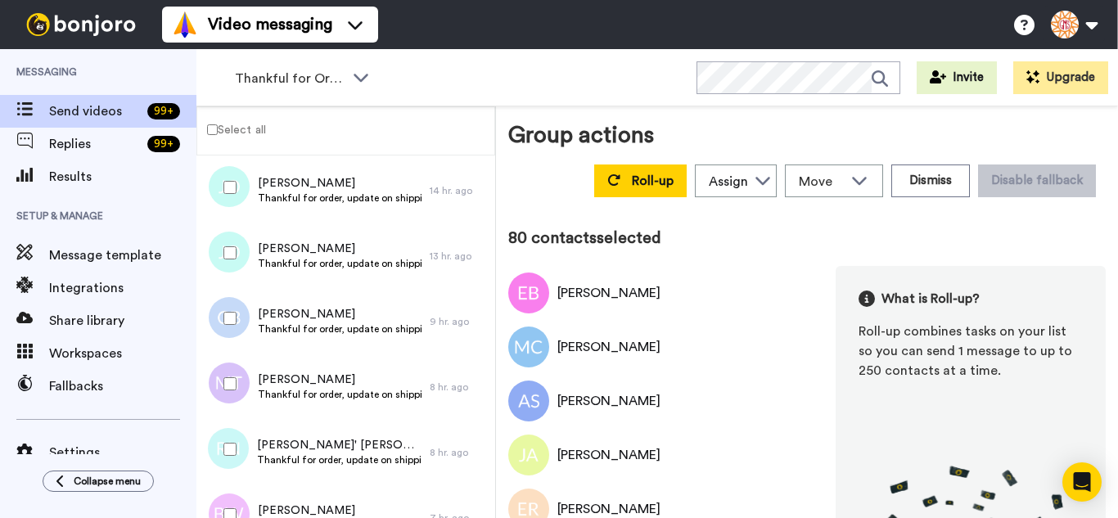
click at [219, 304] on div at bounding box center [226, 318] width 59 height 57
drag, startPoint x: 232, startPoint y: 372, endPoint x: 241, endPoint y: 434, distance: 62.0
click at [232, 377] on div at bounding box center [226, 383] width 59 height 57
drag, startPoint x: 244, startPoint y: 442, endPoint x: 242, endPoint y: 492, distance: 50.0
click at [244, 443] on div at bounding box center [226, 449] width 59 height 57
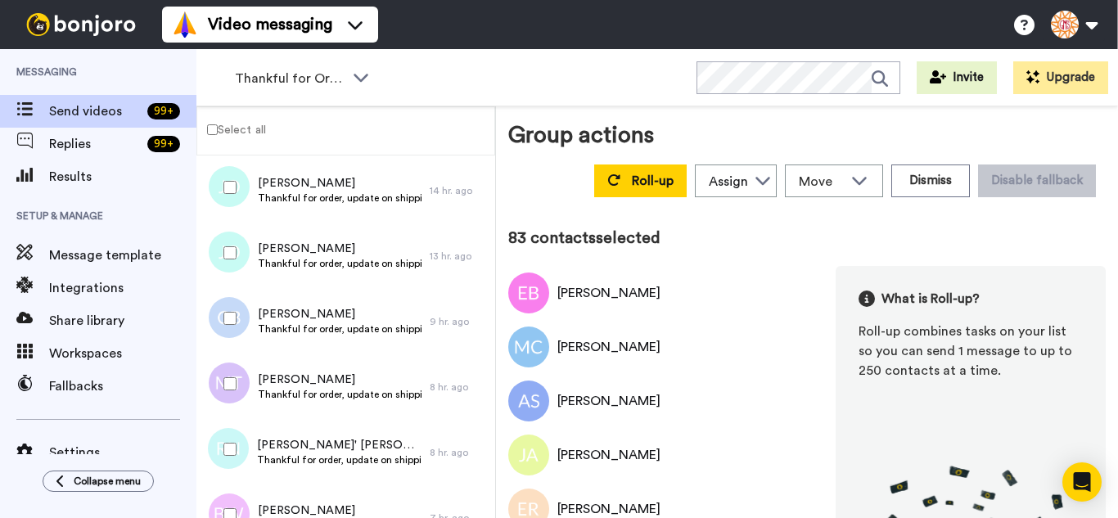
click at [243, 494] on div at bounding box center [226, 514] width 59 height 57
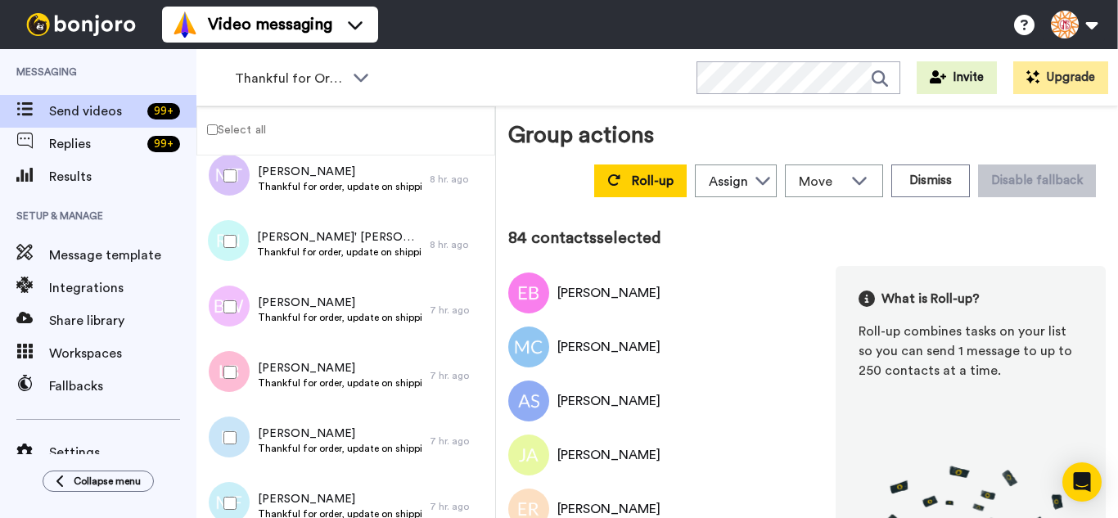
scroll to position [5383, 0]
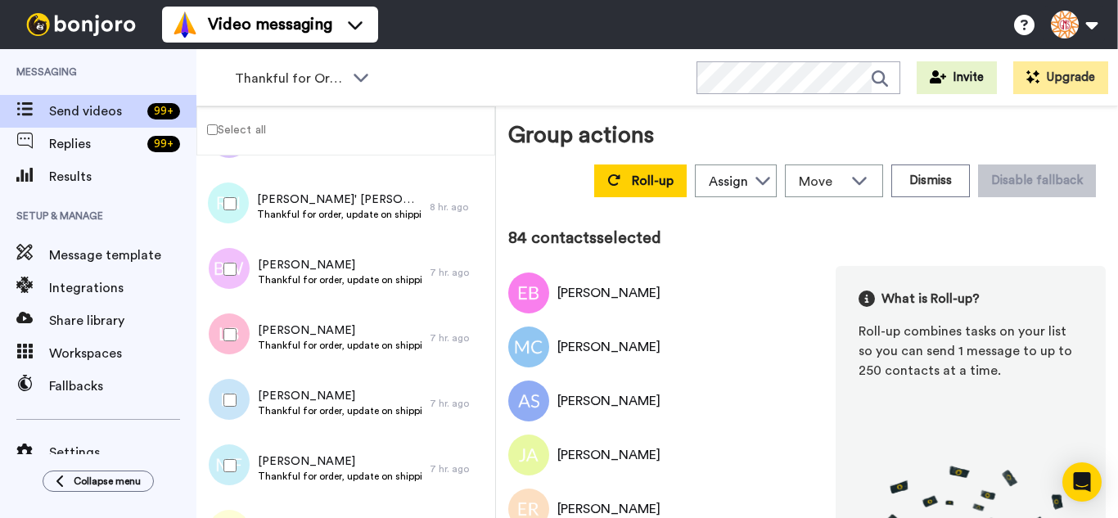
click at [216, 340] on div at bounding box center [226, 334] width 59 height 57
drag, startPoint x: 232, startPoint y: 387, endPoint x: 235, endPoint y: 446, distance: 59.0
click at [232, 388] on div at bounding box center [226, 400] width 59 height 57
click at [234, 451] on div at bounding box center [226, 465] width 59 height 57
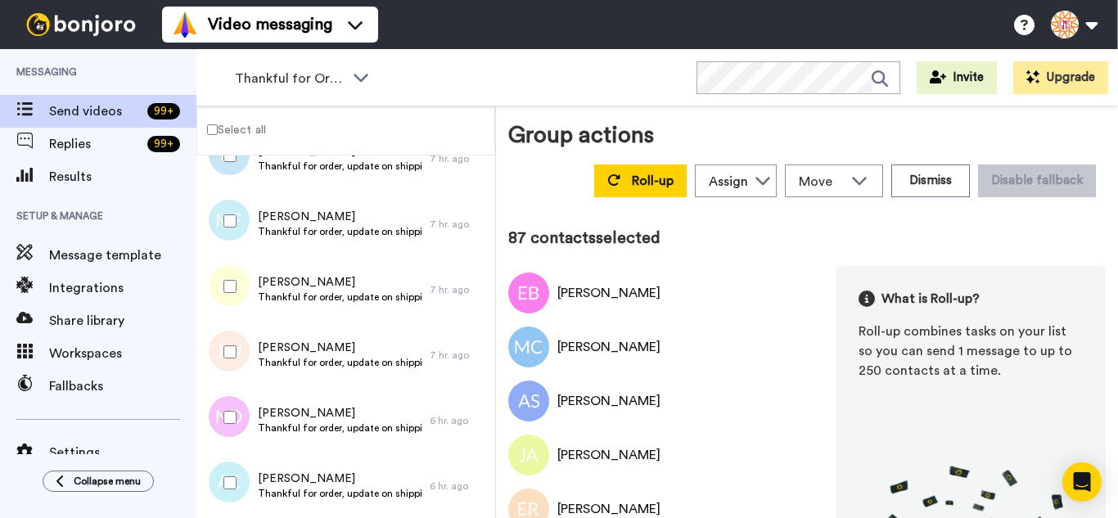
scroll to position [5629, 0]
click at [234, 295] on div at bounding box center [226, 285] width 59 height 57
click at [243, 363] on div at bounding box center [226, 350] width 59 height 57
drag, startPoint x: 237, startPoint y: 412, endPoint x: 232, endPoint y: 471, distance: 60.0
click at [237, 414] on div at bounding box center [226, 416] width 59 height 57
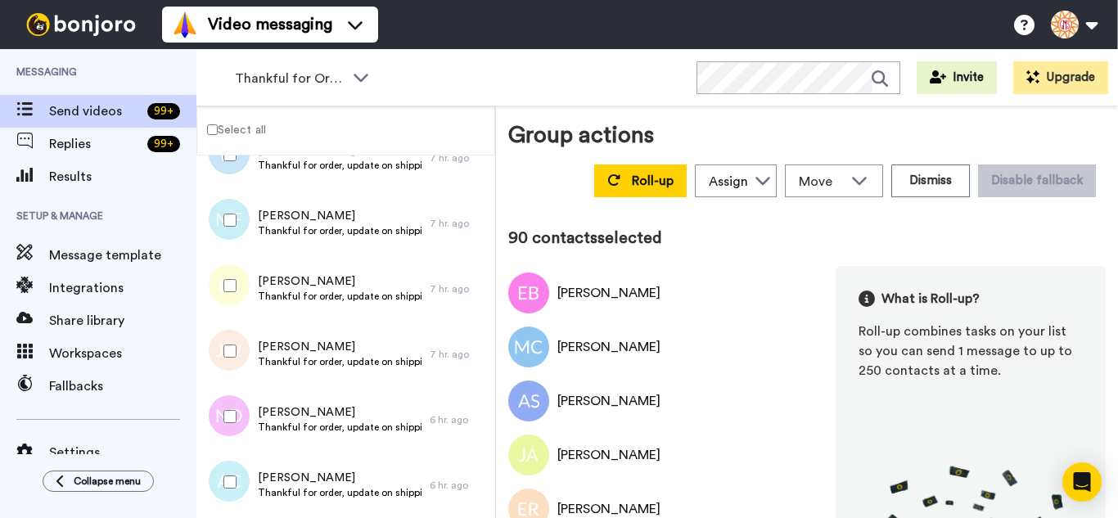
click at [232, 474] on div at bounding box center [226, 481] width 59 height 57
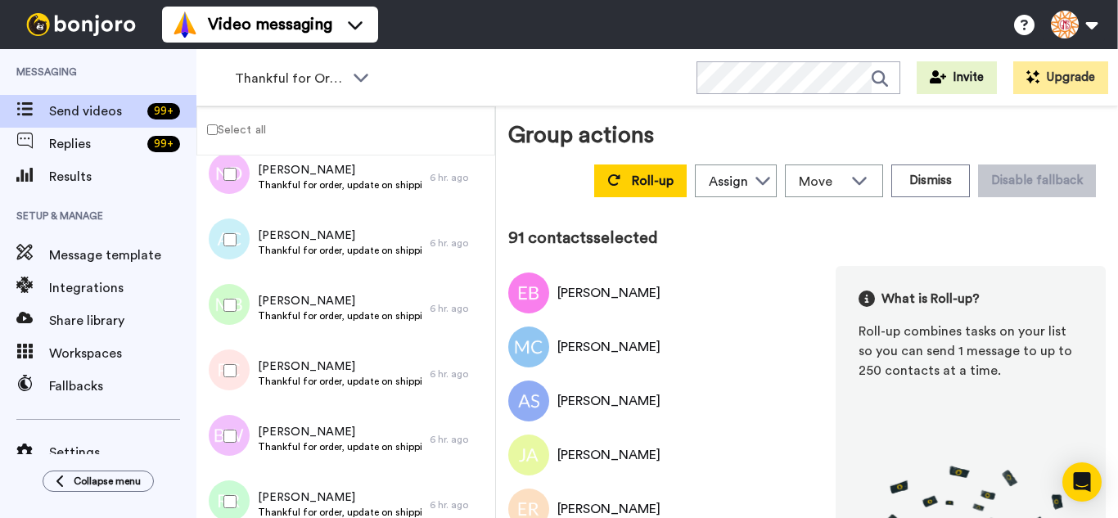
scroll to position [5874, 0]
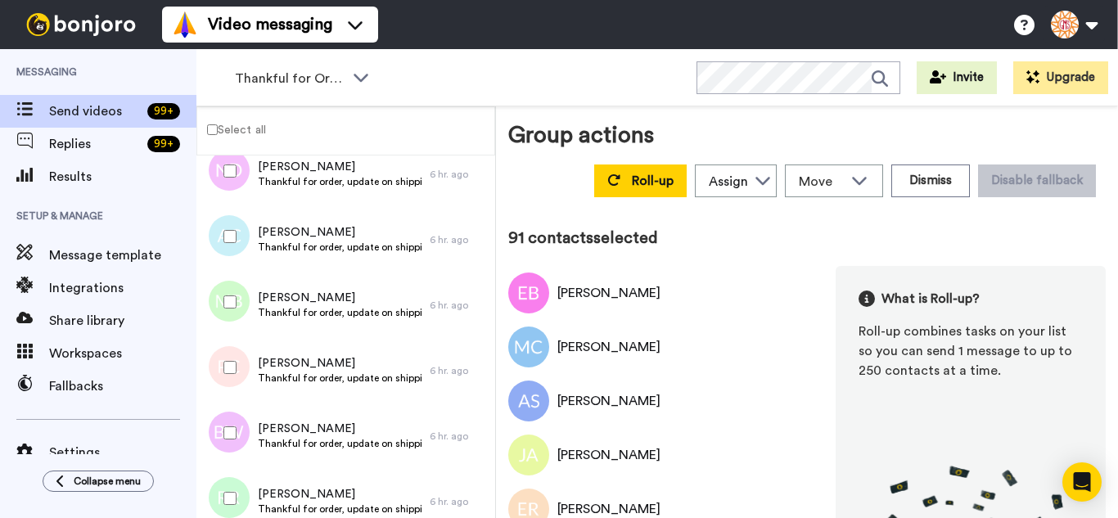
click at [220, 309] on div at bounding box center [226, 301] width 59 height 57
click at [230, 375] on div at bounding box center [226, 367] width 59 height 57
click at [236, 421] on div at bounding box center [226, 432] width 59 height 57
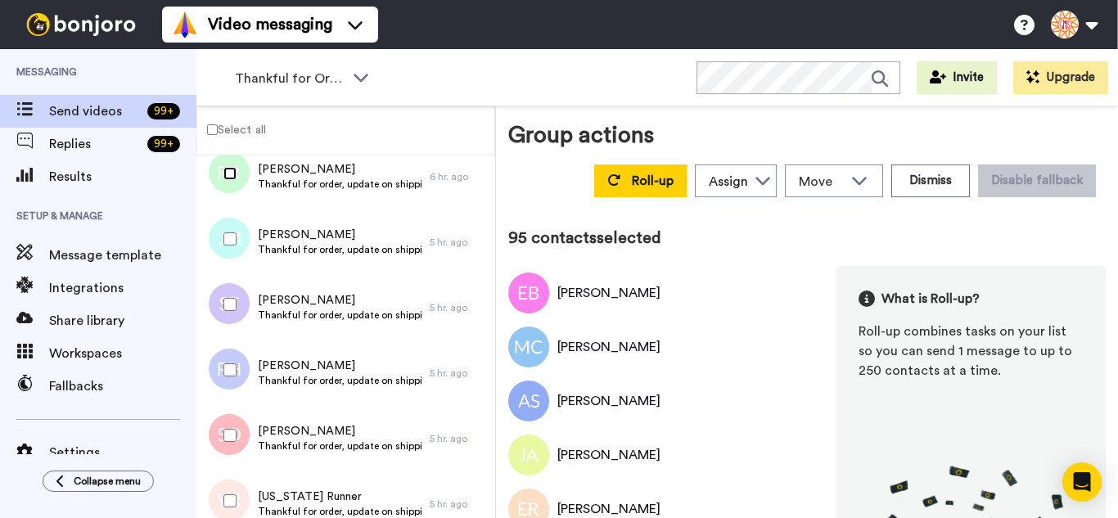
scroll to position [6202, 0]
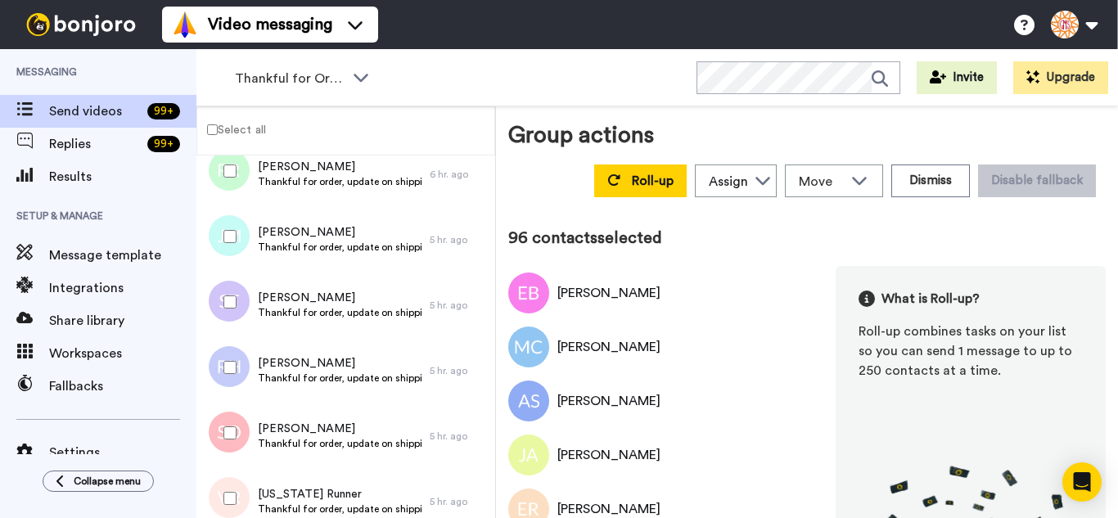
click at [224, 310] on div at bounding box center [226, 301] width 59 height 57
click at [229, 375] on div at bounding box center [226, 367] width 59 height 57
click at [225, 482] on div at bounding box center [226, 498] width 59 height 57
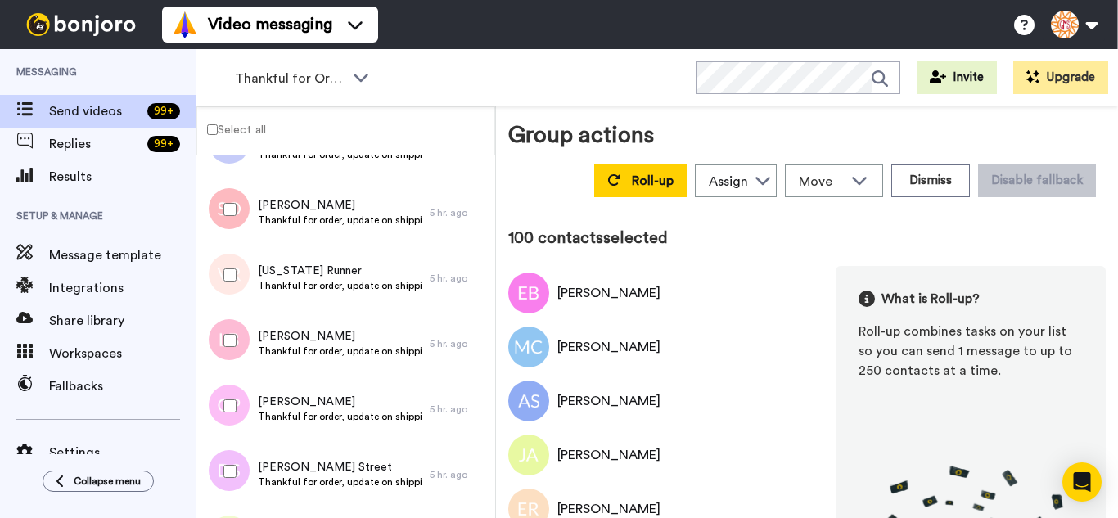
scroll to position [6447, 0]
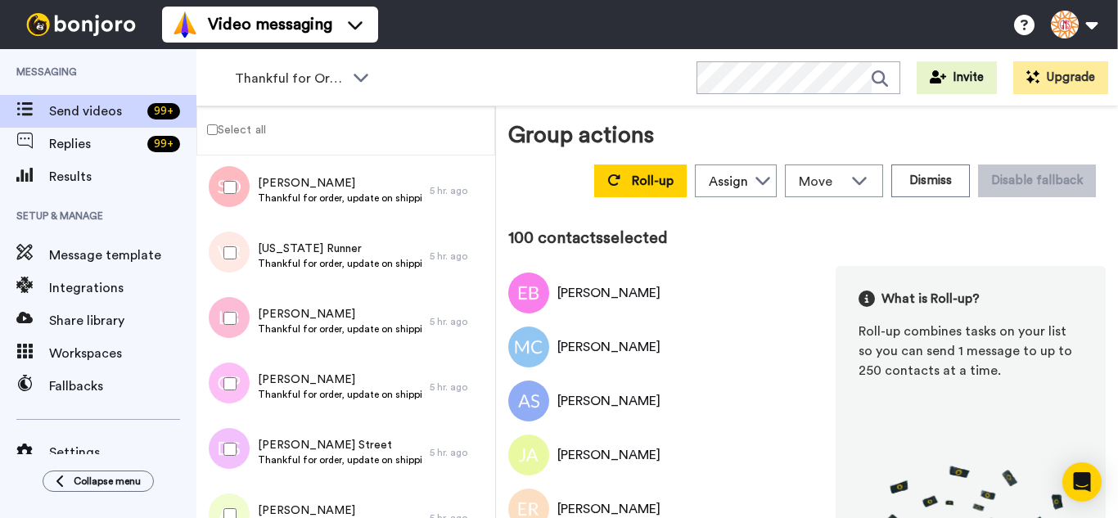
drag, startPoint x: 227, startPoint y: 335, endPoint x: 233, endPoint y: 399, distance: 64.2
click at [227, 340] on div at bounding box center [226, 318] width 59 height 57
drag, startPoint x: 233, startPoint y: 399, endPoint x: 233, endPoint y: 435, distance: 36.8
click at [233, 399] on div at bounding box center [226, 383] width 59 height 57
drag, startPoint x: 233, startPoint y: 440, endPoint x: 232, endPoint y: 488, distance: 48.3
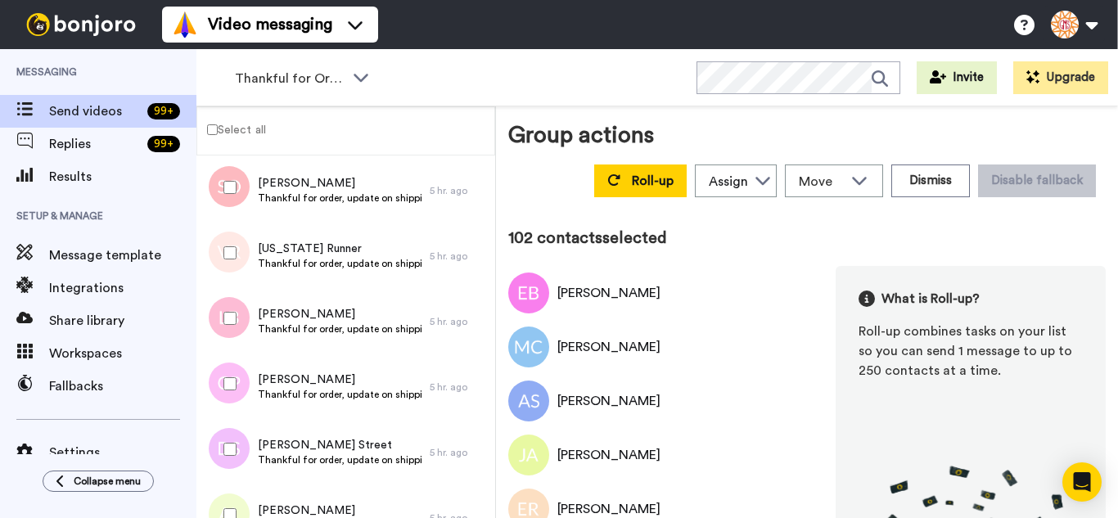
click at [233, 440] on div at bounding box center [226, 449] width 59 height 57
click at [232, 491] on div at bounding box center [226, 514] width 59 height 57
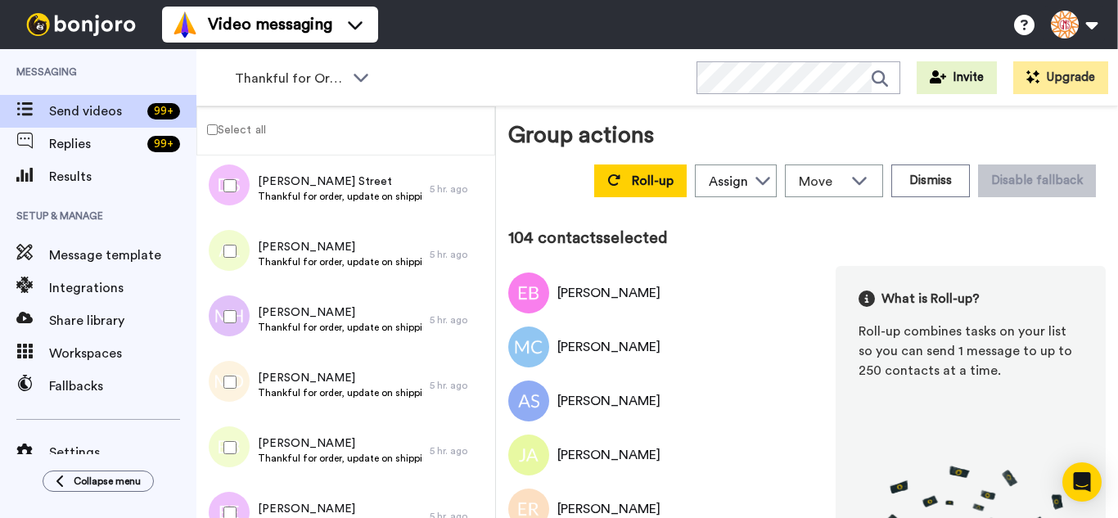
scroll to position [6775, 0]
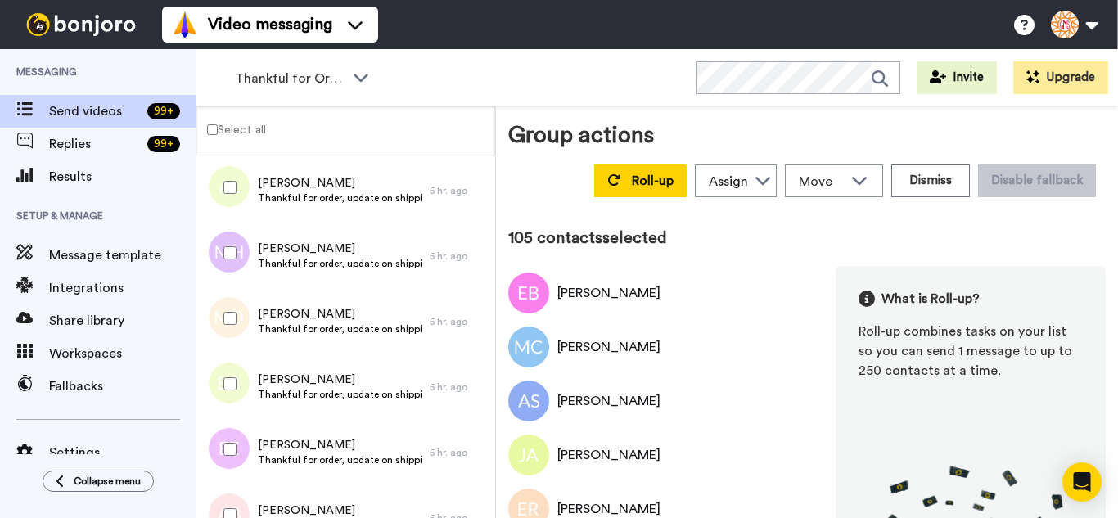
click at [229, 325] on div at bounding box center [226, 318] width 59 height 57
click at [240, 390] on div at bounding box center [226, 383] width 59 height 57
click at [240, 444] on div at bounding box center [226, 449] width 59 height 57
click at [247, 503] on div at bounding box center [226, 514] width 59 height 57
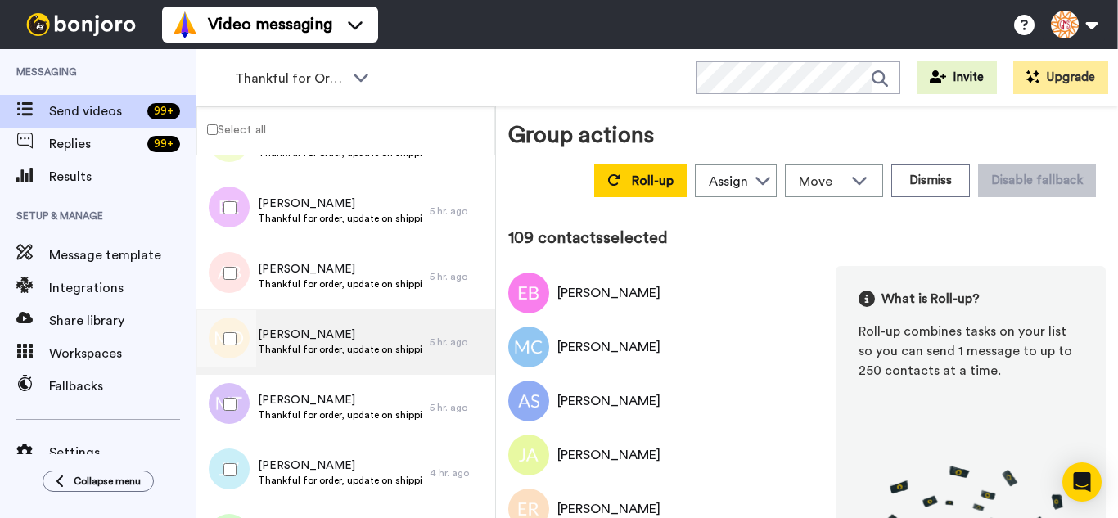
scroll to position [7020, 0]
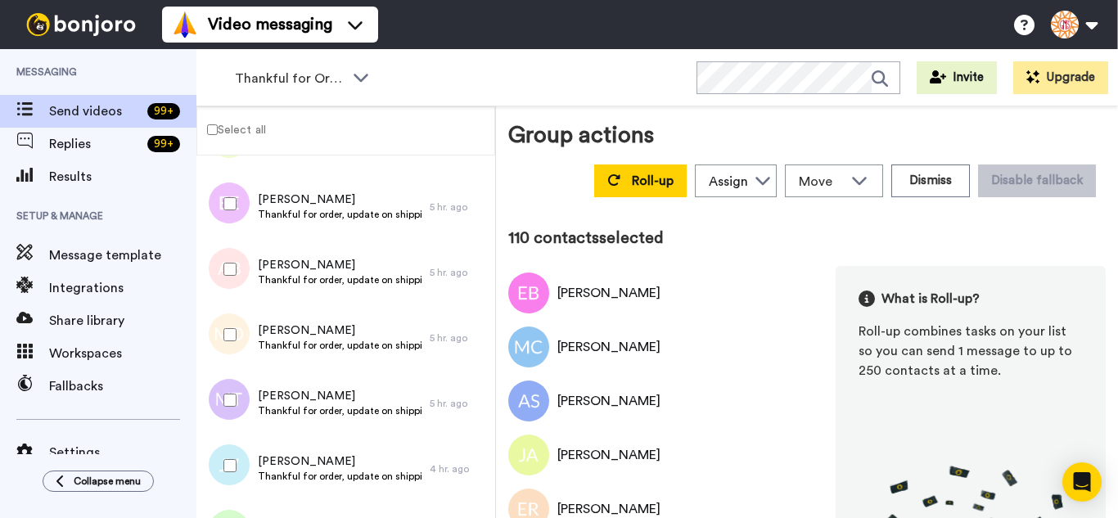
drag, startPoint x: 238, startPoint y: 384, endPoint x: 244, endPoint y: 462, distance: 78.8
click at [238, 385] on div at bounding box center [226, 400] width 59 height 57
click at [244, 466] on div at bounding box center [226, 465] width 59 height 57
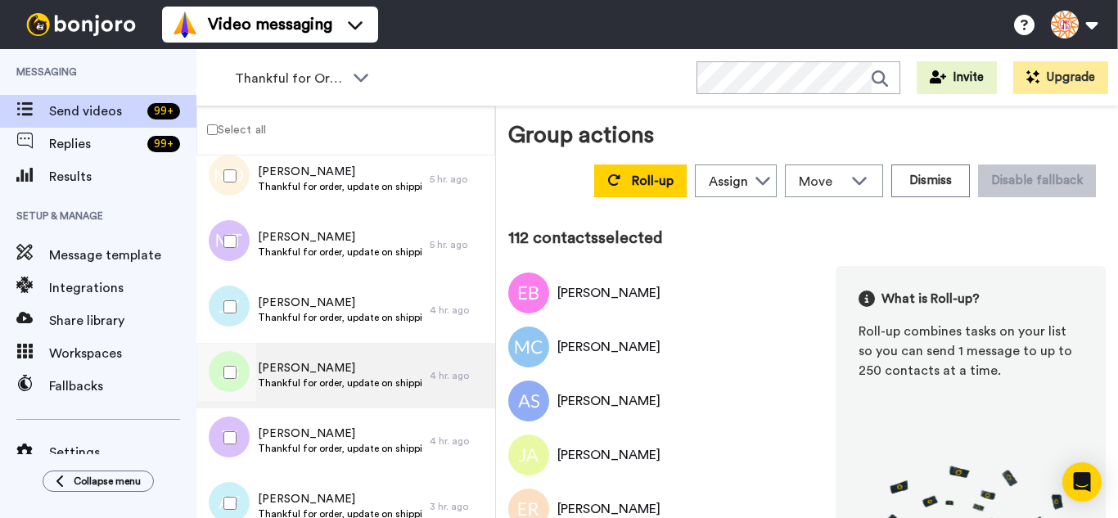
scroll to position [7184, 0]
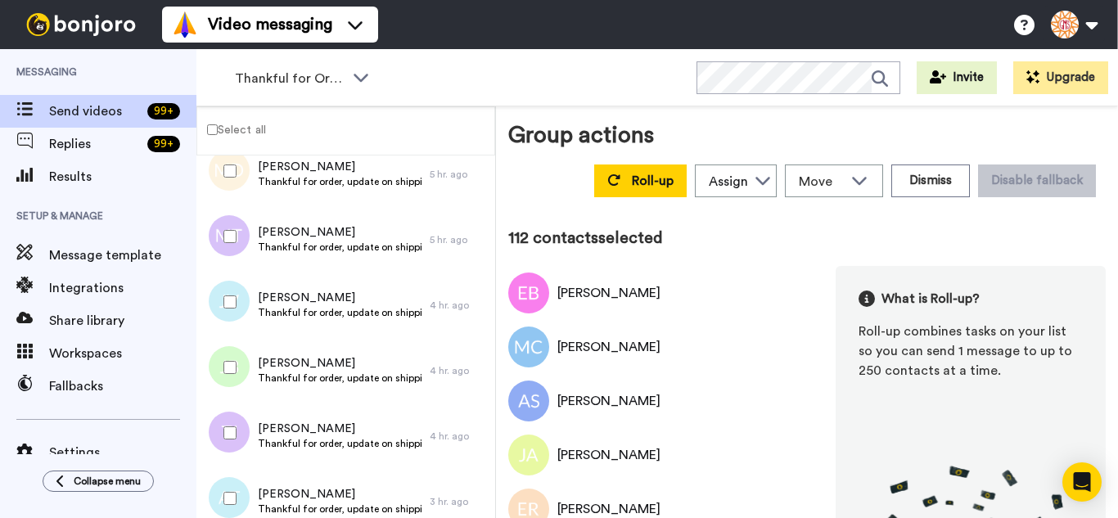
drag, startPoint x: 240, startPoint y: 364, endPoint x: 243, endPoint y: 409, distance: 45.1
click at [240, 365] on div at bounding box center [226, 367] width 59 height 57
click at [242, 412] on div at bounding box center [226, 432] width 59 height 57
click at [242, 477] on div at bounding box center [226, 498] width 59 height 57
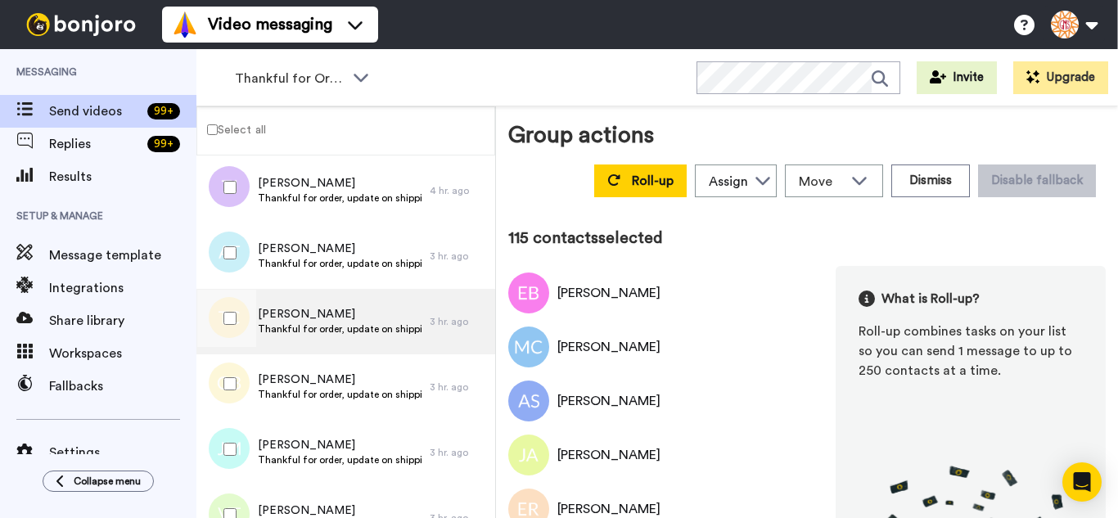
click at [226, 330] on div at bounding box center [226, 318] width 59 height 57
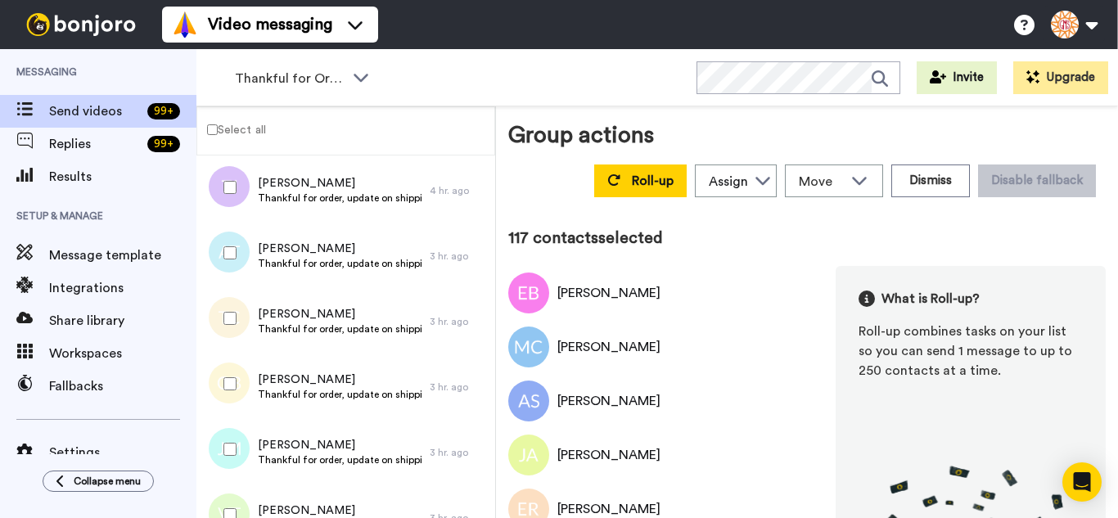
click at [236, 505] on div at bounding box center [226, 514] width 59 height 57
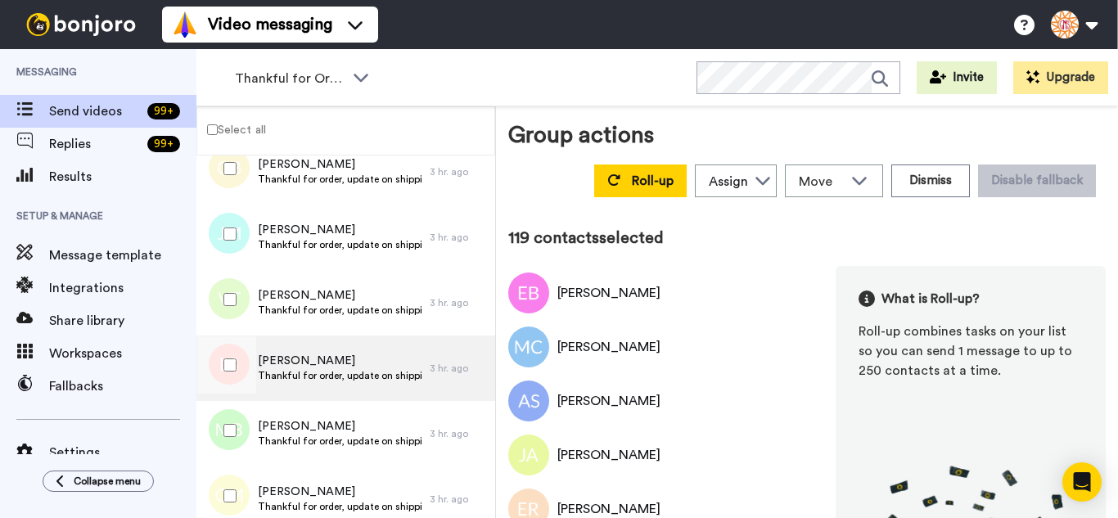
scroll to position [7675, 0]
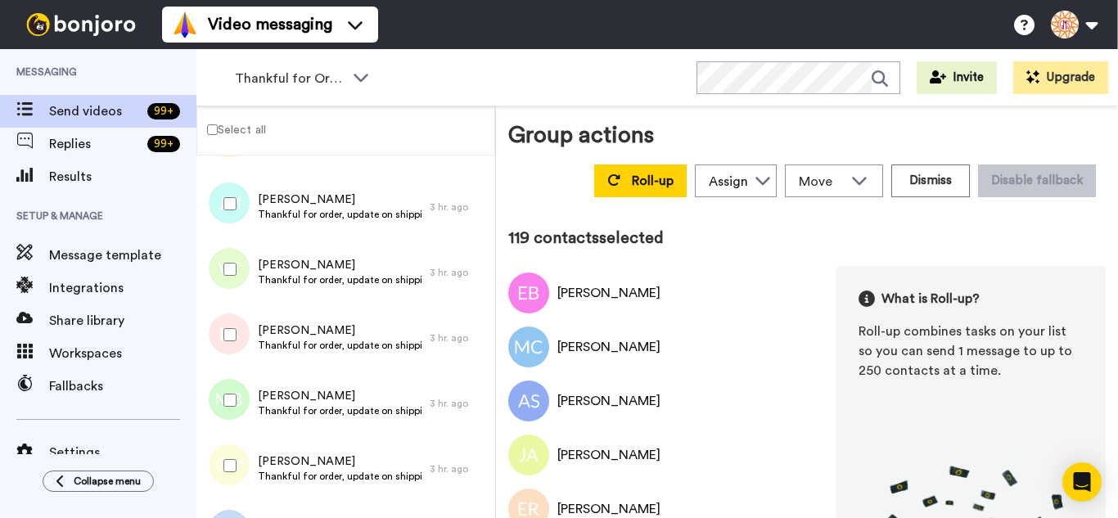
drag, startPoint x: 241, startPoint y: 331, endPoint x: 237, endPoint y: 390, distance: 58.3
click at [238, 344] on div at bounding box center [226, 334] width 59 height 57
click at [237, 399] on div at bounding box center [226, 400] width 59 height 57
click at [238, 449] on div at bounding box center [226, 465] width 59 height 57
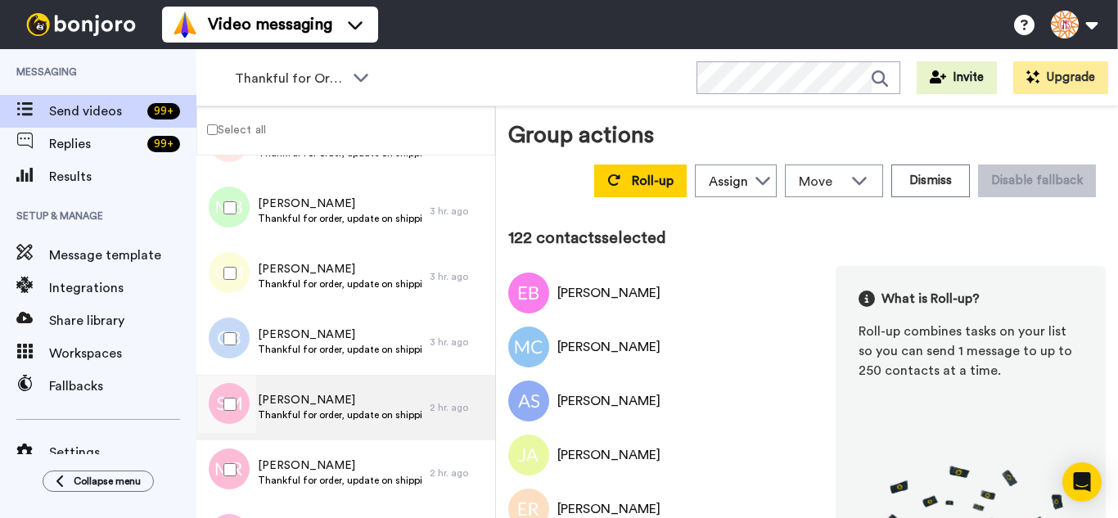
scroll to position [7920, 0]
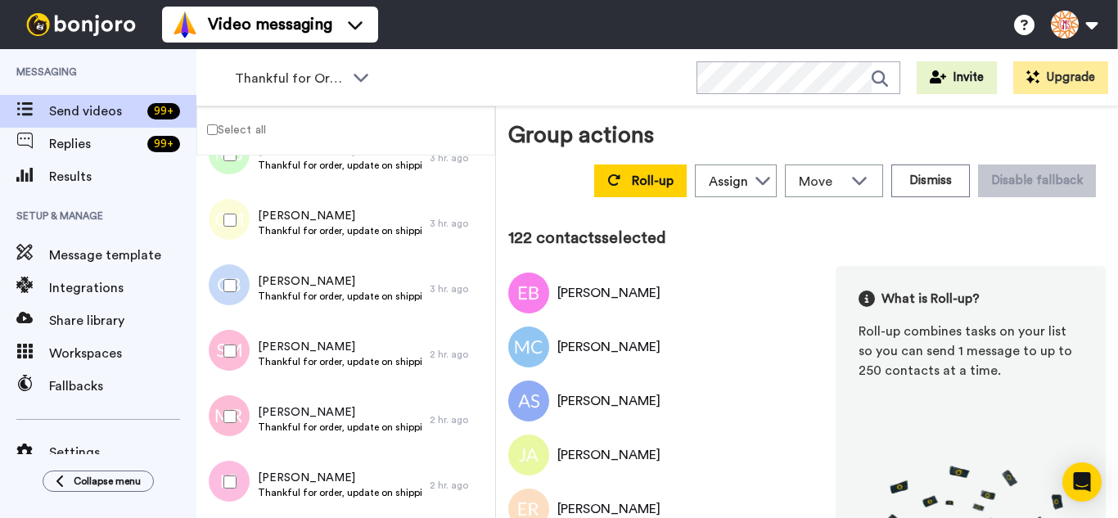
click at [237, 295] on div at bounding box center [226, 285] width 59 height 57
click at [232, 406] on div at bounding box center [226, 416] width 59 height 57
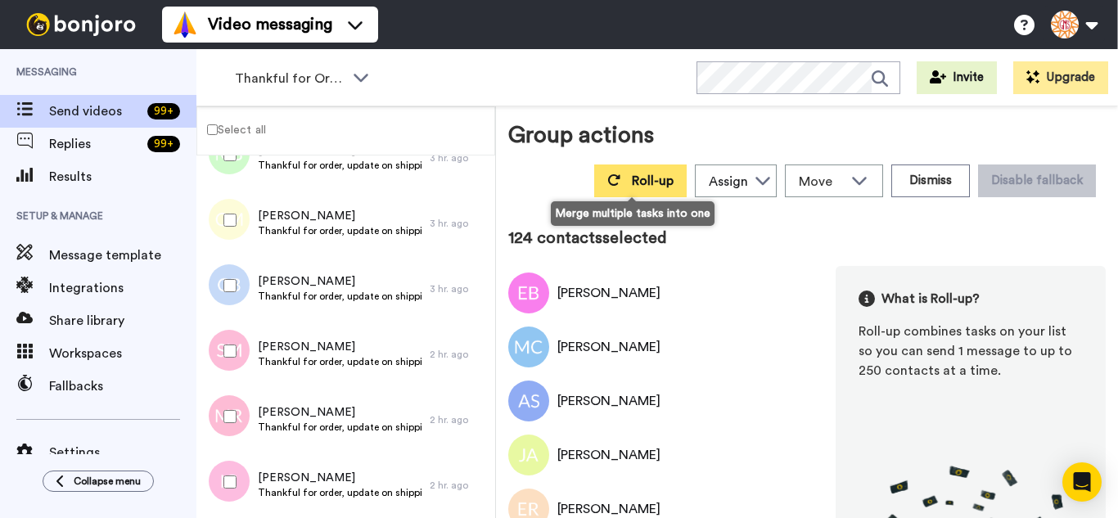
click at [594, 169] on button "Roll-up" at bounding box center [640, 181] width 92 height 33
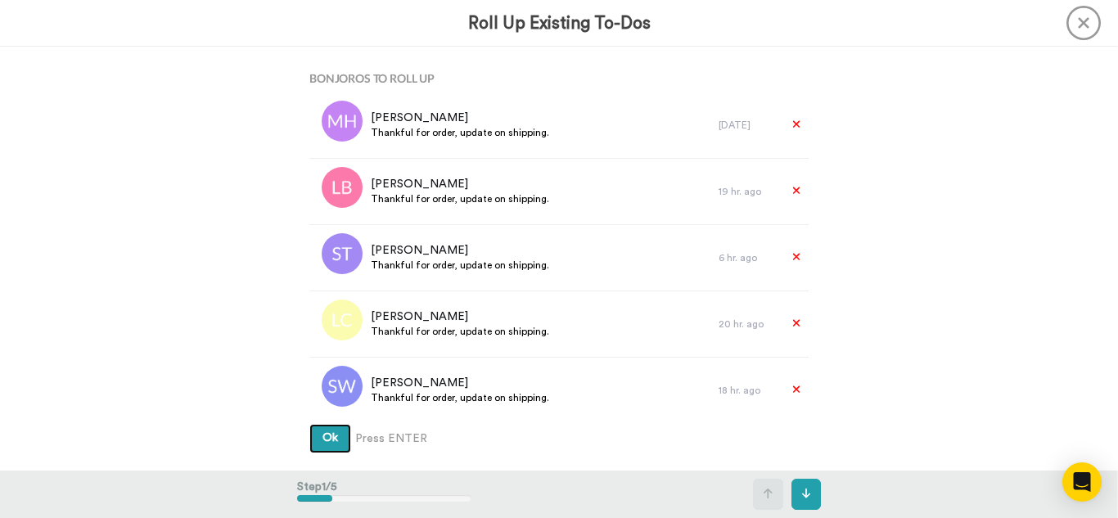
click at [309, 424] on button "Ok" at bounding box center [330, 438] width 42 height 29
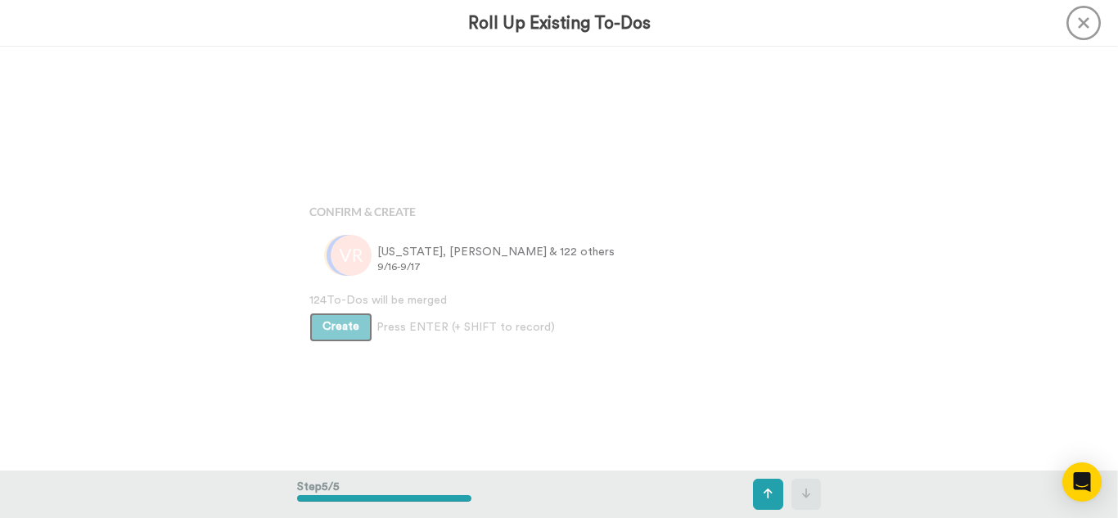
scroll to position [1694, 0]
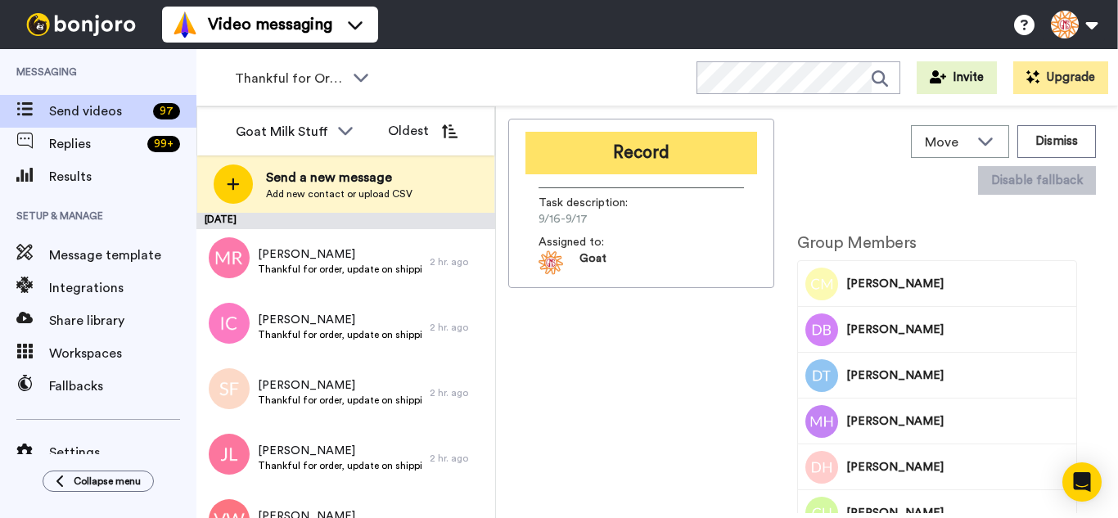
click at [645, 157] on button "Record" at bounding box center [641, 153] width 232 height 43
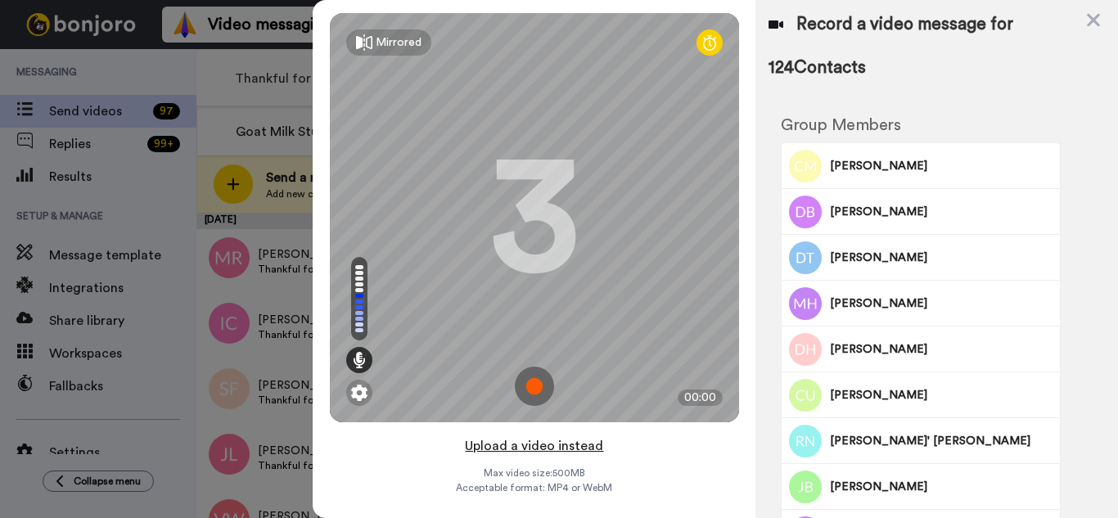
click at [580, 451] on button "Upload a video instead" at bounding box center [534, 445] width 148 height 21
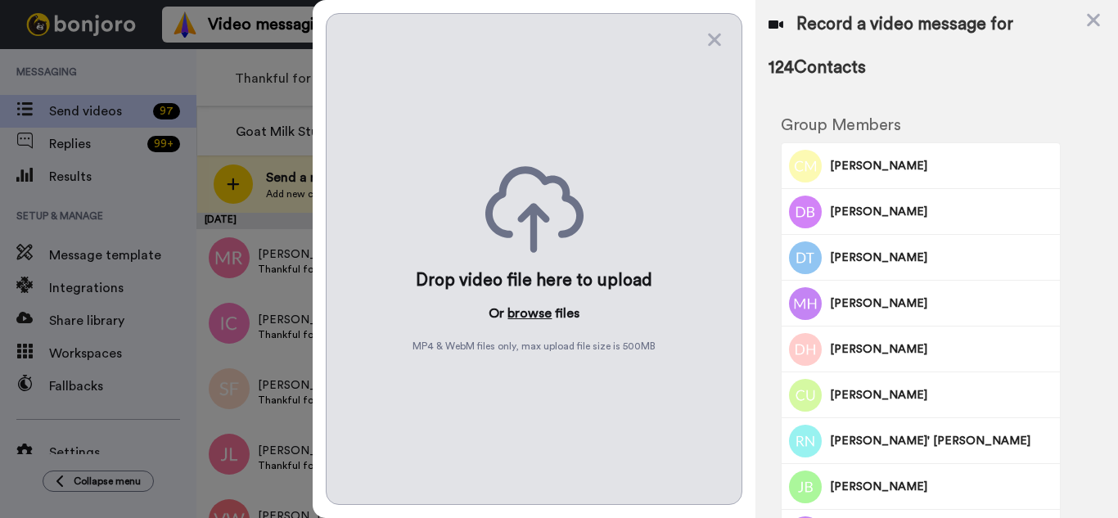
click at [517, 313] on button "browse" at bounding box center [529, 314] width 44 height 20
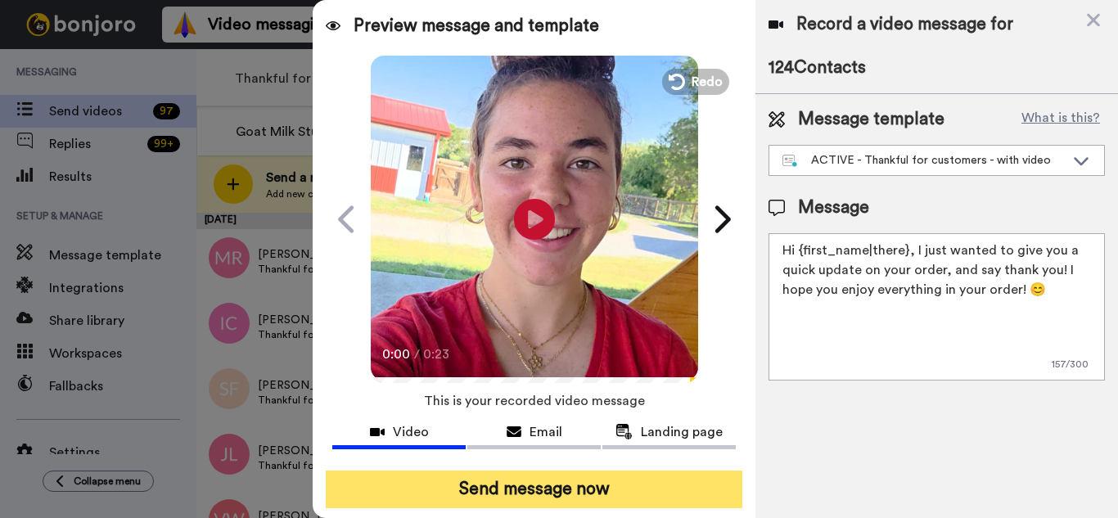
click at [645, 486] on button "Send message now" at bounding box center [534, 490] width 417 height 38
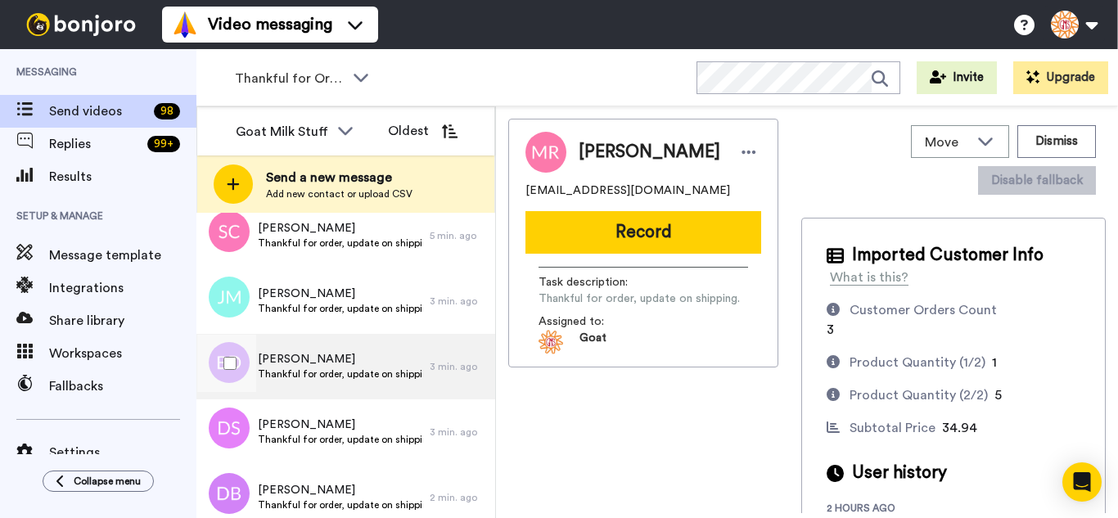
scroll to position [4884, 0]
